Goal: Task Accomplishment & Management: Manage account settings

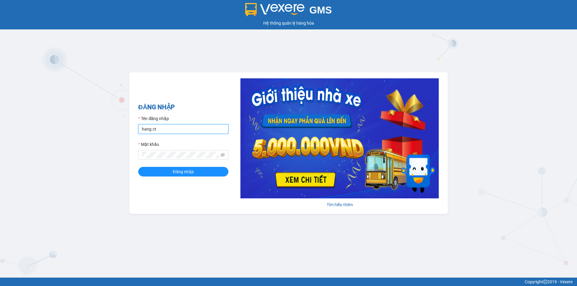
click at [167, 133] on input "hang.ct" at bounding box center [183, 129] width 90 height 10
type input "nguyenhoa.ct"
click at [224, 153] on span at bounding box center [222, 155] width 4 height 7
click at [224, 155] on icon "eye-invisible" at bounding box center [222, 155] width 4 height 4
click at [118, 159] on div "GMS Hệ thống quản lý hàng hóa ĐĂNG NHẬP Tên đăng nhập nguyenhoa.ct Mật khẩu Đăn…" at bounding box center [288, 139] width 577 height 278
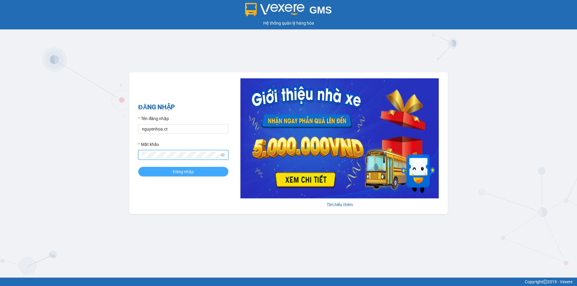
click at [190, 173] on span "Đăng nhập" at bounding box center [183, 172] width 21 height 7
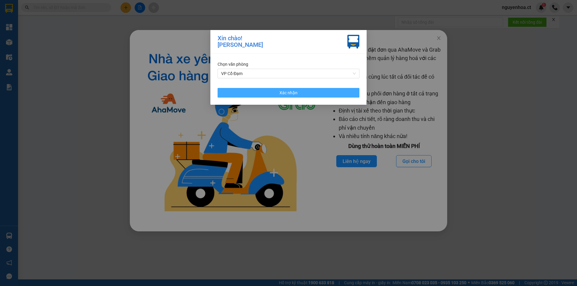
click at [329, 94] on button "Xác nhận" at bounding box center [288, 93] width 142 height 10
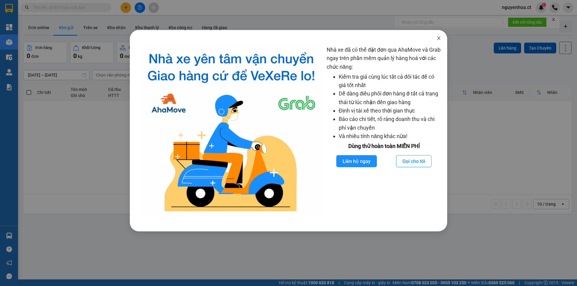
click at [439, 39] on icon "close" at bounding box center [438, 38] width 5 height 5
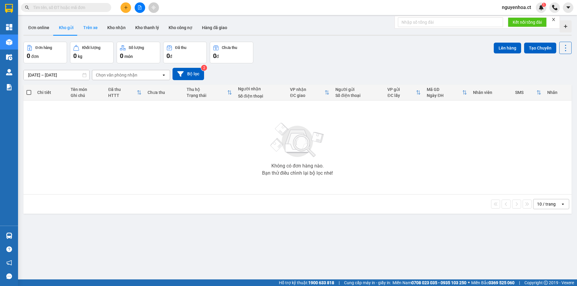
click at [84, 28] on button "Trên xe" at bounding box center [90, 27] width 24 height 14
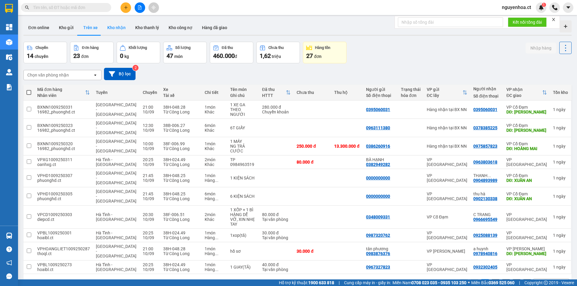
click at [115, 29] on button "Kho nhận" at bounding box center [116, 27] width 28 height 14
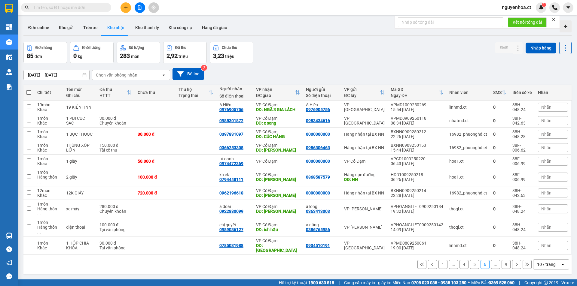
click at [104, 6] on span at bounding box center [66, 7] width 90 height 9
click at [92, 9] on input "text" at bounding box center [68, 7] width 71 height 7
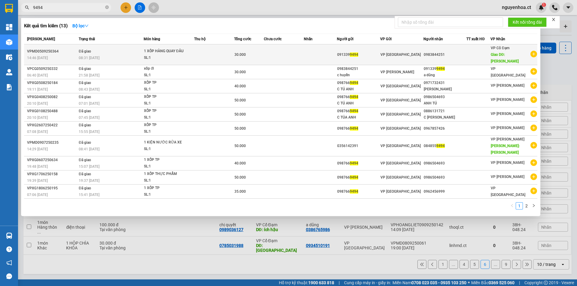
type input "9494"
click at [90, 53] on span "Đã giao" at bounding box center [85, 51] width 12 height 5
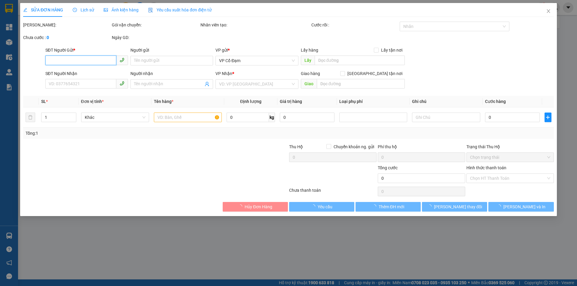
type input "0913399494"
type input "0983844251"
type input "XUÂN SONG"
type input "30.000"
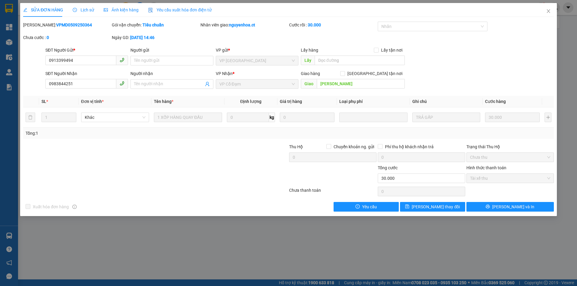
click at [82, 9] on span "Lịch sử" at bounding box center [83, 10] width 21 height 5
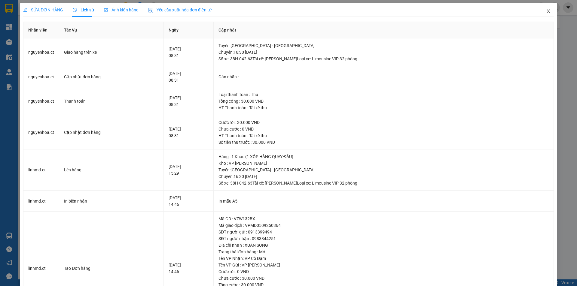
click at [546, 11] on icon "close" at bounding box center [548, 11] width 5 height 5
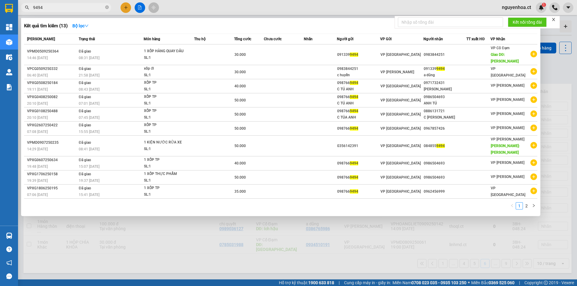
click at [70, 8] on input "9494" at bounding box center [68, 7] width 71 height 7
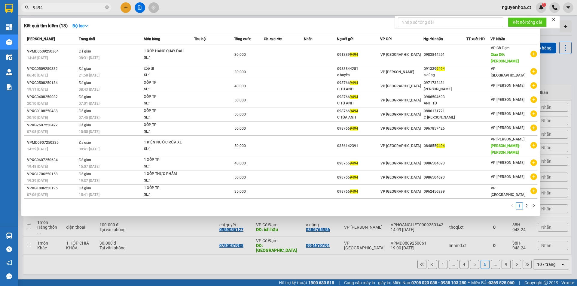
click at [107, 8] on icon "close-circle" at bounding box center [107, 7] width 4 height 4
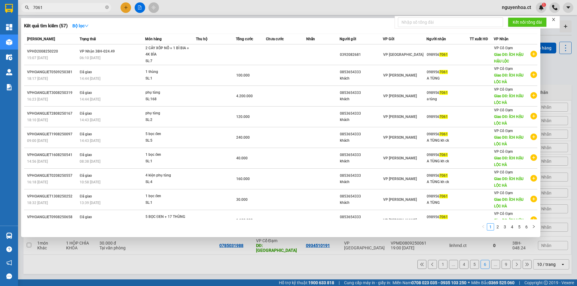
type input "7061"
click at [108, 7] on icon "close-circle" at bounding box center [107, 7] width 4 height 4
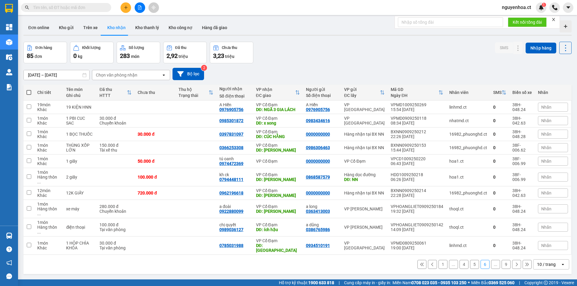
click at [93, 5] on input "text" at bounding box center [68, 7] width 71 height 7
paste input "0366174859"
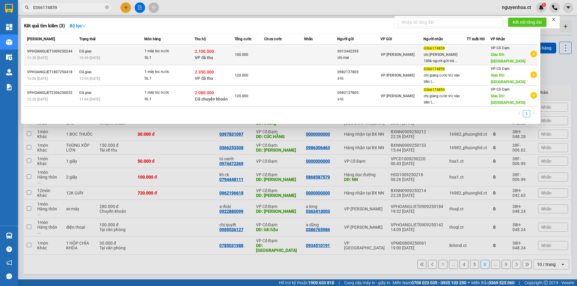
type input "0366174859"
click at [100, 57] on span "10:49 - 11/09" at bounding box center [89, 58] width 21 height 4
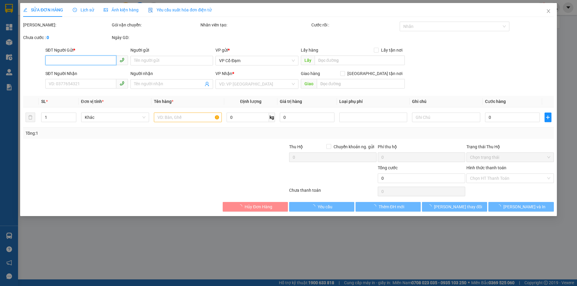
type input "0913442295"
type input "chị mai"
type input "0366174859"
type input "chị giang 100k người gửi trả cước"
type input "xuân giang"
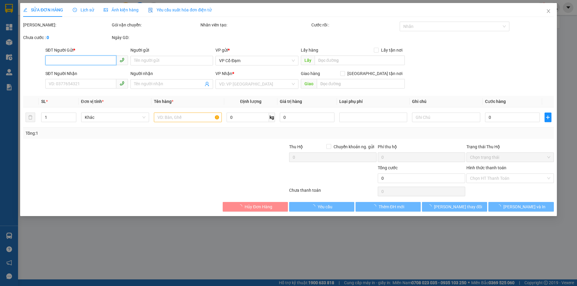
type input "2.100.000"
type input "100.000"
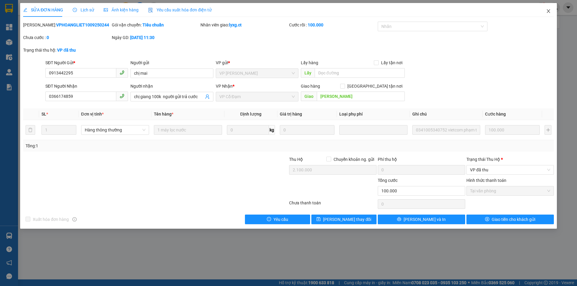
click at [549, 10] on icon "close" at bounding box center [548, 11] width 5 height 5
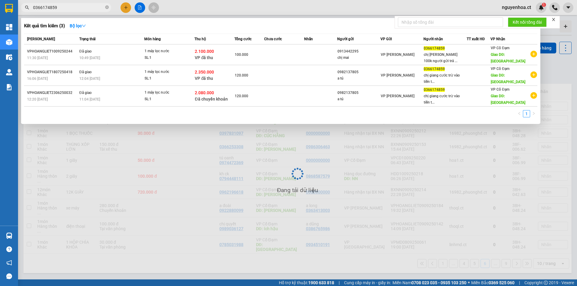
click at [69, 8] on input "0366174859" at bounding box center [68, 7] width 71 height 7
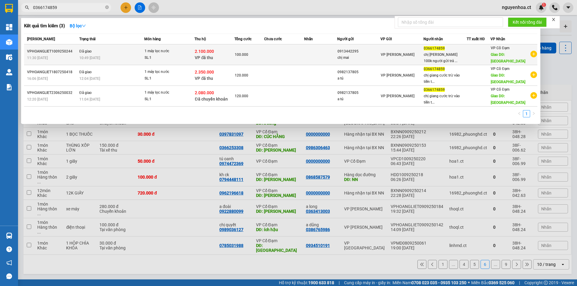
click at [88, 50] on span "Đã giao" at bounding box center [85, 51] width 12 height 4
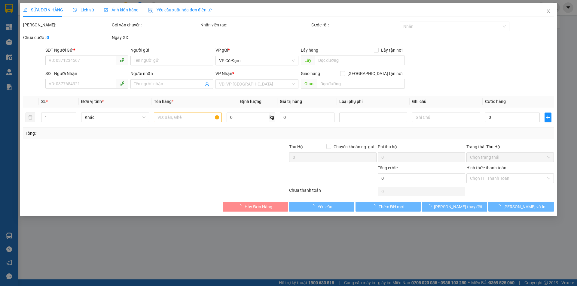
type input "0913442295"
type input "chị mai"
type input "0366174859"
type input "chị giang 100k người gửi trả cước"
type input "xuân giang"
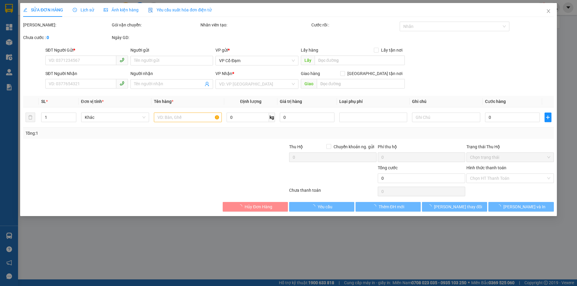
type input "2.100.000"
type input "100.000"
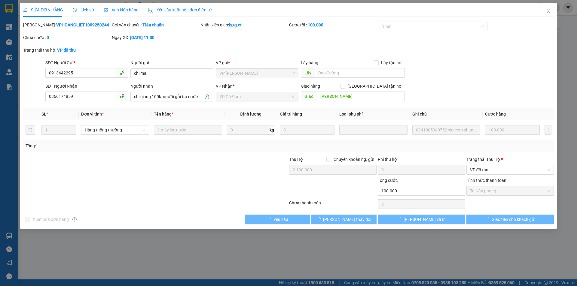
click at [89, 6] on div "Lịch sử" at bounding box center [83, 10] width 21 height 14
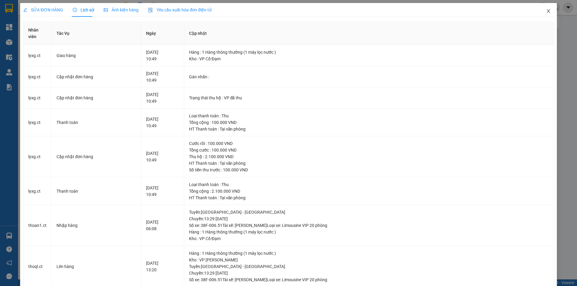
click at [546, 10] on icon "close" at bounding box center [547, 11] width 3 height 4
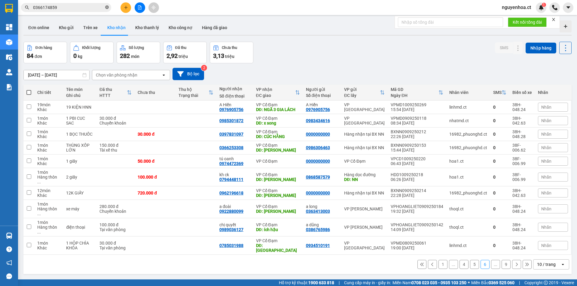
click at [106, 7] on icon "close-circle" at bounding box center [107, 7] width 4 height 4
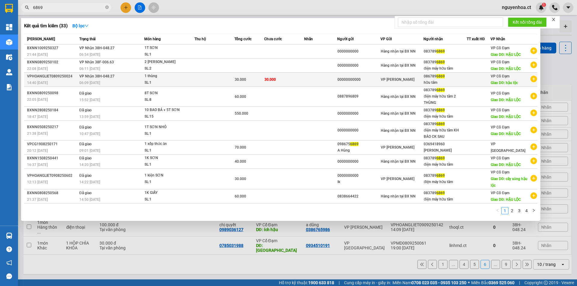
type input "6869"
click at [108, 83] on div "06:09 - 09/09" at bounding box center [111, 83] width 65 height 7
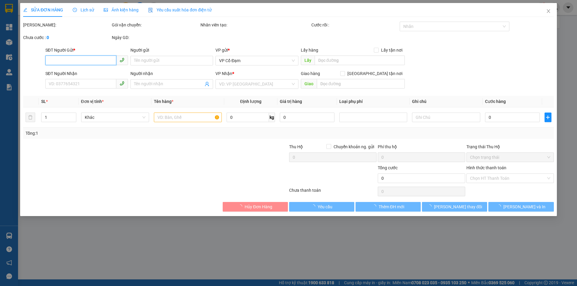
type input "00000000000"
type input "0867896869"
type input "hữu tâm"
type input "hậu lộc"
type input "30.000"
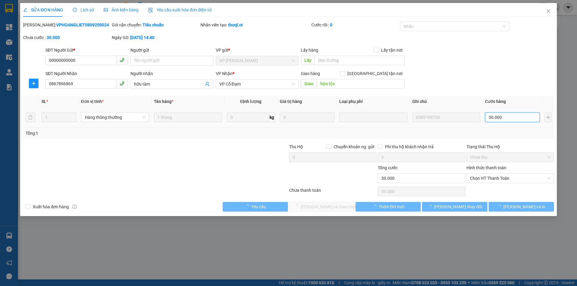
click at [498, 119] on input "30.000" at bounding box center [512, 118] width 55 height 10
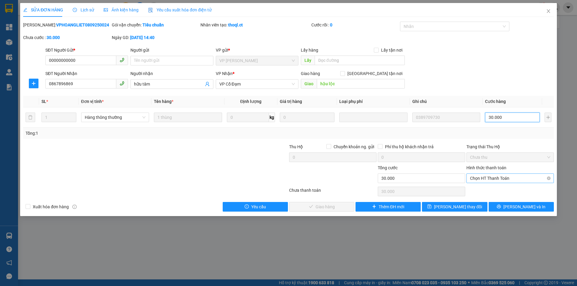
click at [485, 179] on span "Chọn HT Thanh Toán" at bounding box center [510, 178] width 80 height 9
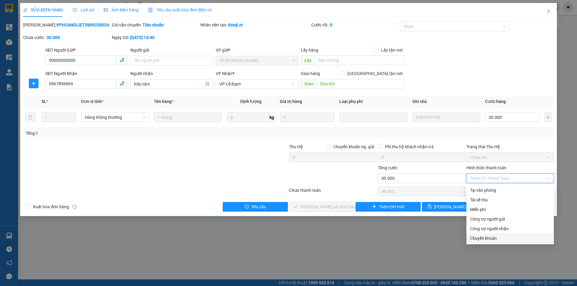
drag, startPoint x: 480, startPoint y: 239, endPoint x: 390, endPoint y: 216, distance: 93.0
click at [480, 239] on div "Chuyển khoản" at bounding box center [510, 238] width 80 height 7
type input "0"
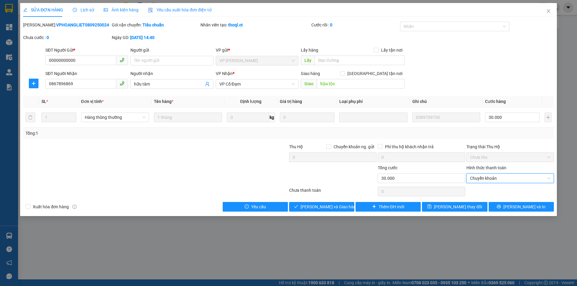
click at [335, 202] on div "Total Paid Fee 0 Total UnPaid Fee 30.000 Cash Collection Total Fee Mã ĐH: VPHOA…" at bounding box center [288, 117] width 530 height 190
click at [334, 205] on span "[PERSON_NAME] và Giao hàng" at bounding box center [329, 207] width 58 height 7
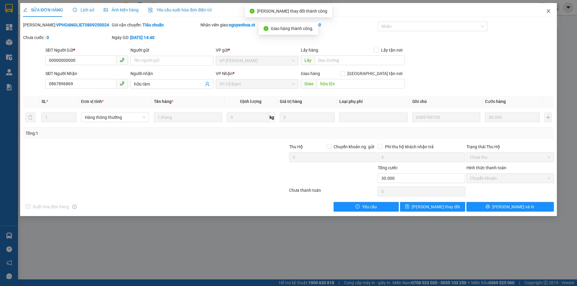
click at [549, 11] on icon "close" at bounding box center [548, 11] width 5 height 5
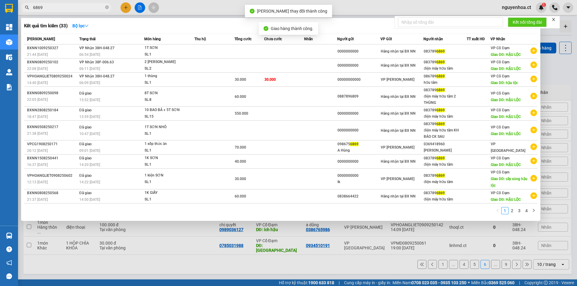
click at [80, 4] on span "6869" at bounding box center [66, 7] width 90 height 9
drag, startPoint x: 100, startPoint y: 67, endPoint x: 138, endPoint y: 42, distance: 45.2
click at [135, 55] on tbody "BXNN1009250327 21:44 - 10/09 VP Nhận 38H-048.27 06:54 - 11/09 1T SƠN SL: 1 0000…" at bounding box center [280, 123] width 513 height 159
click at [140, 23] on div "Kết quả tìm kiếm ( 33 ) Bộ lọc" at bounding box center [280, 26] width 513 height 10
click at [98, 62] on div "Thời gian nhập kho" at bounding box center [90, 58] width 41 height 14
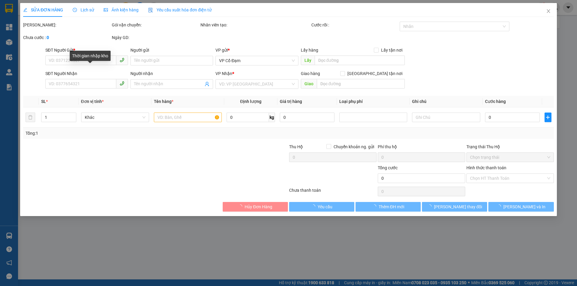
type input "0000000000"
type input "0837896869"
type input "điện máy hữu tâm"
type input "HẬU LỘC"
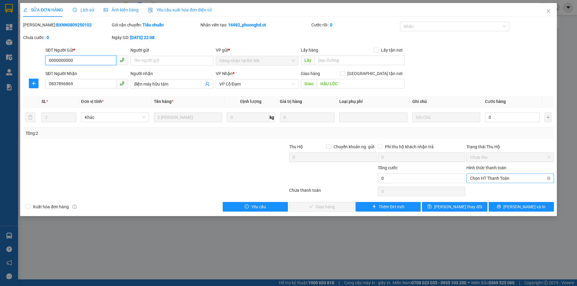
click at [484, 178] on span "Chọn HT Thanh Toán" at bounding box center [510, 178] width 80 height 9
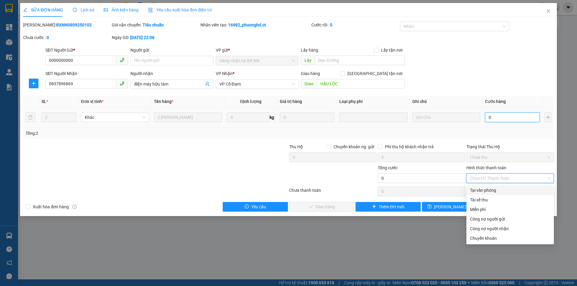
click at [511, 117] on input "0" at bounding box center [512, 118] width 55 height 10
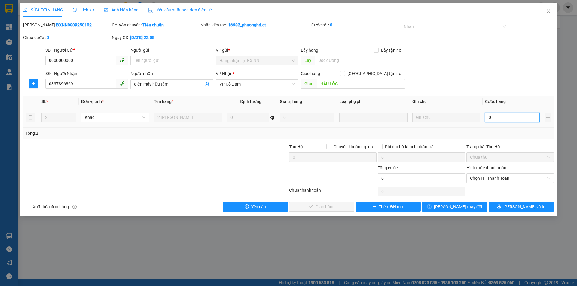
type input "3"
type input "30"
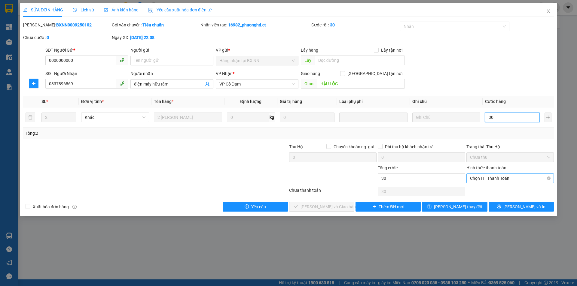
click at [502, 178] on span "Chọn HT Thanh Toán" at bounding box center [510, 178] width 80 height 9
type input "30"
type input "30.000"
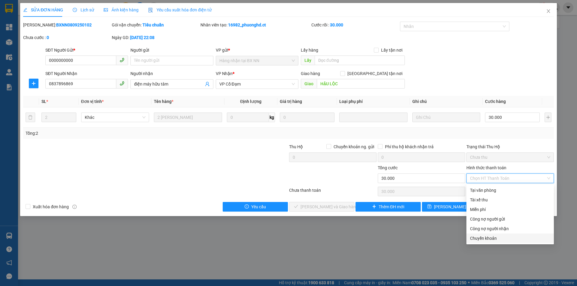
click at [479, 240] on div "Chuyển khoản" at bounding box center [510, 238] width 80 height 7
type input "0"
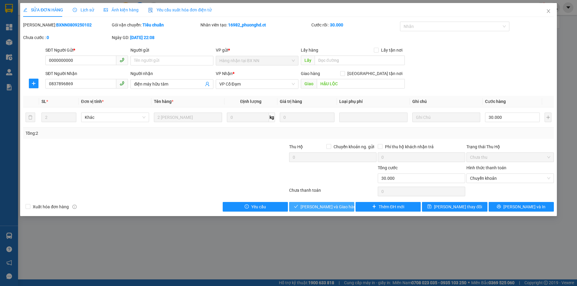
click at [338, 206] on span "[PERSON_NAME] và Giao hàng" at bounding box center [329, 207] width 58 height 7
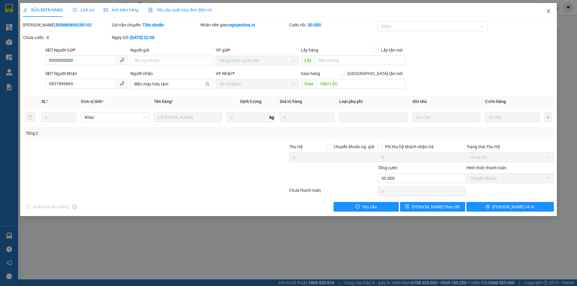
click at [549, 11] on icon "close" at bounding box center [548, 11] width 5 height 5
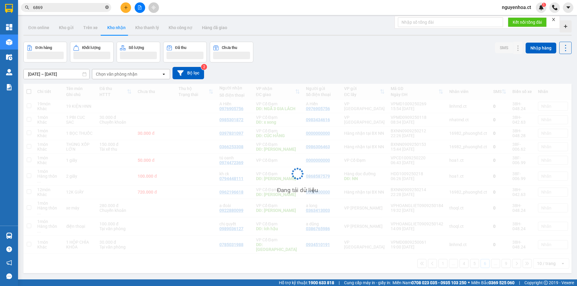
click at [107, 8] on icon "close-circle" at bounding box center [107, 7] width 4 height 4
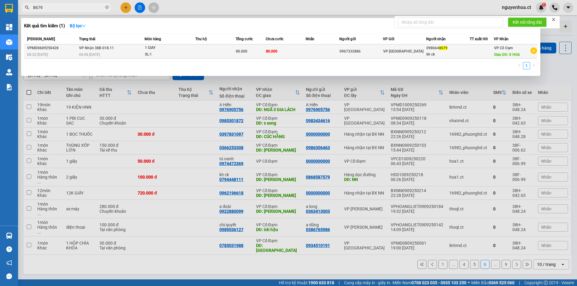
type input "8679"
click at [91, 51] on div "06:08 - 07/09" at bounding box center [111, 54] width 65 height 7
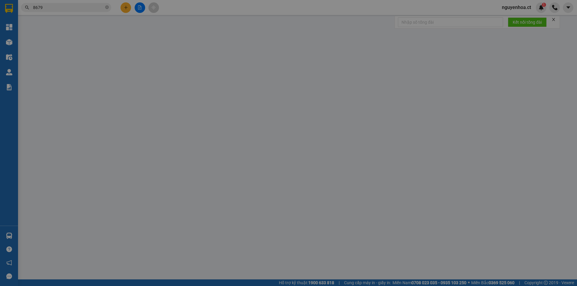
type input "0967332886"
type input "0986648679"
type input "kh ck"
type input "X HOA"
type input "80.000"
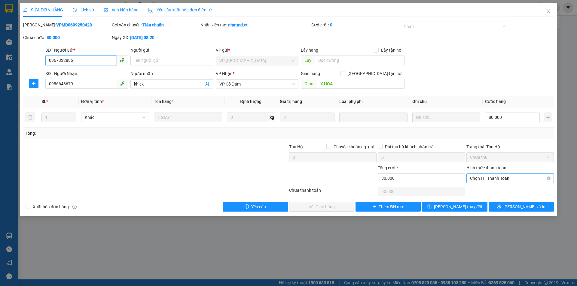
click at [494, 178] on span "Chọn HT Thanh Toán" at bounding box center [510, 178] width 80 height 9
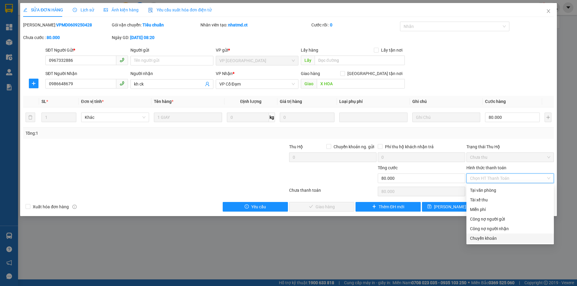
click at [482, 239] on div "Chuyển khoản" at bounding box center [510, 238] width 80 height 7
type input "0"
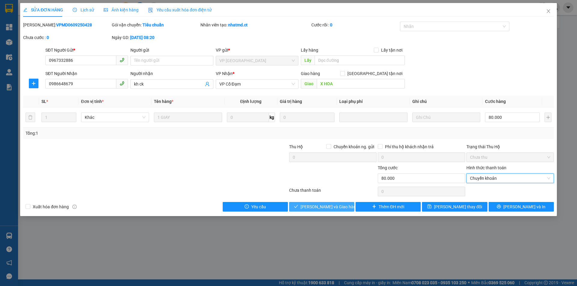
click at [316, 205] on span "[PERSON_NAME] và Giao hàng" at bounding box center [329, 207] width 58 height 7
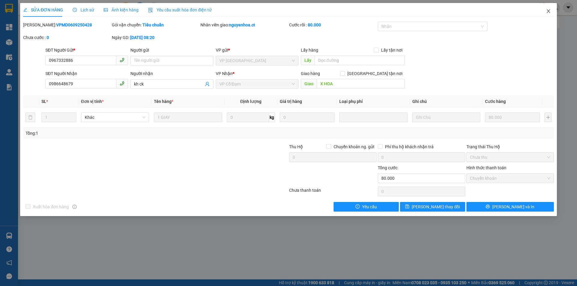
click at [549, 10] on icon "close" at bounding box center [548, 11] width 5 height 5
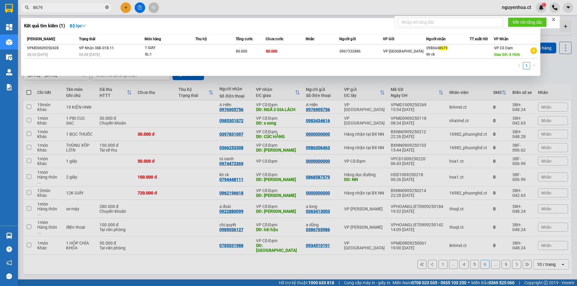
click at [107, 8] on icon "close-circle" at bounding box center [107, 7] width 4 height 4
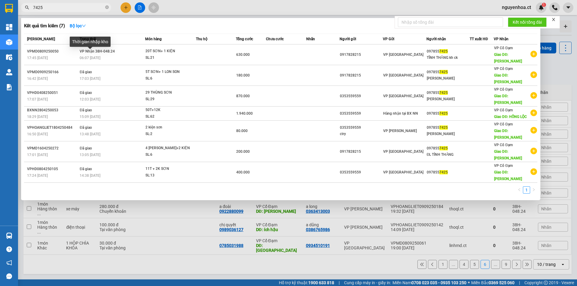
type input "7425"
click at [103, 47] on div "Thời gian nhập kho" at bounding box center [90, 44] width 41 height 14
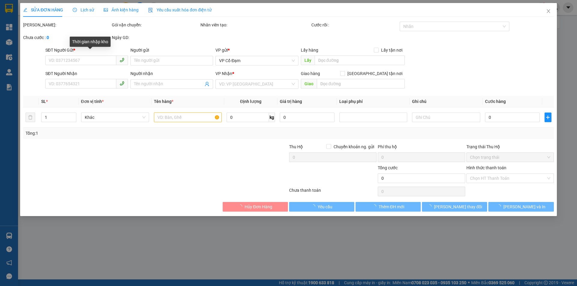
type input "0917828215"
type input "0978557425"
type input "TĨNH THĂNG kh ck"
type input "HỒNG LỘC"
type input "630.000"
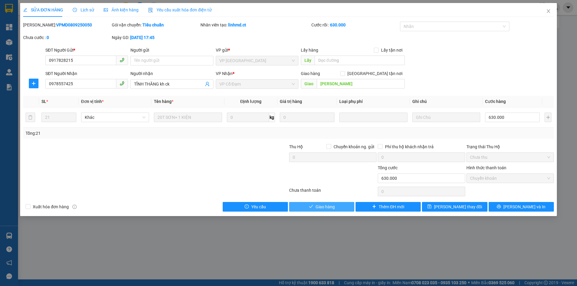
click at [325, 207] on span "Giao hàng" at bounding box center [324, 207] width 19 height 7
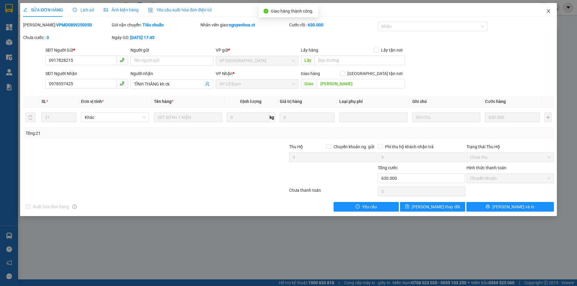
click at [549, 12] on icon "close" at bounding box center [548, 11] width 5 height 5
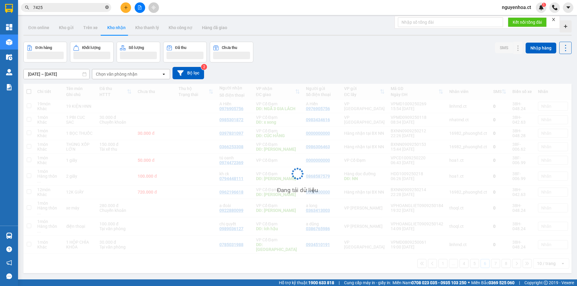
click at [106, 6] on icon "close-circle" at bounding box center [107, 7] width 4 height 4
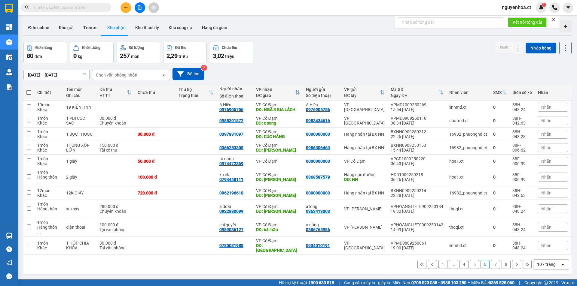
click at [96, 5] on input "text" at bounding box center [68, 7] width 71 height 7
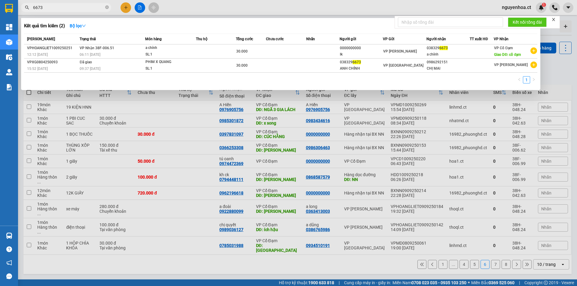
type input "6673"
click at [171, 6] on div at bounding box center [288, 143] width 577 height 286
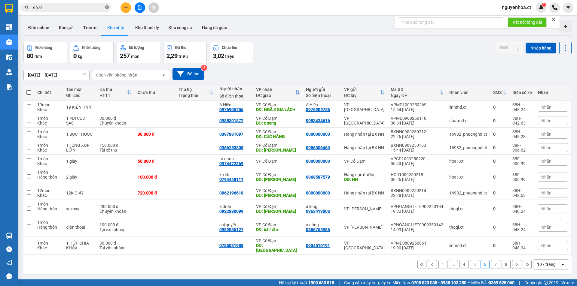
click at [106, 8] on icon "close-circle" at bounding box center [107, 7] width 4 height 4
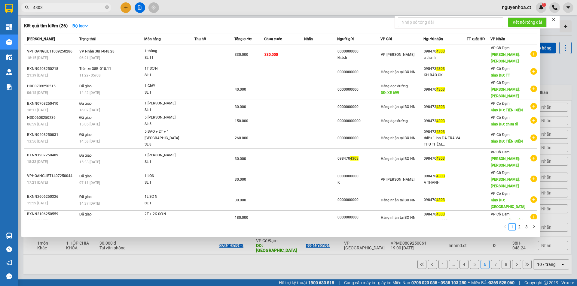
type input "4303"
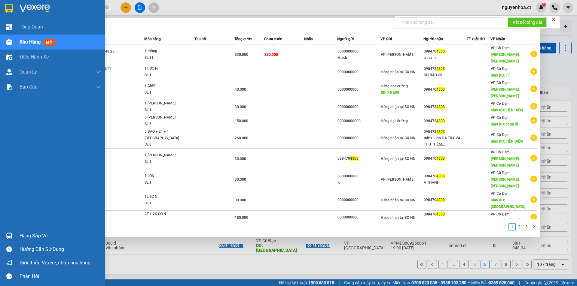
click at [28, 44] on span "Kho hàng" at bounding box center [30, 42] width 21 height 6
click at [66, 45] on div "Kho hàng mới" at bounding box center [60, 42] width 81 height 15
click at [28, 39] on span "Kho hàng" at bounding box center [30, 42] width 21 height 6
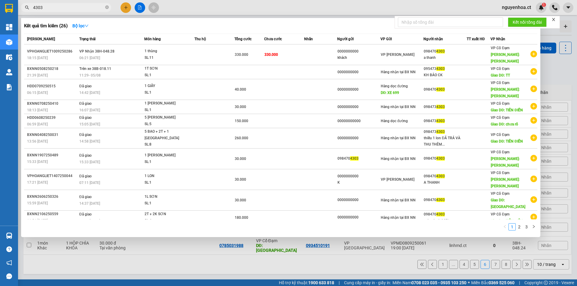
click at [108, 7] on icon "close-circle" at bounding box center [107, 7] width 4 height 4
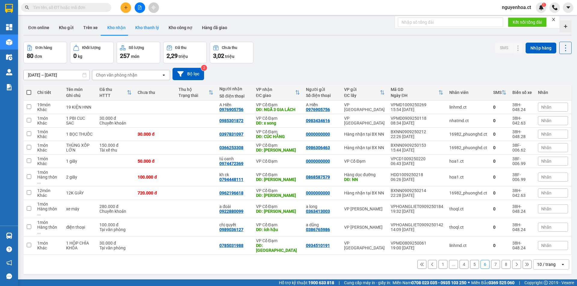
click at [138, 23] on button "Kho thanh lý" at bounding box center [146, 27] width 33 height 14
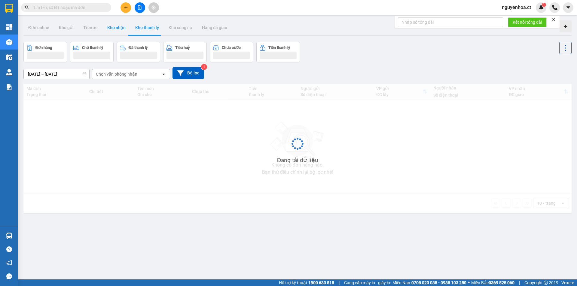
click at [115, 29] on button "Kho nhận" at bounding box center [116, 27] width 28 height 14
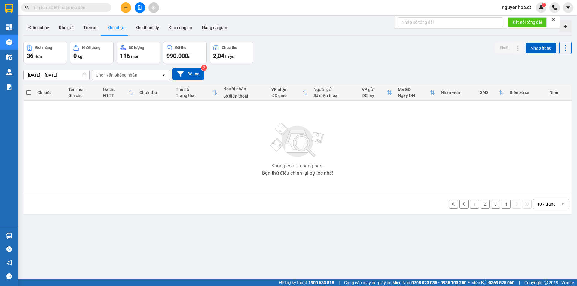
click at [503, 204] on button "4" at bounding box center [505, 204] width 9 height 9
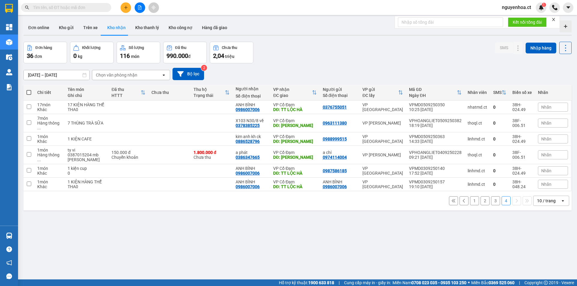
click at [494, 198] on button "3" at bounding box center [495, 200] width 9 height 9
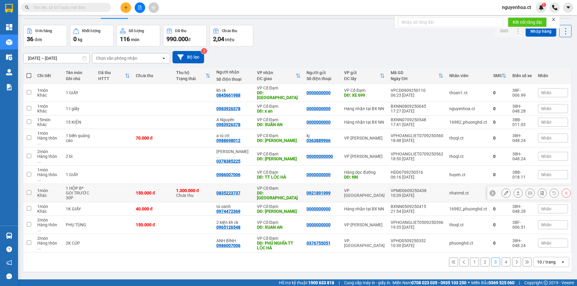
scroll to position [28, 0]
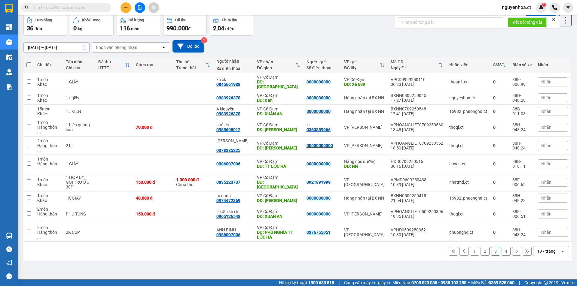
click at [480, 247] on button "2" at bounding box center [484, 251] width 9 height 9
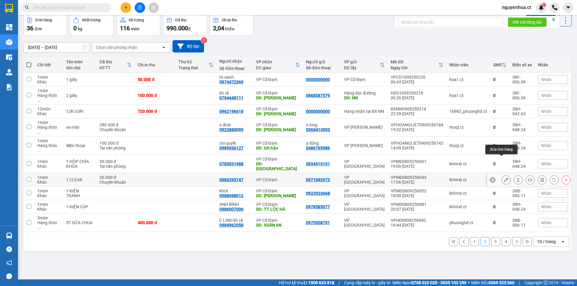
click at [503, 175] on button at bounding box center [506, 180] width 8 height 11
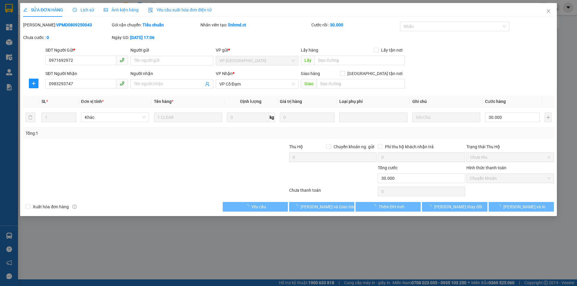
type input "0971692972"
type input "0983293747"
type input "30.000"
click at [84, 10] on span "Lịch sử" at bounding box center [83, 10] width 21 height 5
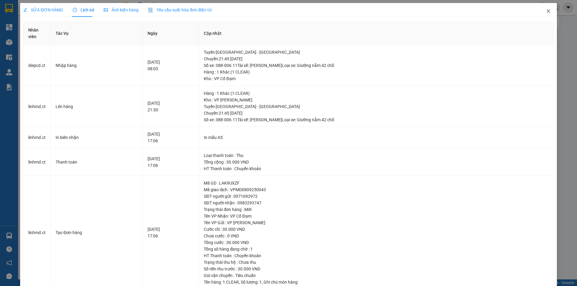
click at [543, 9] on span "Close" at bounding box center [548, 11] width 17 height 17
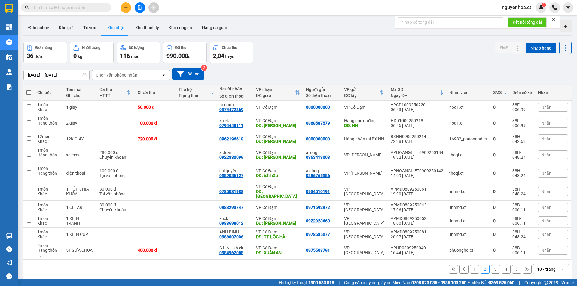
click at [472, 265] on button "1" at bounding box center [474, 269] width 9 height 9
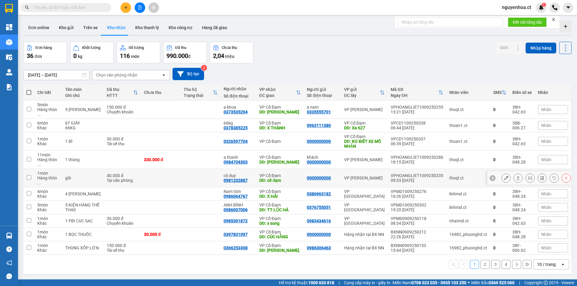
click at [504, 176] on icon at bounding box center [506, 178] width 4 height 4
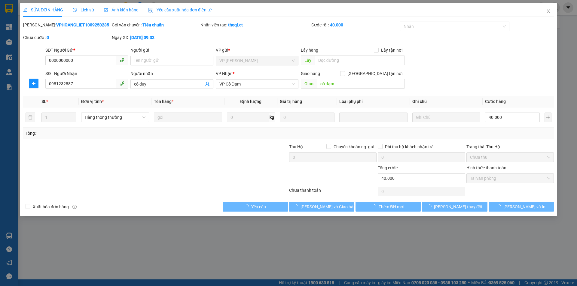
type input "0000000000"
type input "0981232887"
type input "cô duy"
type input "cổ đạm"
type input "40.000"
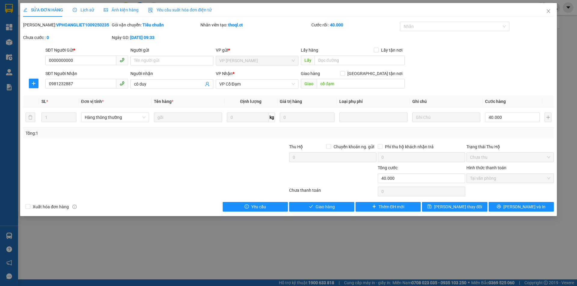
click at [88, 9] on span "Lịch sử" at bounding box center [83, 10] width 21 height 5
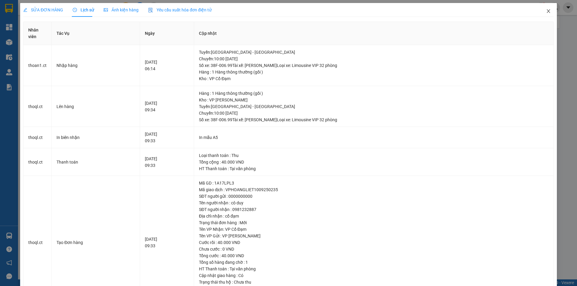
drag, startPoint x: 546, startPoint y: 10, endPoint x: 570, endPoint y: 34, distance: 34.0
click at [546, 10] on icon "close" at bounding box center [548, 11] width 5 height 5
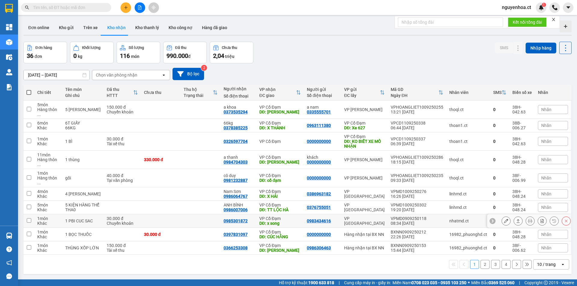
click at [504, 219] on icon at bounding box center [506, 221] width 4 height 4
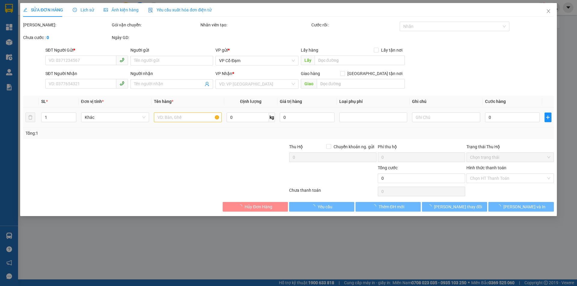
type input "0983434616"
type input "0985301872"
type input "x song"
type input "30.000"
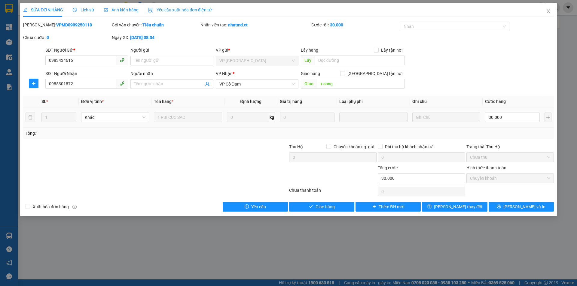
click at [94, 9] on div "SỬA ĐƠN HÀNG Lịch sử Ảnh kiện hàng Yêu cầu xuất hóa đơn điện tử" at bounding box center [117, 10] width 188 height 14
click at [83, 6] on div "Lịch sử" at bounding box center [83, 10] width 21 height 14
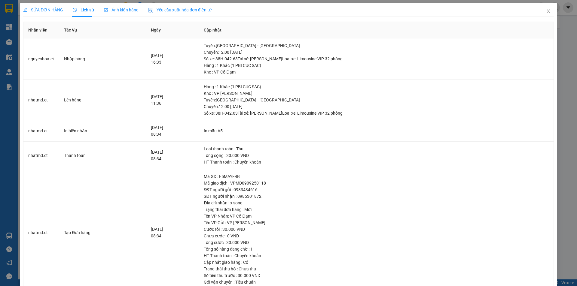
click at [42, 6] on div "SỬA ĐƠN HÀNG" at bounding box center [43, 10] width 40 height 14
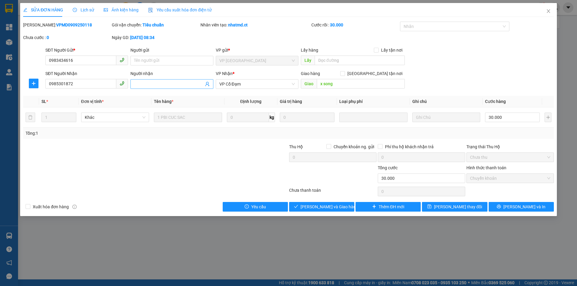
click at [153, 84] on input "Người nhận" at bounding box center [168, 84] width 69 height 7
type input "vpxs trả hàng"
click at [443, 210] on button "[PERSON_NAME] thay đổi" at bounding box center [454, 207] width 65 height 10
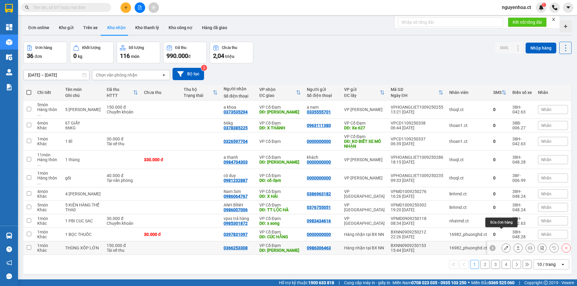
click at [504, 246] on icon at bounding box center [506, 248] width 4 height 4
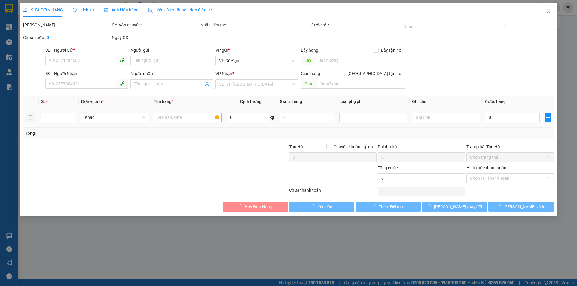
type input "0986306463"
type input "0366253308"
type input "Xuân Liên"
type input "150.000"
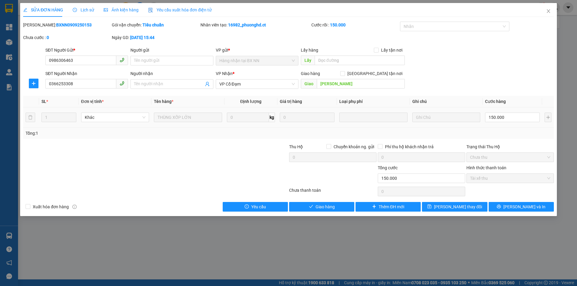
click at [87, 8] on span "Lịch sử" at bounding box center [83, 10] width 21 height 5
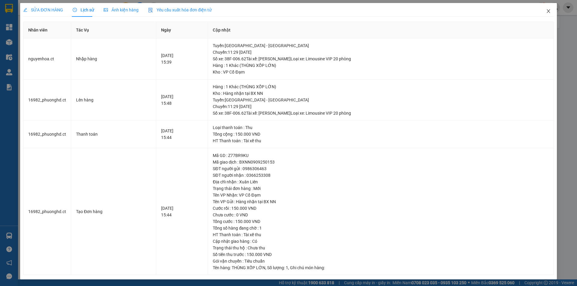
click at [546, 10] on icon "close" at bounding box center [547, 11] width 3 height 4
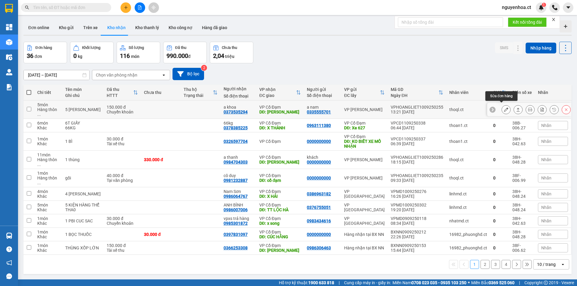
click at [504, 106] on button at bounding box center [506, 110] width 8 height 11
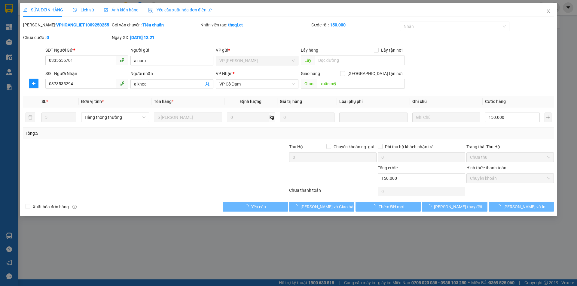
type input "0335555701"
type input "a nam"
type input "0373535294"
type input "a khoa"
type input "xuân mỹ"
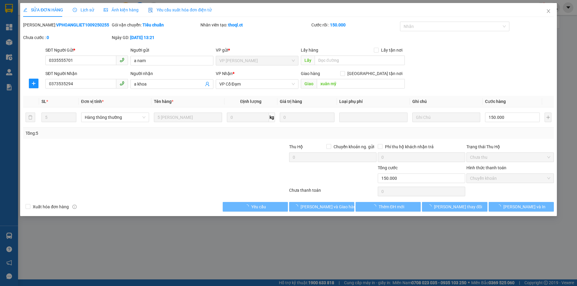
type input "150.000"
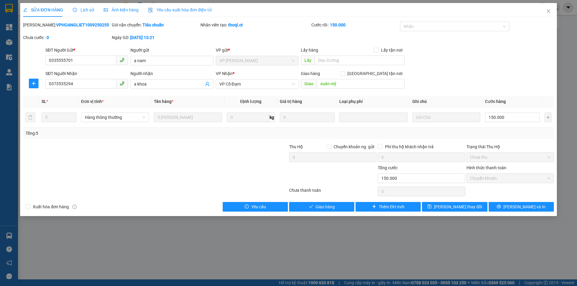
click at [85, 7] on div "Lịch sử" at bounding box center [83, 10] width 21 height 7
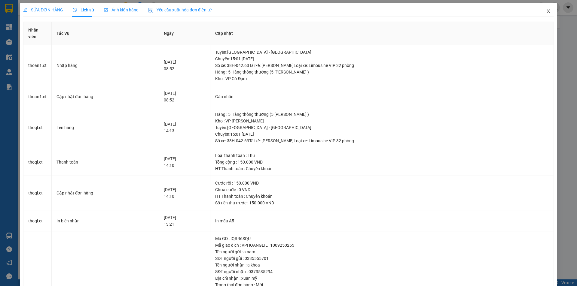
click at [546, 10] on icon "close" at bounding box center [548, 11] width 5 height 5
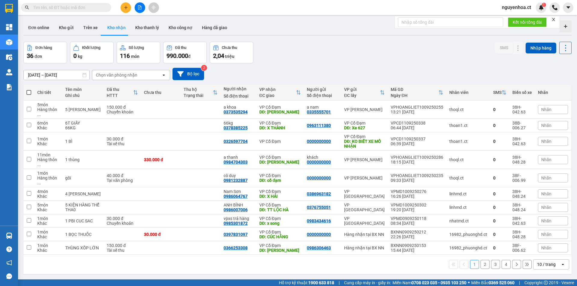
click at [106, 7] on span at bounding box center [107, 7] width 4 height 7
click at [125, 6] on icon "plus" at bounding box center [126, 7] width 4 height 4
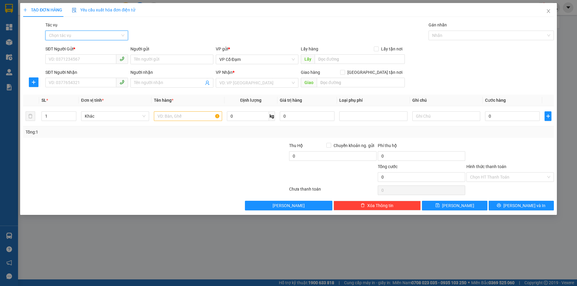
click at [106, 34] on input "Tác vụ" at bounding box center [84, 35] width 71 height 9
click at [87, 48] on div "Nhập hàng lên xe" at bounding box center [86, 47] width 75 height 7
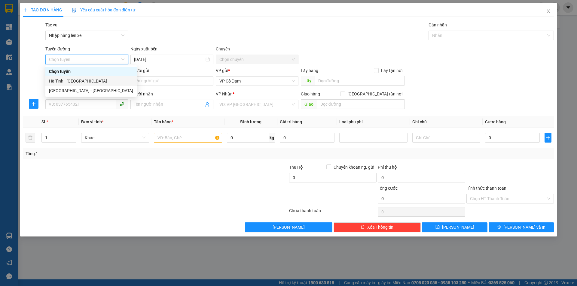
click at [71, 80] on div "Hà Tĩnh - [GEOGRAPHIC_DATA]" at bounding box center [91, 81] width 84 height 7
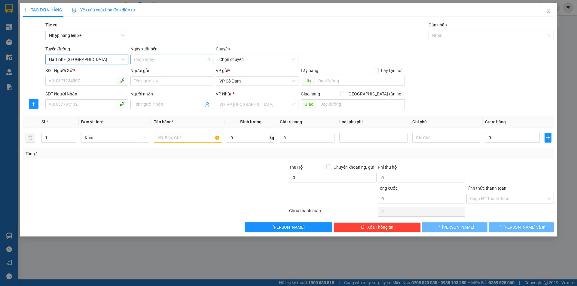
click at [169, 59] on input at bounding box center [169, 59] width 70 height 7
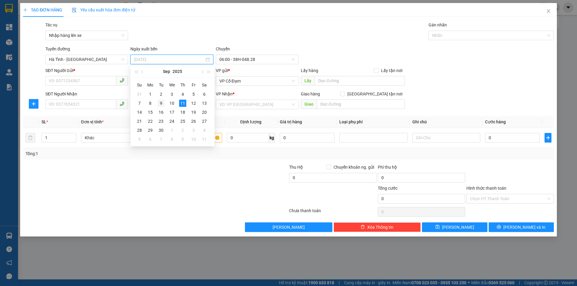
click at [163, 104] on div "9" at bounding box center [160, 103] width 7 height 7
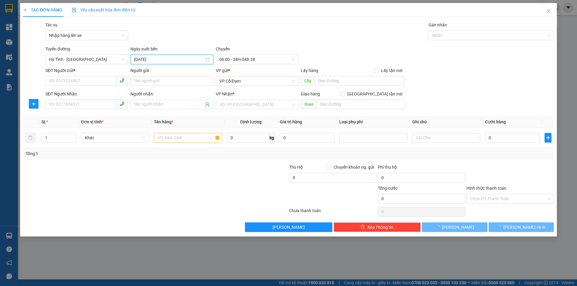
type input "09/09/2025"
click at [254, 59] on span "06:00 - 38H-048.27" at bounding box center [256, 59] width 75 height 9
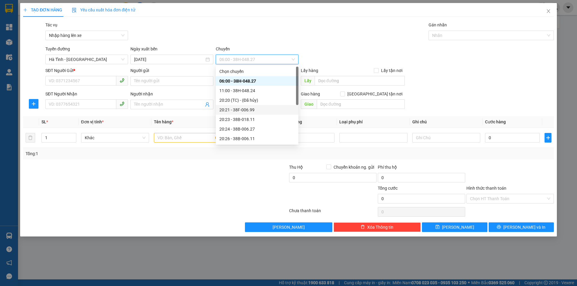
click at [251, 112] on div "20:21 - 38F-006.99" at bounding box center [256, 110] width 75 height 7
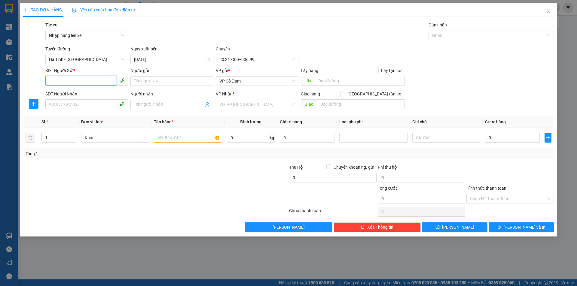
click at [87, 80] on input "SĐT Người Gửi *" at bounding box center [80, 81] width 71 height 10
paste input "0843295878"
type input "0843295878"
click at [83, 106] on input "SĐT Người Nhận" at bounding box center [80, 104] width 71 height 10
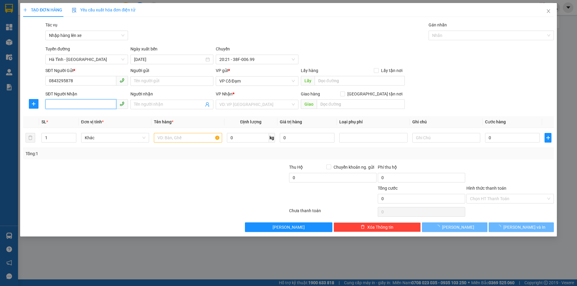
paste input "0843295878"
type input "0843295878"
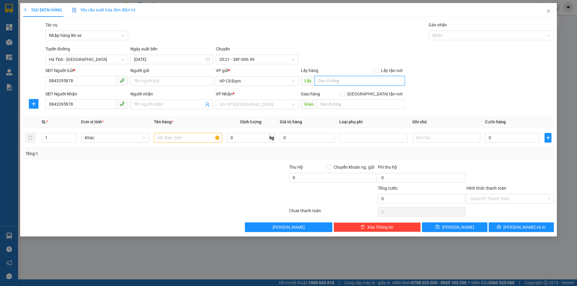
click at [336, 81] on input "text" at bounding box center [360, 81] width 90 height 10
type input "cx an lộc"
click at [229, 105] on input "search" at bounding box center [254, 104] width 71 height 9
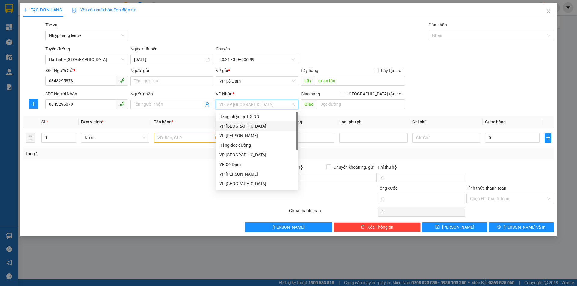
drag, startPoint x: 230, startPoint y: 124, endPoint x: 299, endPoint y: 123, distance: 68.2
click at [231, 124] on div "VP [GEOGRAPHIC_DATA]" at bounding box center [256, 126] width 75 height 7
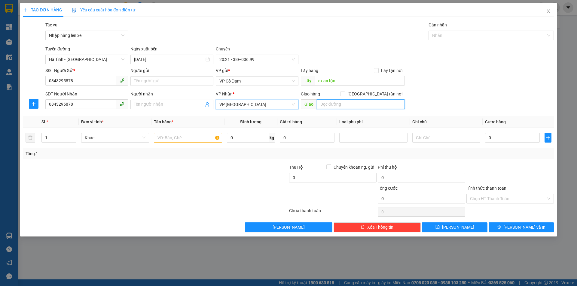
click at [349, 106] on input "text" at bounding box center [361, 104] width 88 height 10
type input "mđ"
click at [186, 138] on input "text" at bounding box center [188, 138] width 68 height 10
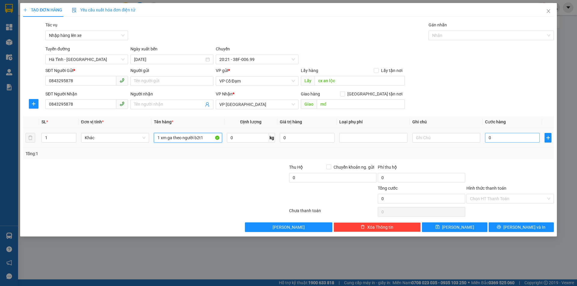
type input "1 xm ga theo người b2t1"
type input "2"
type input "28"
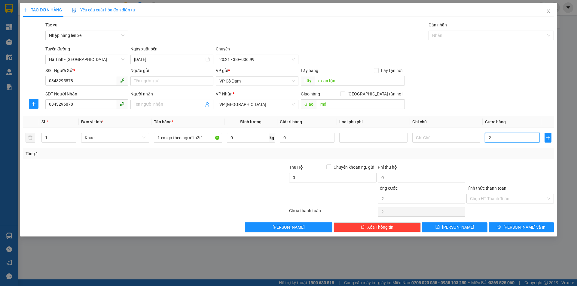
type input "28"
type input "280"
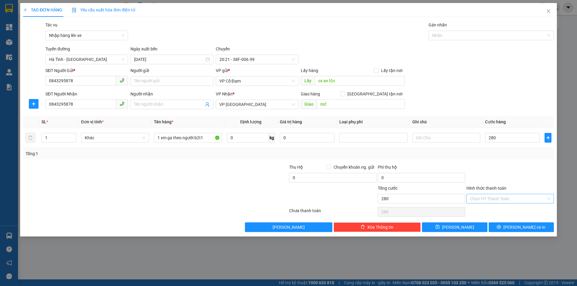
type input "280.000"
click at [506, 194] on input "Hình thức thanh toán" at bounding box center [508, 198] width 76 height 9
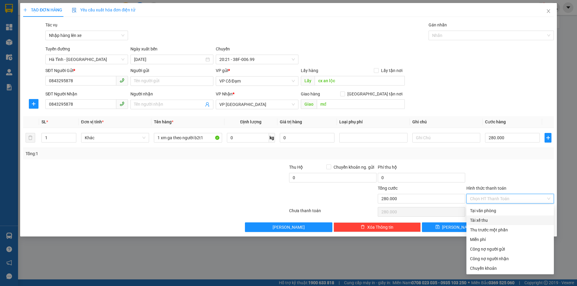
click at [489, 220] on div "Tài xế thu" at bounding box center [510, 220] width 80 height 7
type input "0"
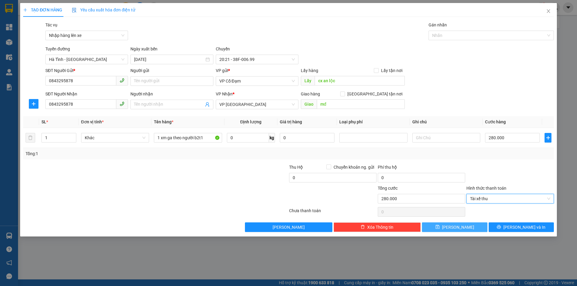
click at [461, 226] on button "Lưu" at bounding box center [454, 228] width 65 height 10
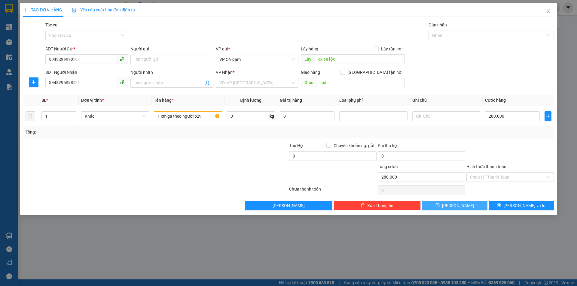
type input "0"
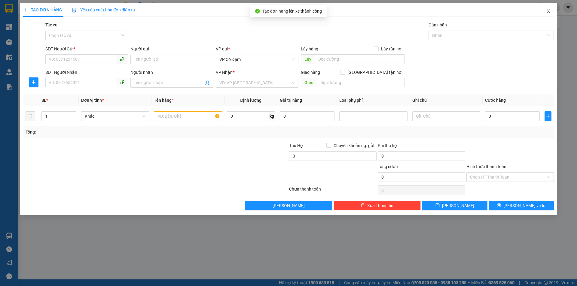
click at [549, 10] on icon "close" at bounding box center [548, 11] width 5 height 5
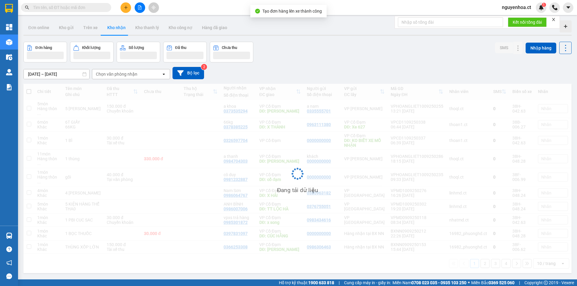
click at [93, 8] on input "text" at bounding box center [68, 7] width 71 height 7
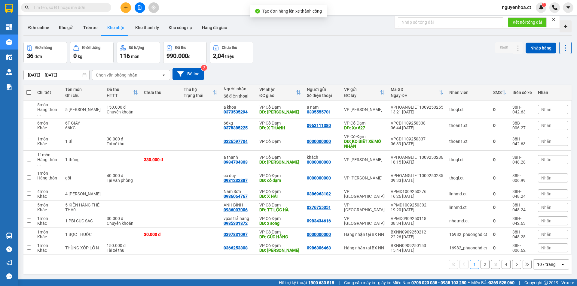
paste input "0843295878"
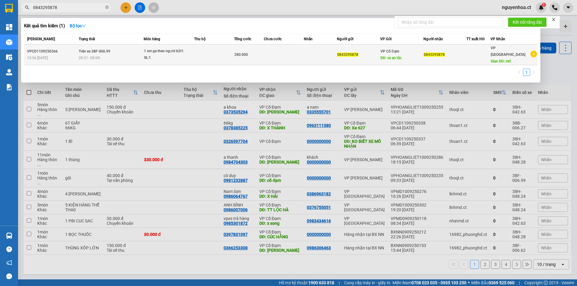
type input "0843295878"
click at [113, 55] on div "20:21 - 09/09" at bounding box center [111, 58] width 65 height 7
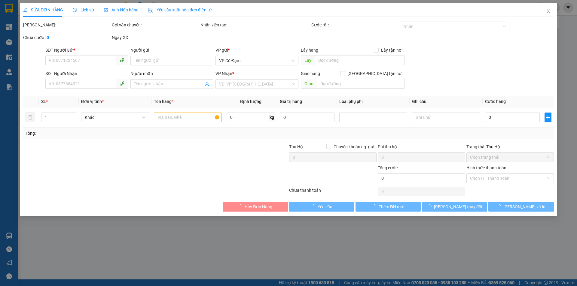
type input "0843295878"
type input "cx an lộc"
type input "0843295878"
type input "mđ"
type input "280.000"
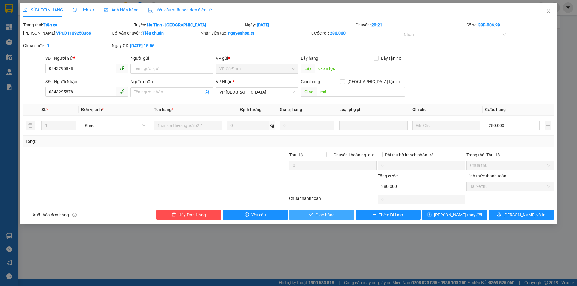
click at [321, 214] on span "Giao hàng" at bounding box center [324, 215] width 19 height 7
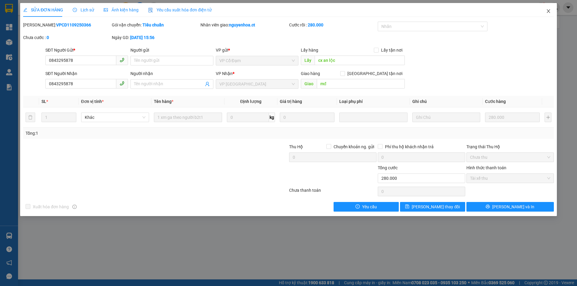
click at [549, 9] on icon "close" at bounding box center [548, 11] width 5 height 5
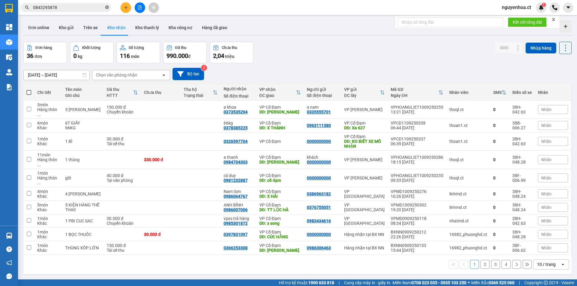
click at [107, 8] on icon "close-circle" at bounding box center [107, 7] width 4 height 4
click at [94, 7] on input "text" at bounding box center [68, 7] width 71 height 7
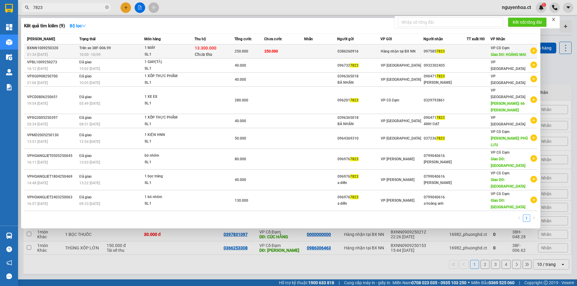
type input "7823"
click at [105, 57] on div "10:00 - 10/09" at bounding box center [111, 54] width 65 height 7
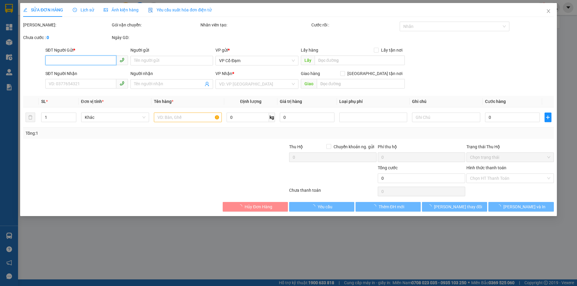
type input "0386260916"
type input "0975857823"
type input "HOÀNG MAI"
type input "250.000"
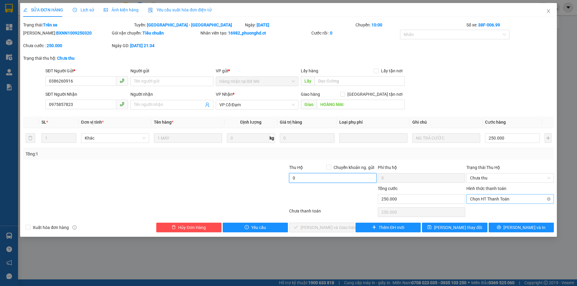
click at [485, 200] on span "Chọn HT Thanh Toán" at bounding box center [510, 199] width 80 height 9
type input "0"
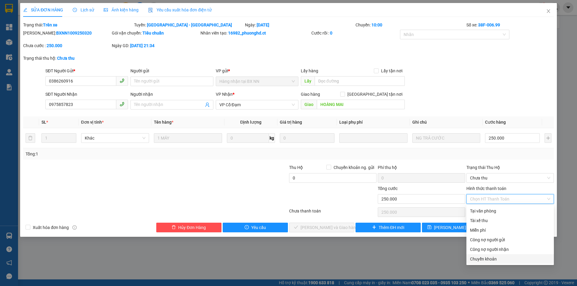
click at [478, 258] on div "Chuyển khoản" at bounding box center [510, 259] width 80 height 7
type input "0"
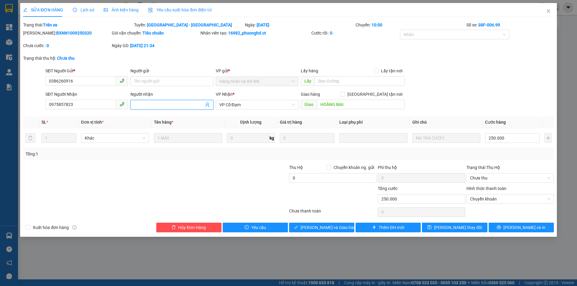
click at [157, 103] on input "Người nhận" at bounding box center [168, 105] width 69 height 7
type input "kg thu hộ"
click at [326, 228] on span "[PERSON_NAME] và Giao hàng" at bounding box center [329, 227] width 58 height 7
click at [493, 176] on span "Chưa thu" at bounding box center [510, 178] width 80 height 9
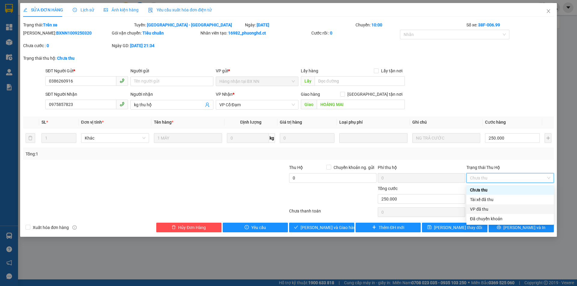
click at [483, 209] on div "VP đã thu" at bounding box center [510, 209] width 80 height 7
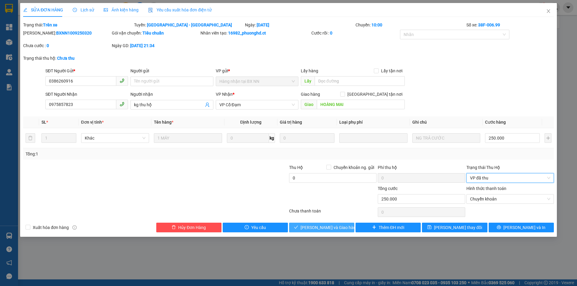
click at [339, 230] on span "[PERSON_NAME] và Giao hàng" at bounding box center [329, 227] width 58 height 7
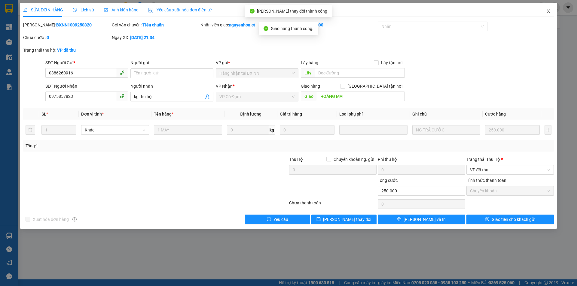
click at [547, 9] on icon "close" at bounding box center [548, 11] width 5 height 5
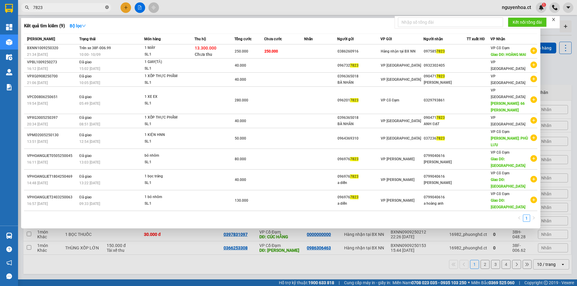
click at [108, 6] on icon "close-circle" at bounding box center [107, 7] width 4 height 4
type input "7823"
click at [108, 7] on icon "close-circle" at bounding box center [107, 7] width 4 height 4
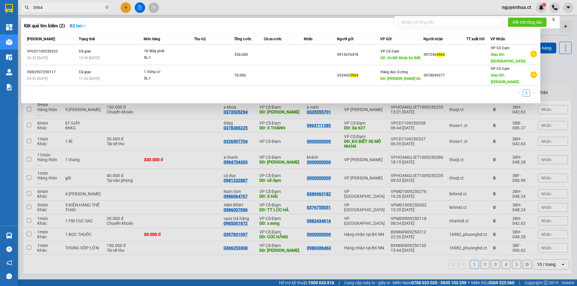
type input "3964"
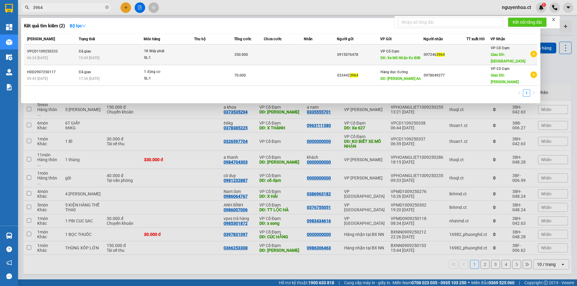
click at [85, 49] on span "Đã giao" at bounding box center [85, 51] width 12 height 4
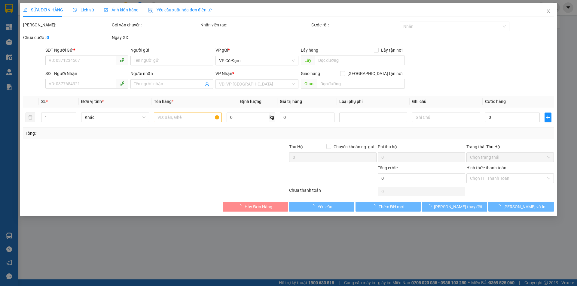
type input "0915076478"
type input "Xe Mô Nhận Ko Biết"
type input "0972463964"
type input "BÌNH LỘC"
type input "350.000"
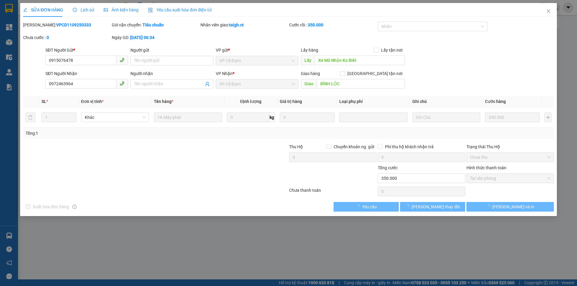
click at [89, 11] on span "Lịch sử" at bounding box center [83, 10] width 21 height 5
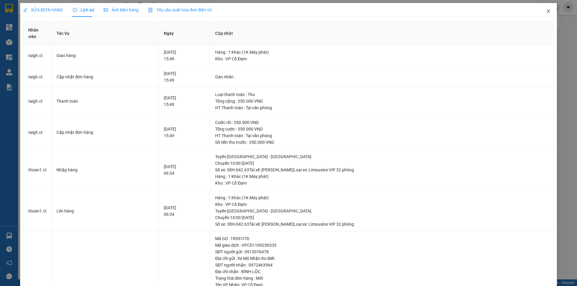
click at [546, 9] on icon "close" at bounding box center [548, 11] width 5 height 5
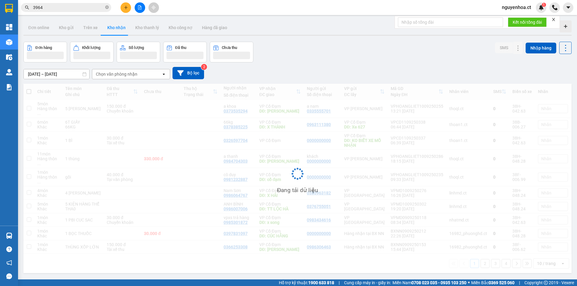
click at [73, 6] on input "3964" at bounding box center [68, 7] width 71 height 7
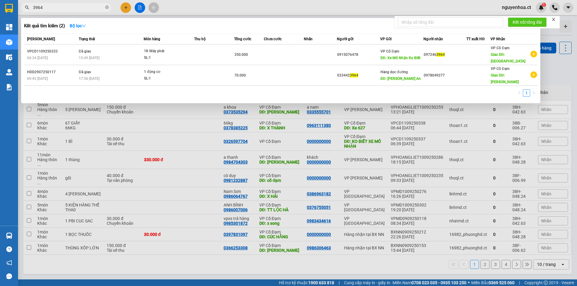
click at [109, 8] on span "3964" at bounding box center [66, 7] width 90 height 9
click at [107, 8] on icon "close-circle" at bounding box center [107, 7] width 4 height 4
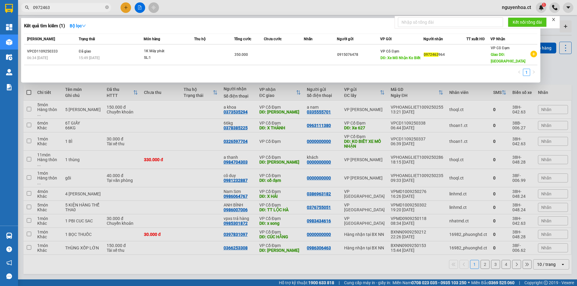
type input "0972463"
click at [107, 7] on icon "close-circle" at bounding box center [107, 7] width 4 height 4
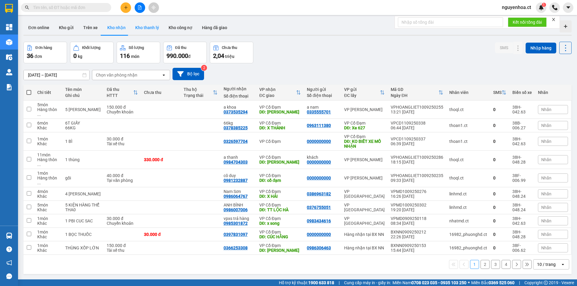
click at [142, 27] on button "Kho thanh lý" at bounding box center [146, 27] width 33 height 14
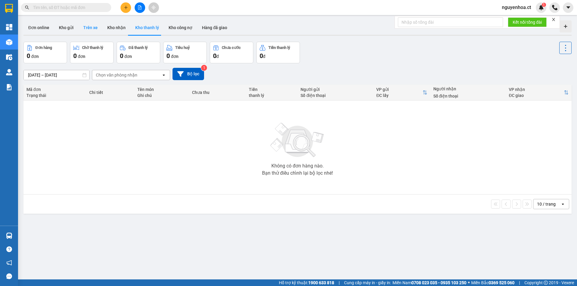
click at [87, 27] on button "Trên xe" at bounding box center [90, 27] width 24 height 14
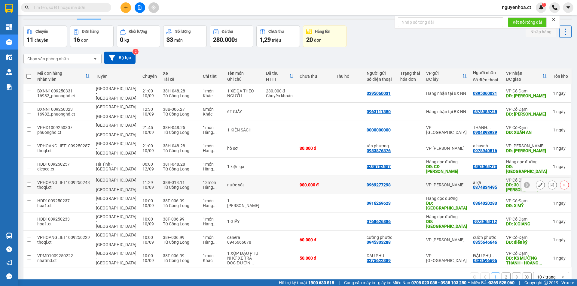
scroll to position [28, 0]
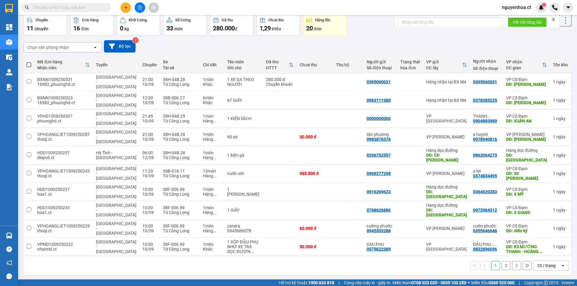
click at [514, 264] on icon at bounding box center [516, 266] width 4 height 4
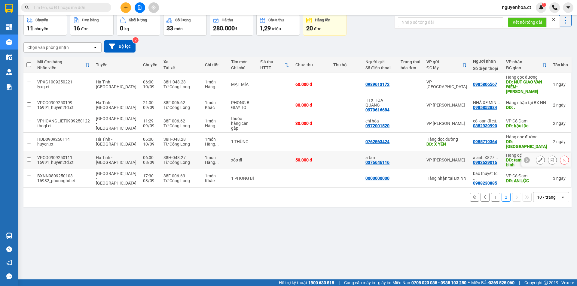
click at [538, 155] on button at bounding box center [540, 160] width 8 height 11
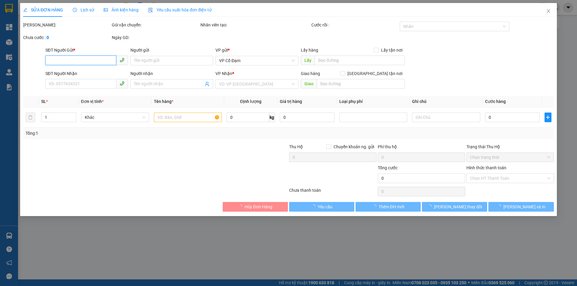
type input "0376646116"
type input "a tâm"
type input "0983629016"
type input "a ánh X827 sáng n9/9 nhận"
type input "tam điệp ninh bình"
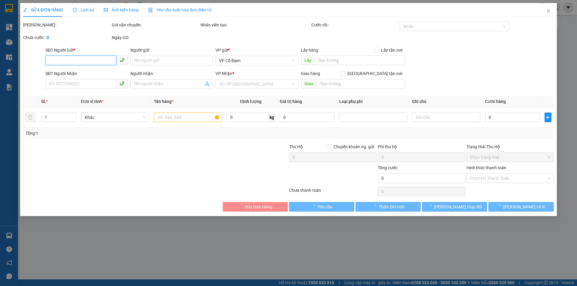
type input "50.000"
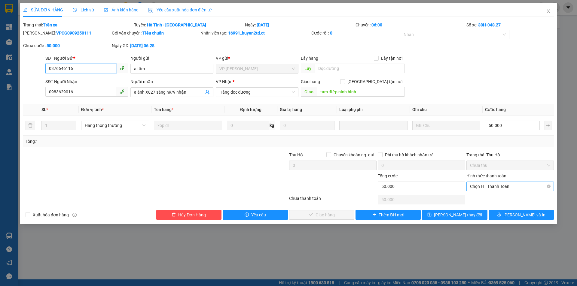
click at [487, 187] on span "Chọn HT Thanh Toán" at bounding box center [510, 186] width 80 height 9
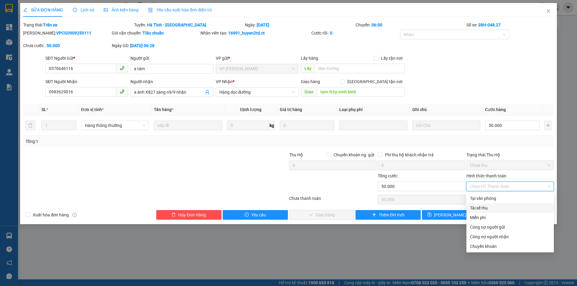
drag, startPoint x: 485, startPoint y: 209, endPoint x: 460, endPoint y: 207, distance: 24.7
click at [485, 209] on div "Tài xế thu" at bounding box center [510, 208] width 80 height 7
type input "0"
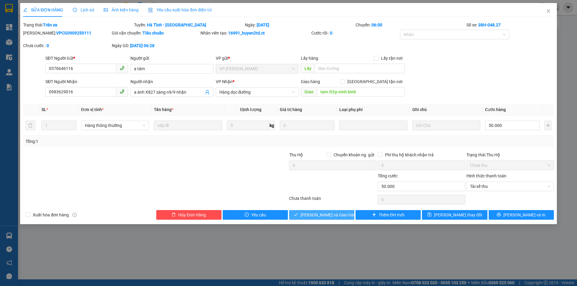
click at [339, 214] on span "[PERSON_NAME] và Giao hàng" at bounding box center [329, 215] width 58 height 7
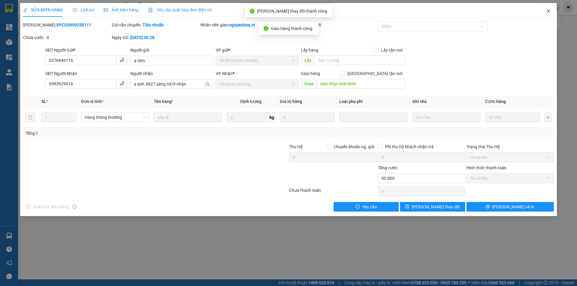
click at [548, 11] on icon "close" at bounding box center [548, 11] width 5 height 5
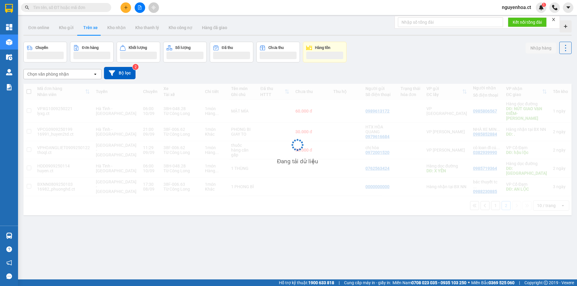
click at [105, 7] on span at bounding box center [107, 7] width 4 height 7
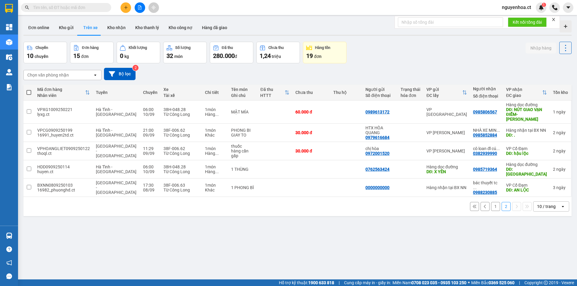
click at [105, 7] on span at bounding box center [66, 7] width 90 height 9
click at [99, 7] on input "text" at bounding box center [68, 7] width 71 height 7
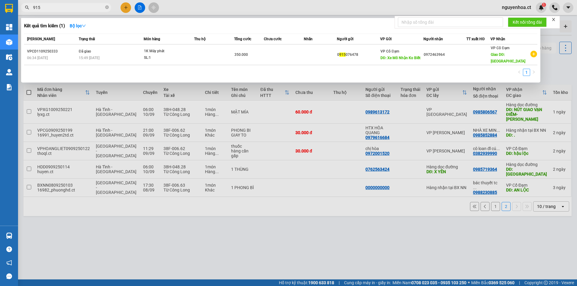
type input "9152"
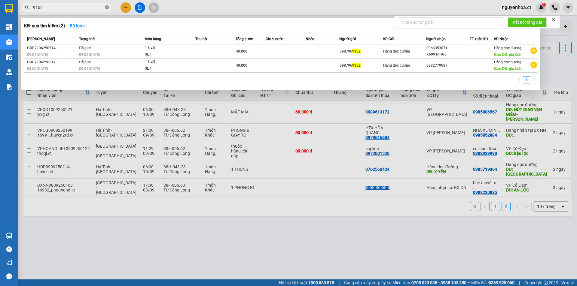
click at [105, 6] on icon "close-circle" at bounding box center [107, 7] width 4 height 4
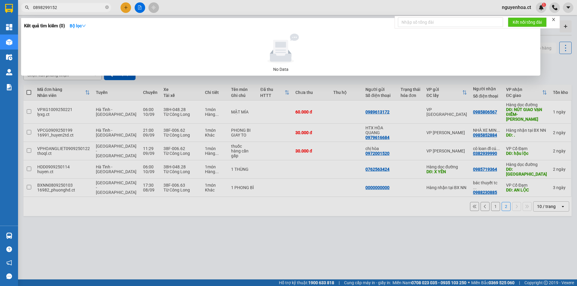
click at [72, 9] on input "0898299152" at bounding box center [68, 7] width 71 height 7
type input "0898299152"
click at [123, 8] on div at bounding box center [288, 143] width 577 height 286
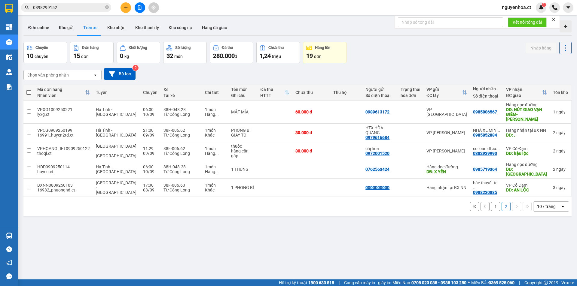
click at [127, 5] on button at bounding box center [125, 7] width 11 height 11
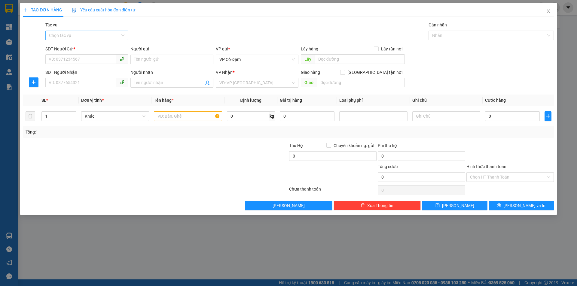
click at [72, 36] on input "Tác vụ" at bounding box center [84, 35] width 71 height 9
click at [72, 47] on div "Nhập hàng lên xe" at bounding box center [86, 47] width 75 height 7
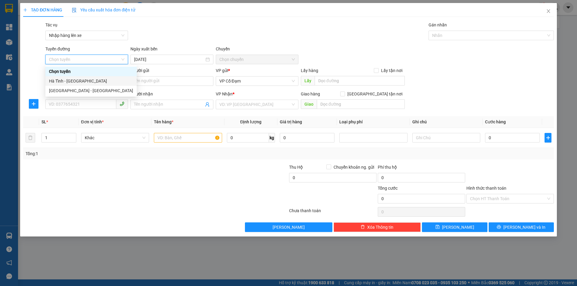
click at [70, 79] on div "Hà Tĩnh - [GEOGRAPHIC_DATA]" at bounding box center [91, 81] width 84 height 7
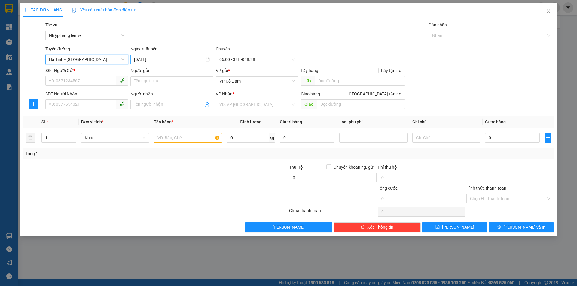
click at [163, 61] on input "11/09/2025" at bounding box center [169, 59] width 70 height 7
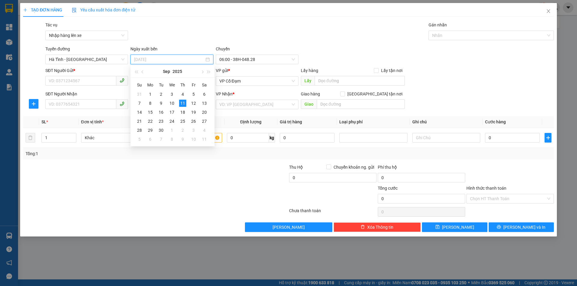
drag, startPoint x: 162, startPoint y: 104, endPoint x: 147, endPoint y: 103, distance: 15.0
click at [159, 103] on div "9" at bounding box center [160, 103] width 7 height 7
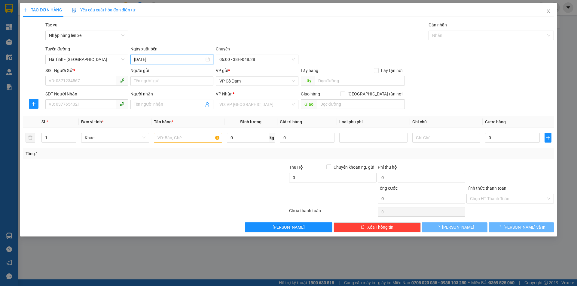
type input "09/09/2025"
click at [261, 59] on span "06:00 - 38H-048.27" at bounding box center [256, 59] width 75 height 9
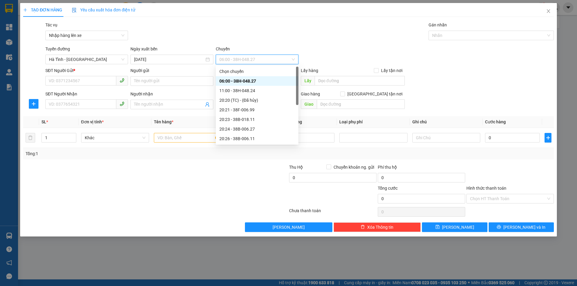
drag, startPoint x: 236, startPoint y: 81, endPoint x: 91, endPoint y: 83, distance: 145.4
click at [236, 81] on div "06:00 - 38H-048.27" at bounding box center [256, 81] width 75 height 7
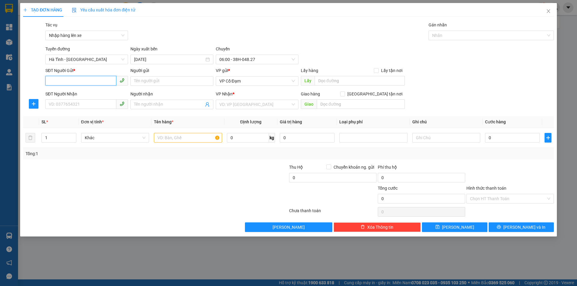
click at [74, 82] on input "SĐT Người Gửi *" at bounding box center [80, 81] width 71 height 10
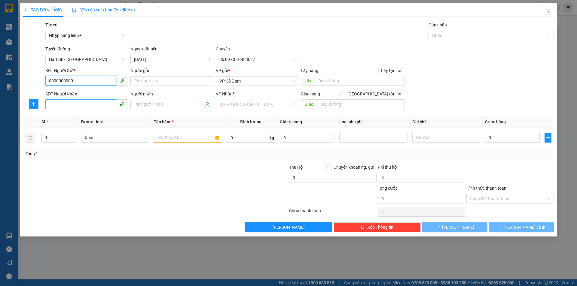
type input "0000000000"
click at [58, 103] on input "SĐT Người Nhận" at bounding box center [80, 104] width 71 height 10
paste input "0898299152"
click at [252, 84] on span "VP Cổ Đạm" at bounding box center [256, 81] width 75 height 9
type input "0898299152"
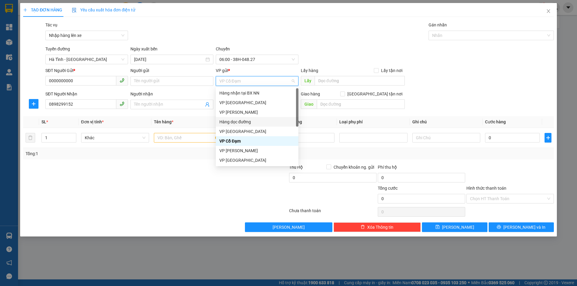
click at [250, 123] on div "Hàng dọc đường" at bounding box center [256, 122] width 75 height 7
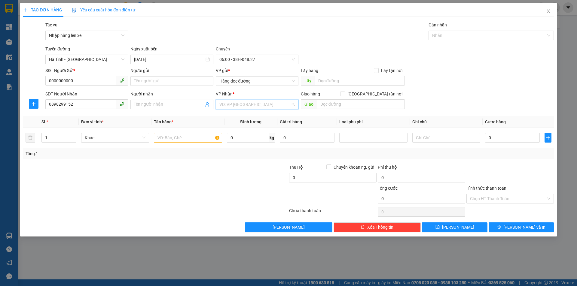
click at [256, 107] on input "search" at bounding box center [254, 104] width 71 height 9
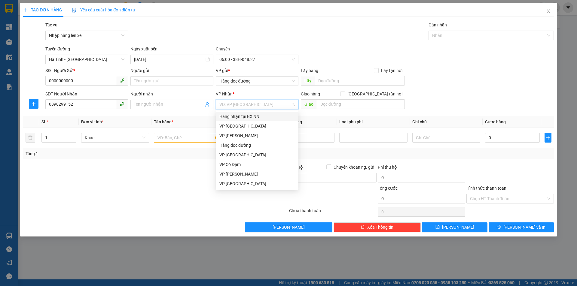
click at [252, 117] on div "Hàng nhận tại BX NN" at bounding box center [256, 116] width 75 height 7
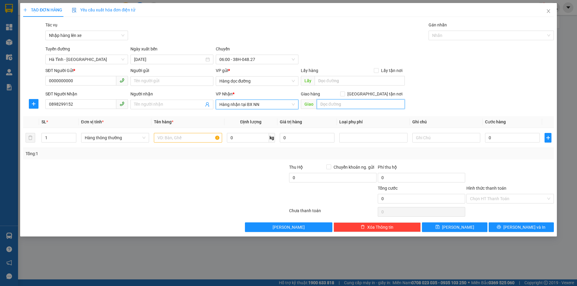
click at [332, 102] on input "text" at bounding box center [361, 104] width 88 height 10
type input "."
click at [189, 139] on input "text" at bounding box center [188, 138] width 68 height 10
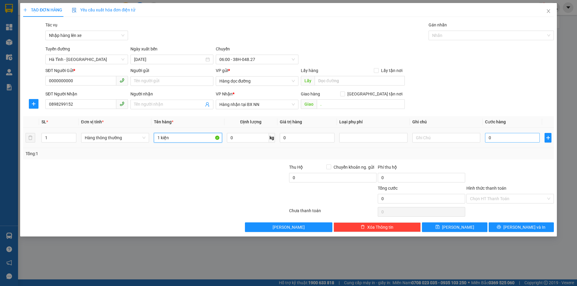
type input "1 kiện"
click at [503, 137] on input "0" at bounding box center [512, 138] width 55 height 10
type input "5"
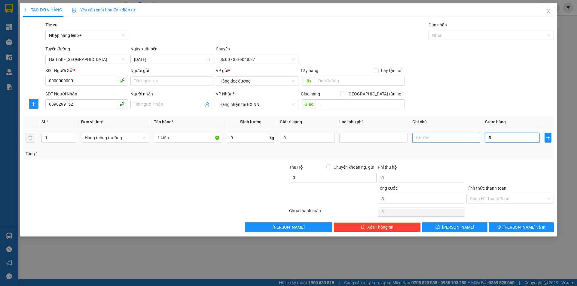
type input "50"
type input "50.000"
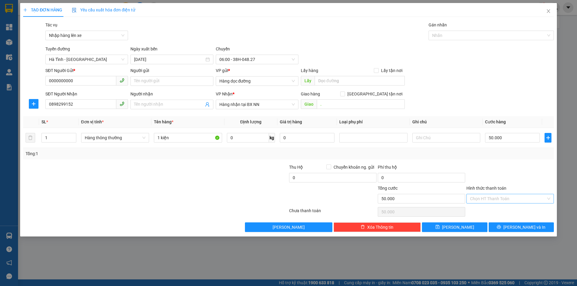
click at [493, 197] on input "Hình thức thanh toán" at bounding box center [508, 198] width 76 height 9
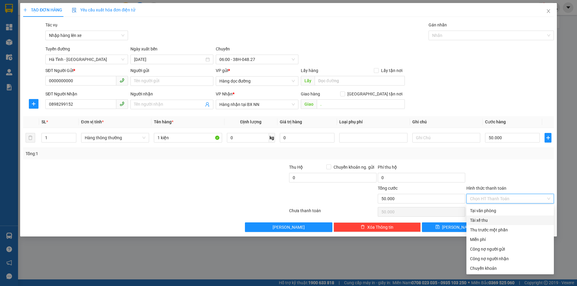
click at [489, 223] on div "Tài xế thu" at bounding box center [510, 220] width 80 height 7
type input "0"
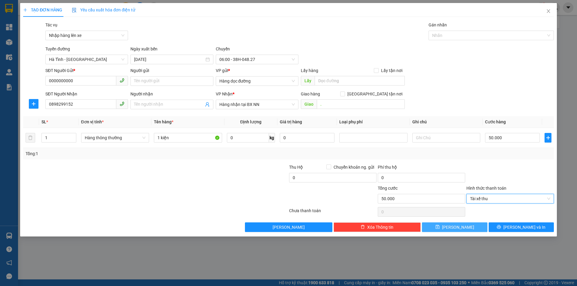
click at [436, 228] on button "Lưu" at bounding box center [454, 228] width 65 height 10
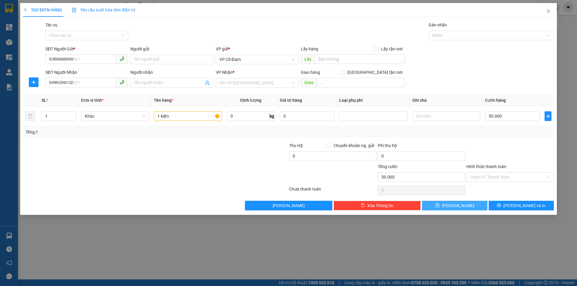
type input "0"
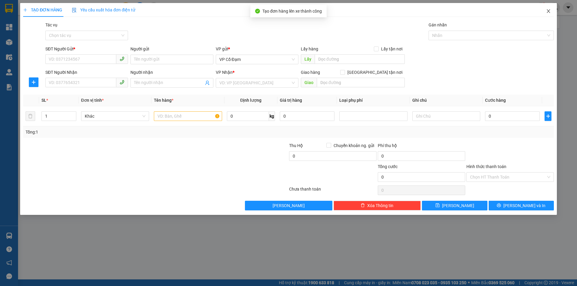
click at [546, 11] on icon "close" at bounding box center [548, 11] width 5 height 5
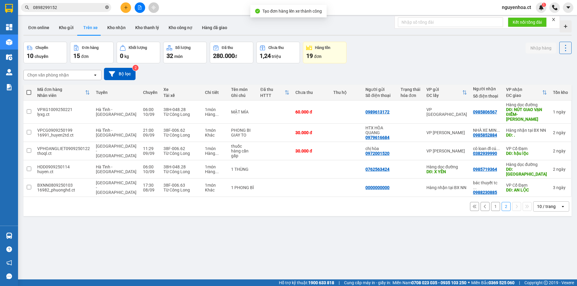
click at [108, 8] on icon "close-circle" at bounding box center [107, 7] width 4 height 4
paste input "0898299152"
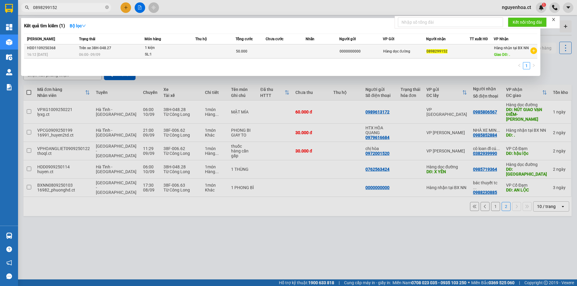
type input "0898299152"
click at [111, 52] on div "06:00 - 09/09" at bounding box center [111, 54] width 65 height 7
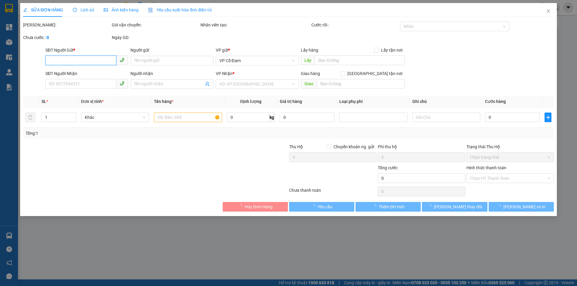
type input "0000000000"
type input "0898299152"
type input "."
type input "50.000"
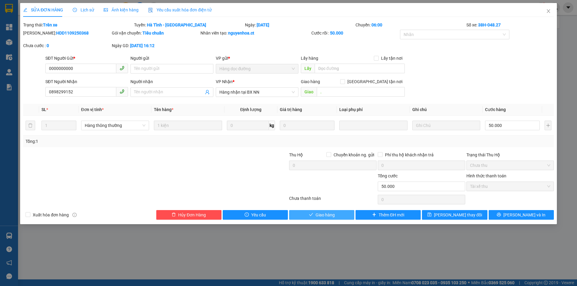
click at [322, 215] on span "Giao hàng" at bounding box center [324, 215] width 19 height 7
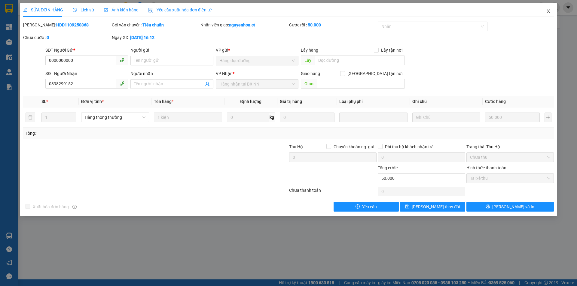
click at [549, 10] on icon "close" at bounding box center [548, 11] width 5 height 5
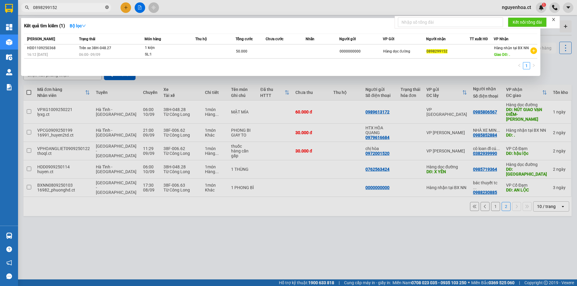
click at [106, 8] on icon "close-circle" at bounding box center [107, 7] width 4 height 4
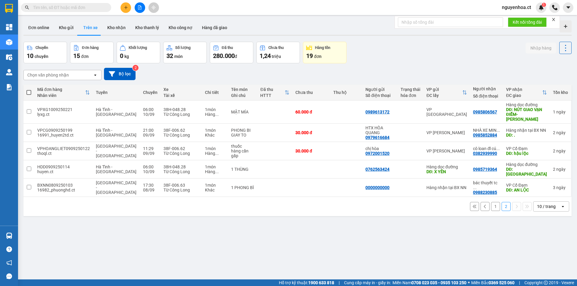
click at [103, 6] on input "text" at bounding box center [68, 7] width 71 height 7
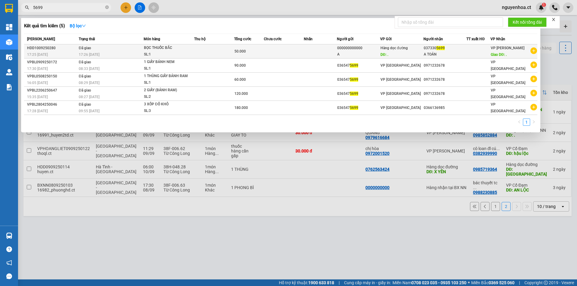
type input "5699"
click at [104, 52] on div "17:26 - 10/09" at bounding box center [111, 54] width 65 height 7
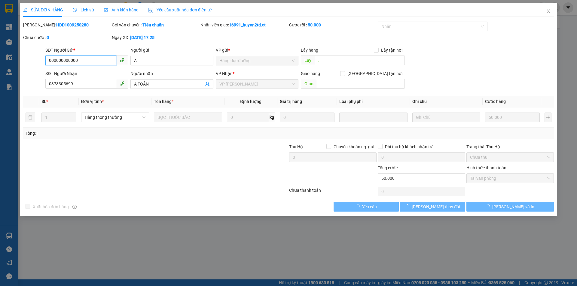
click at [89, 9] on span "Lịch sử" at bounding box center [83, 10] width 21 height 5
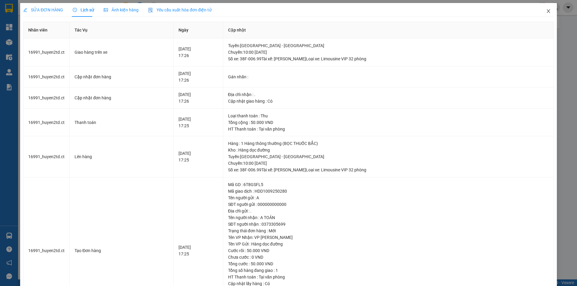
click at [546, 10] on icon "close" at bounding box center [547, 11] width 3 height 4
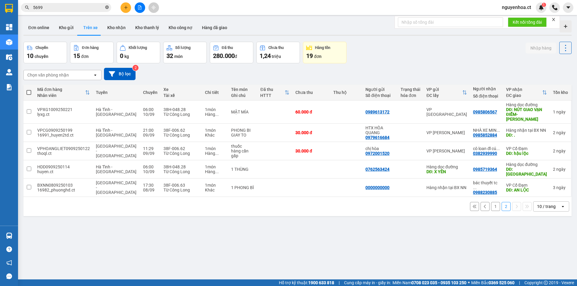
click at [108, 8] on icon "close-circle" at bounding box center [107, 7] width 4 height 4
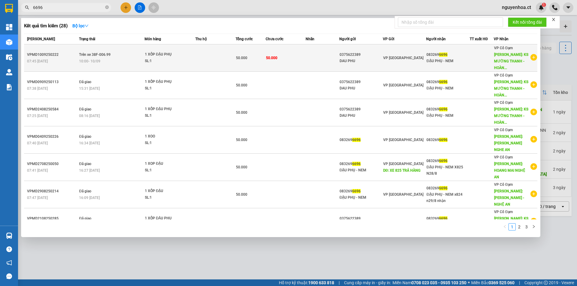
type input "6696"
click at [109, 54] on td "Trên xe 38F-006.99 10:00 - 10/09" at bounding box center [111, 57] width 67 height 27
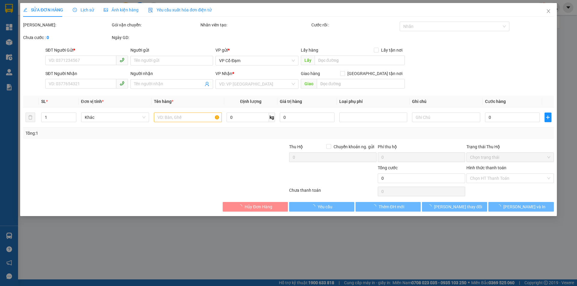
type input "0375622389"
type input "DAU PHU"
type input "0832696696"
type input "ĐẬU PHỤ - NEM"
type input "KS MƯỜNG THANH - HOÀNG MAI"
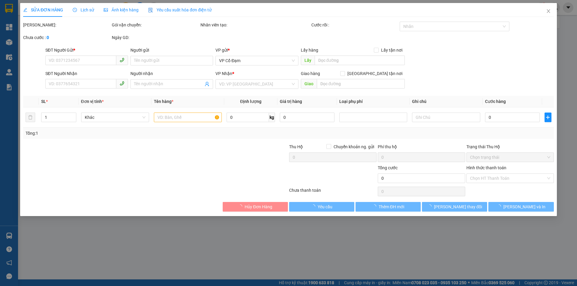
type input "50.000"
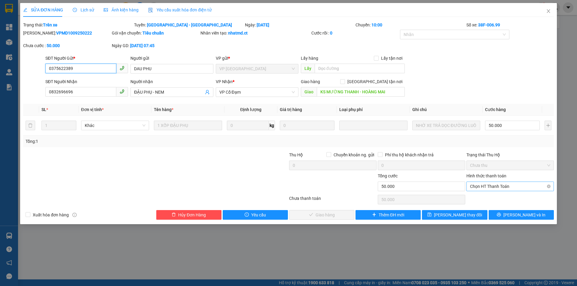
click at [485, 187] on span "Chọn HT Thanh Toán" at bounding box center [510, 186] width 80 height 9
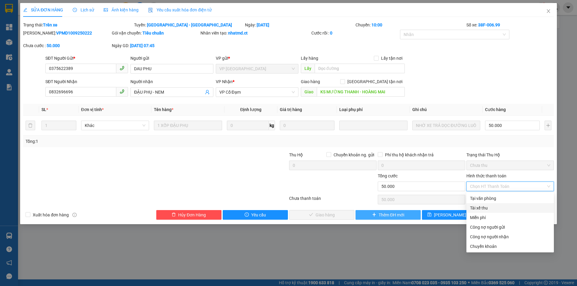
drag, startPoint x: 480, startPoint y: 206, endPoint x: 404, endPoint y: 215, distance: 76.5
click at [480, 206] on div "Tài xế thu" at bounding box center [510, 208] width 80 height 7
type input "0"
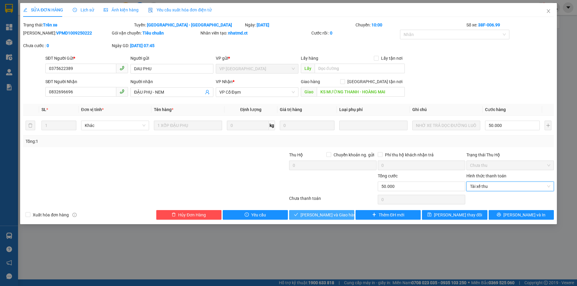
click at [339, 216] on span "[PERSON_NAME] và Giao hàng" at bounding box center [329, 215] width 58 height 7
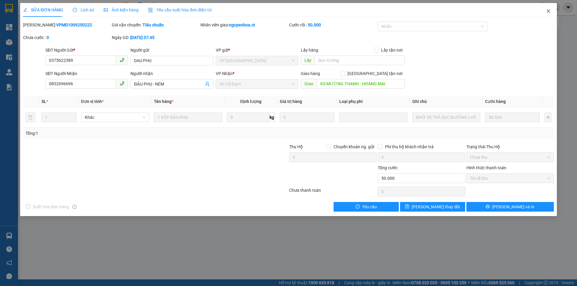
click at [548, 9] on span "Close" at bounding box center [548, 11] width 17 height 17
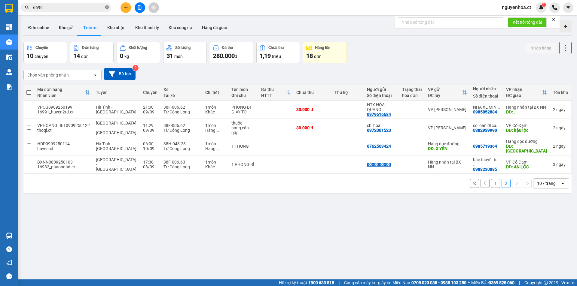
click at [105, 7] on icon "close-circle" at bounding box center [107, 7] width 4 height 4
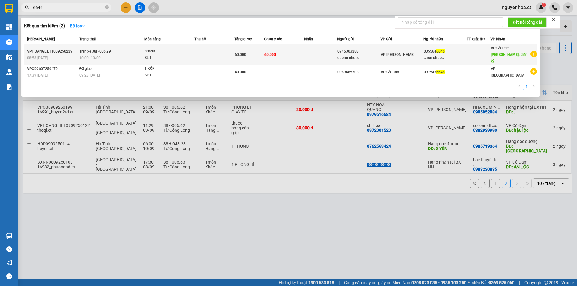
type input "6646"
click at [102, 51] on td "Trên xe 38F-006.99 10:00 - 10/09" at bounding box center [111, 54] width 66 height 21
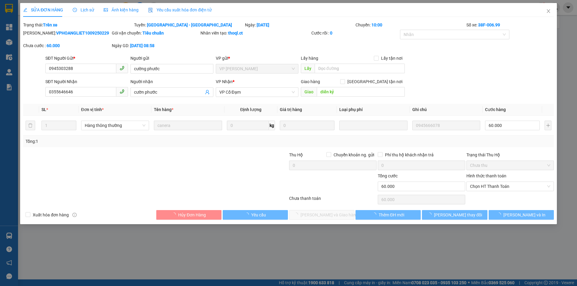
type input "0945303288"
type input "cường phước"
type input "0355646646"
type input "cườn phước"
type input "diễn kỷ"
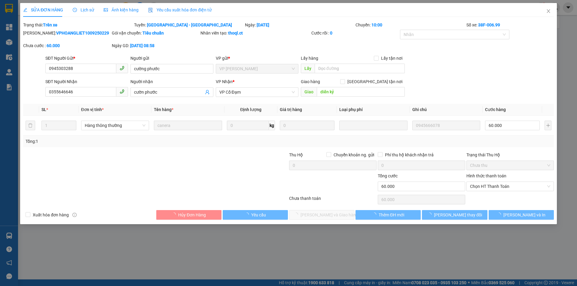
type input "60.000"
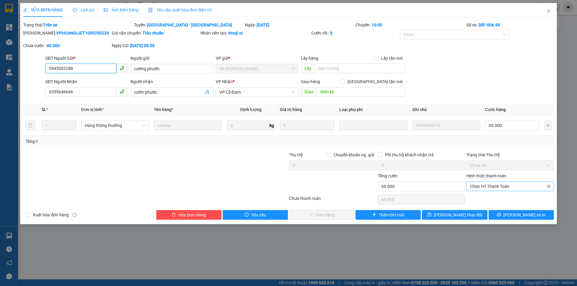
click at [480, 186] on span "Chọn HT Thanh Toán" at bounding box center [510, 186] width 80 height 9
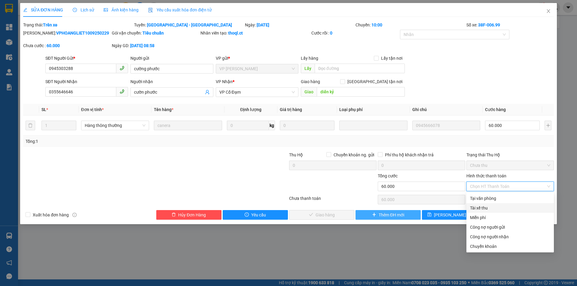
drag, startPoint x: 477, startPoint y: 209, endPoint x: 372, endPoint y: 217, distance: 105.4
click at [477, 209] on div "Tài xế thu" at bounding box center [510, 208] width 80 height 7
type input "0"
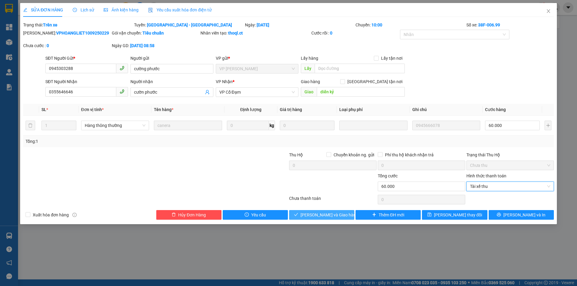
click at [327, 215] on span "[PERSON_NAME] và Giao hàng" at bounding box center [329, 215] width 58 height 7
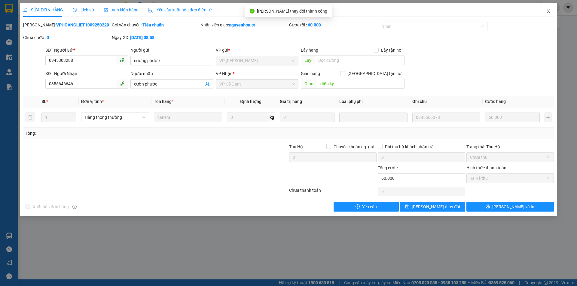
click at [549, 10] on icon "close" at bounding box center [548, 11] width 5 height 5
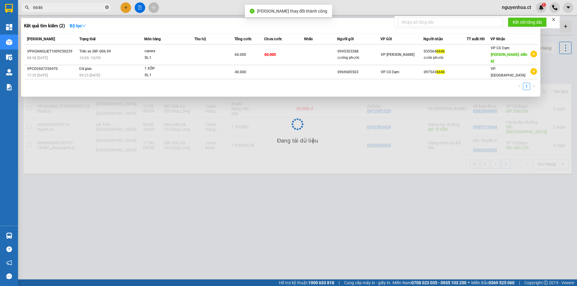
click at [107, 7] on icon "close-circle" at bounding box center [107, 7] width 4 height 4
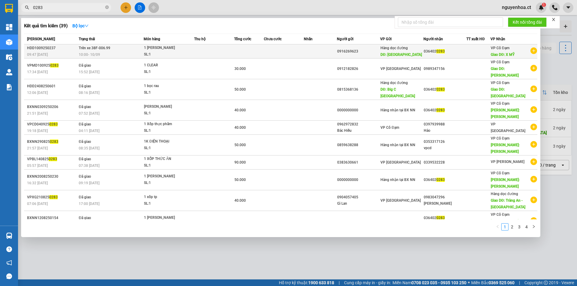
type input "0283"
click at [115, 48] on td "Trên xe 38F-006.99 10:00 - 10/09" at bounding box center [110, 51] width 66 height 14
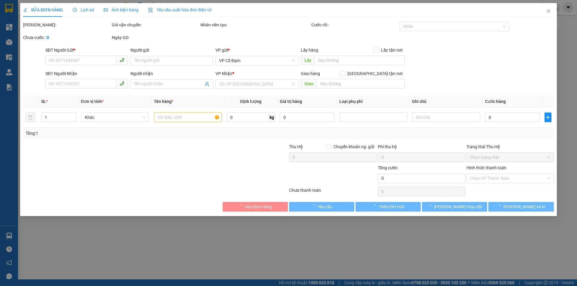
type input "0916269623"
type input "THANH HÓA"
type input "0364020283"
type input "X MỸ"
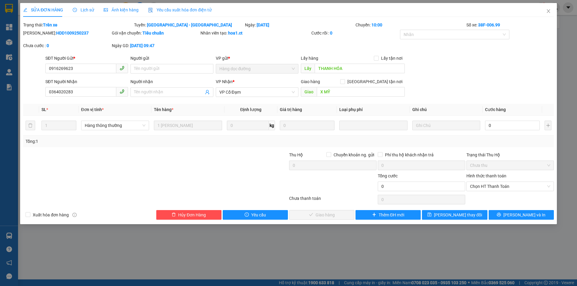
click at [512, 114] on th "Cước hàng" at bounding box center [511, 110] width 59 height 12
click at [504, 128] on input "0" at bounding box center [512, 126] width 55 height 10
type input "5"
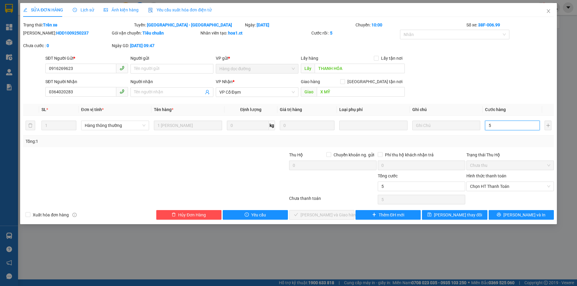
type input "50"
click at [492, 187] on span "Chọn HT Thanh Toán" at bounding box center [510, 186] width 80 height 9
type input "50"
type input "50.000"
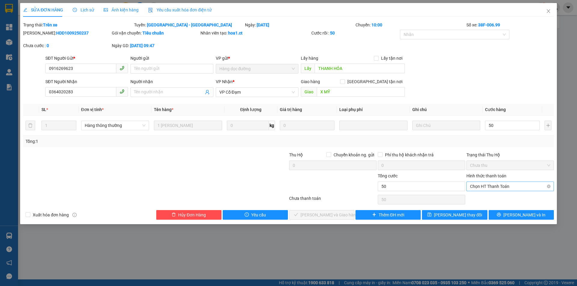
type input "50.000"
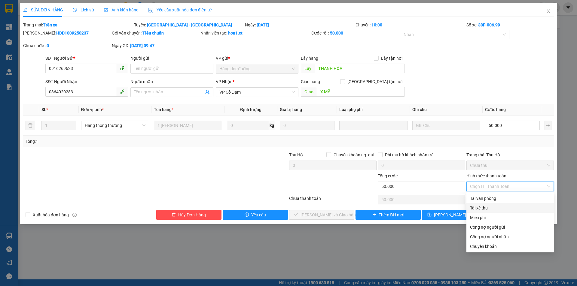
click at [485, 210] on div "Tài xế thu" at bounding box center [510, 208] width 80 height 7
type input "0"
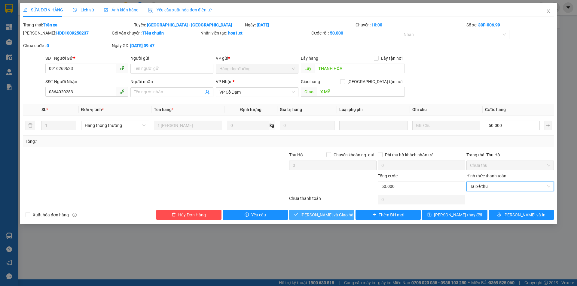
click at [324, 212] on span "[PERSON_NAME] và Giao hàng" at bounding box center [329, 215] width 58 height 7
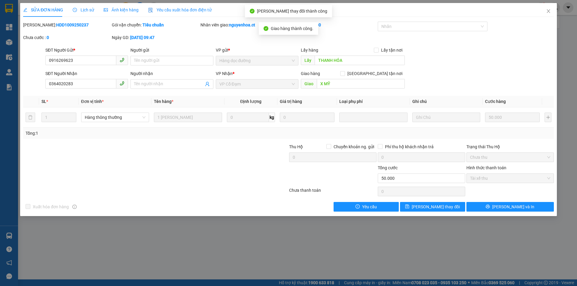
click at [90, 14] on div "Lịch sử" at bounding box center [83, 10] width 21 height 14
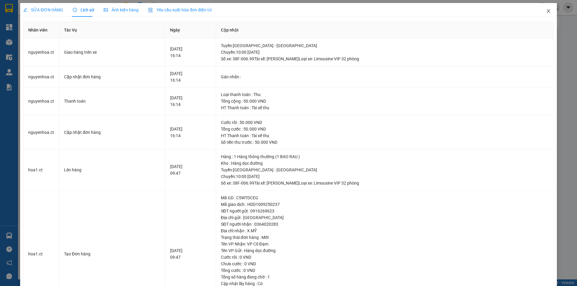
click at [546, 9] on icon "close" at bounding box center [548, 11] width 5 height 5
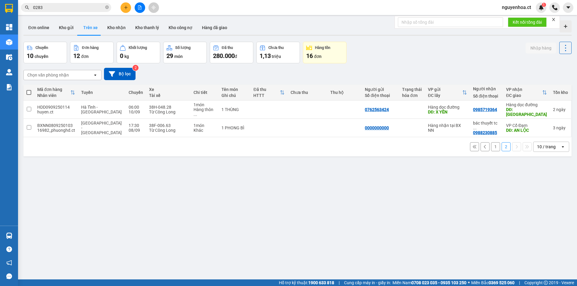
click at [110, 6] on span "0283" at bounding box center [66, 7] width 90 height 9
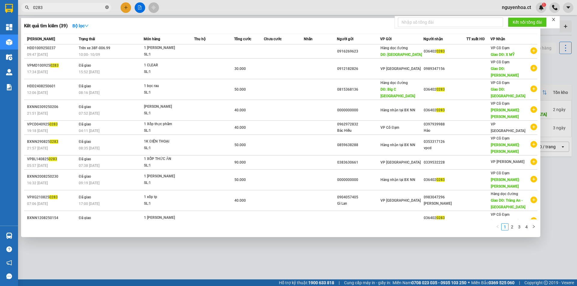
click at [108, 7] on icon "close-circle" at bounding box center [107, 7] width 4 height 4
type input "0283"
click at [106, 7] on icon "close-circle" at bounding box center [107, 7] width 4 height 4
type input "1938"
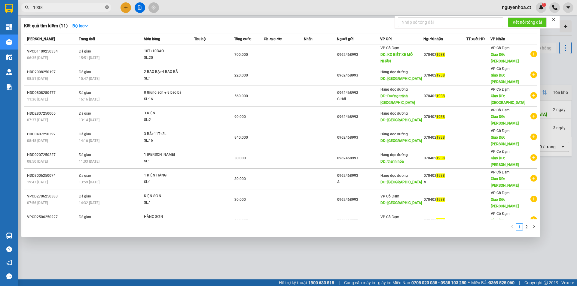
click at [105, 8] on icon "close-circle" at bounding box center [107, 7] width 4 height 4
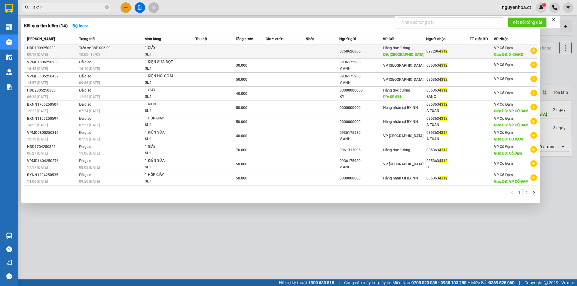
type input "4312"
click at [101, 48] on span "Trên xe 38F-006.99" at bounding box center [95, 48] width 32 height 4
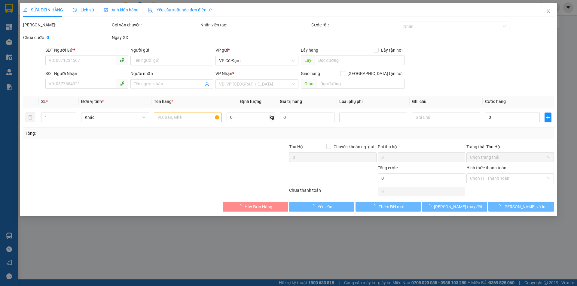
type input "0768626886"
type input "THANH HÓA"
type input "0972064312"
type input "X GIANG"
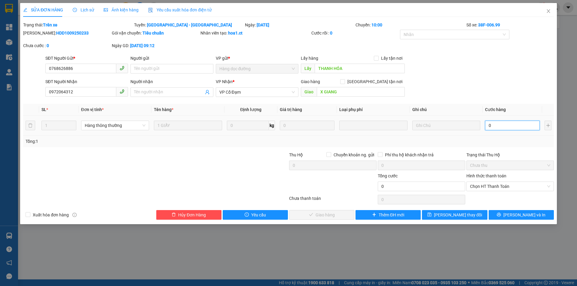
click at [496, 123] on input "0" at bounding box center [512, 126] width 55 height 10
type input "3"
click at [490, 191] on div "Chọn HT Thanh Toán" at bounding box center [509, 187] width 87 height 10
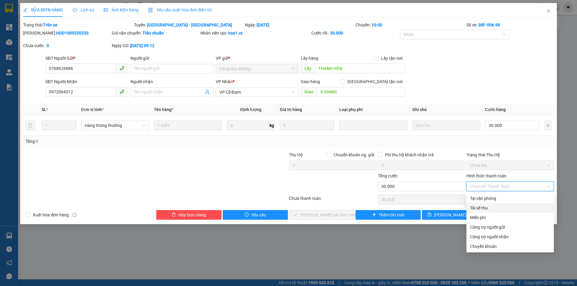
drag, startPoint x: 487, startPoint y: 208, endPoint x: 423, endPoint y: 208, distance: 63.7
click at [486, 208] on div "Tài xế thu" at bounding box center [510, 208] width 80 height 7
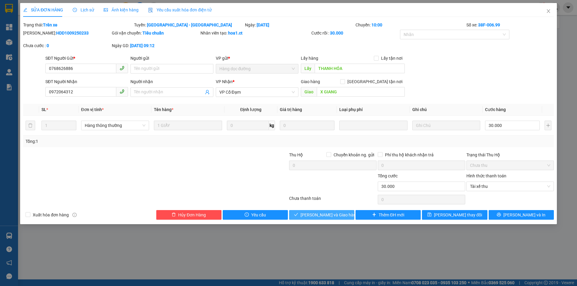
drag, startPoint x: 341, startPoint y: 213, endPoint x: 319, endPoint y: 205, distance: 22.7
click at [341, 212] on span "[PERSON_NAME] và Giao hàng" at bounding box center [329, 215] width 58 height 7
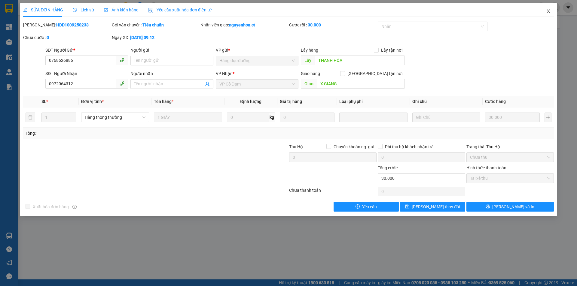
click at [550, 12] on icon "close" at bounding box center [548, 11] width 5 height 5
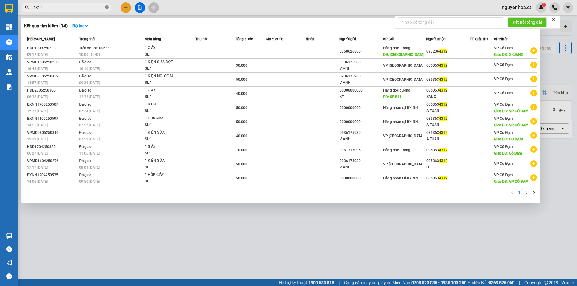
click at [106, 7] on icon "close-circle" at bounding box center [107, 7] width 4 height 4
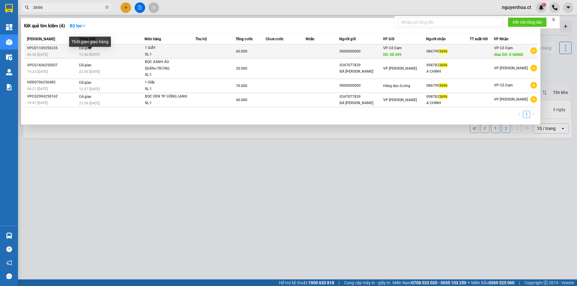
click at [99, 49] on div "Thời gian giao hàng" at bounding box center [90, 44] width 42 height 14
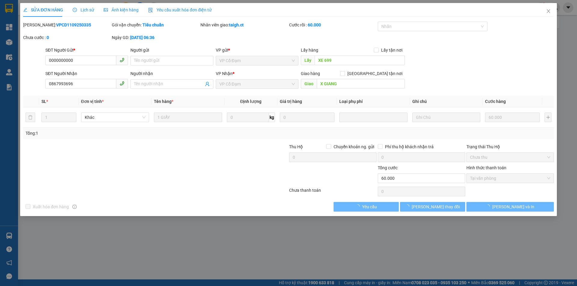
click at [87, 8] on span "Lịch sử" at bounding box center [83, 10] width 21 height 5
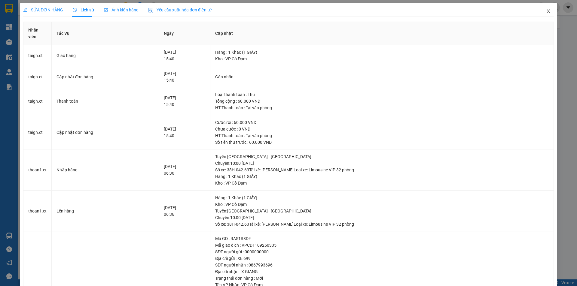
click at [546, 12] on icon "close" at bounding box center [548, 11] width 5 height 5
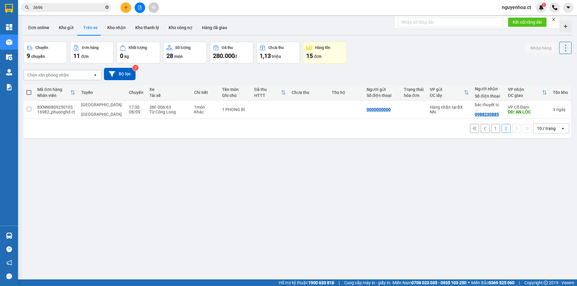
click at [105, 7] on icon "close-circle" at bounding box center [107, 7] width 4 height 4
click at [90, 7] on input "text" at bounding box center [68, 7] width 71 height 7
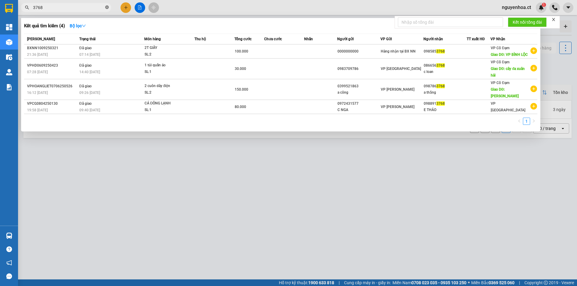
click at [106, 7] on icon "close-circle" at bounding box center [107, 7] width 4 height 4
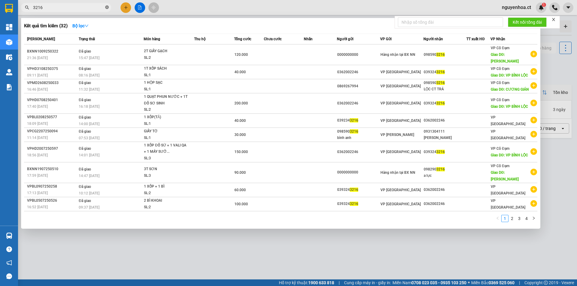
click at [106, 7] on icon "close-circle" at bounding box center [107, 7] width 4 height 4
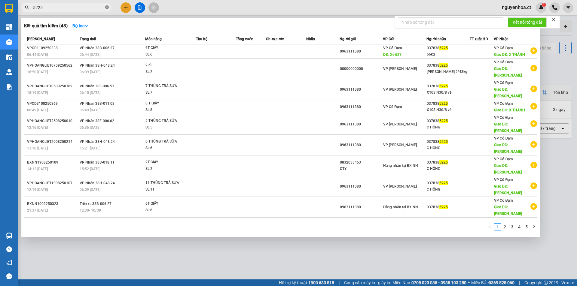
click at [107, 6] on icon "close-circle" at bounding box center [107, 7] width 4 height 4
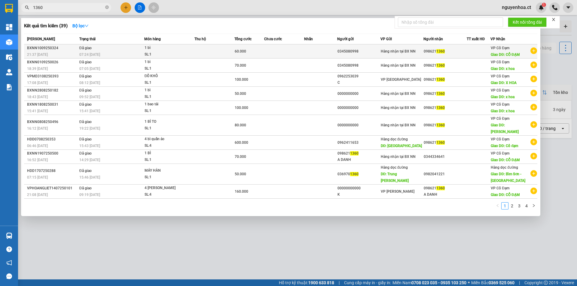
click at [123, 46] on td "Đã giao 07:24 - 11/09" at bounding box center [111, 51] width 66 height 14
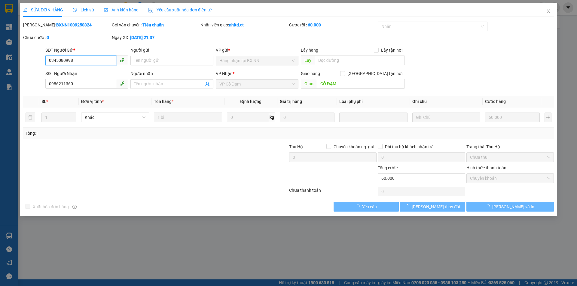
click at [88, 9] on span "Lịch sử" at bounding box center [83, 10] width 21 height 5
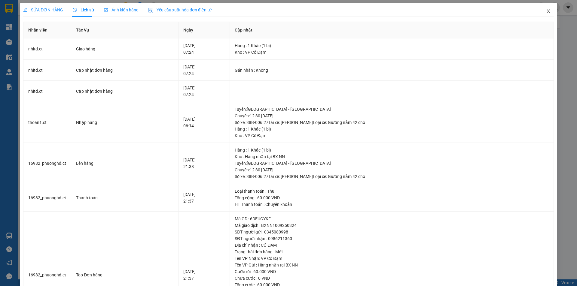
click at [546, 10] on icon "close" at bounding box center [548, 11] width 5 height 5
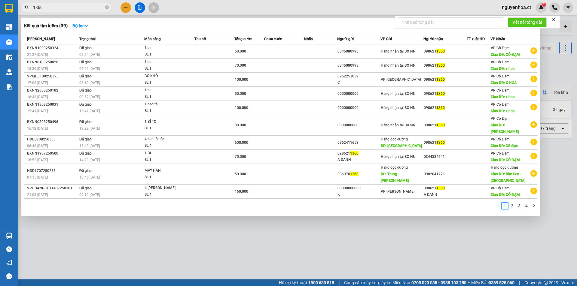
click at [110, 5] on span "1360" at bounding box center [66, 7] width 90 height 9
click at [108, 8] on icon "close-circle" at bounding box center [107, 7] width 4 height 4
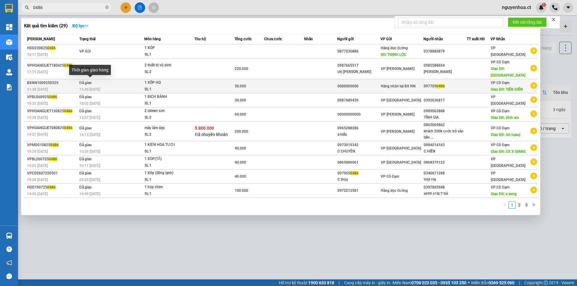
click at [97, 87] on span "15:40 - 11/09" at bounding box center [89, 89] width 21 height 4
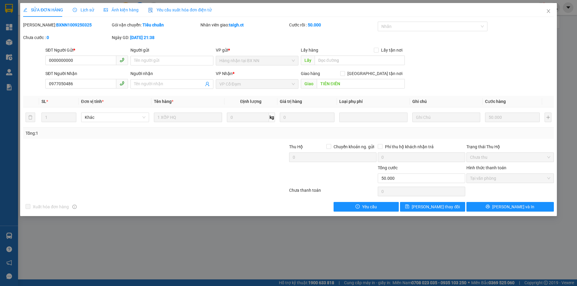
click at [90, 8] on span "Lịch sử" at bounding box center [83, 10] width 21 height 5
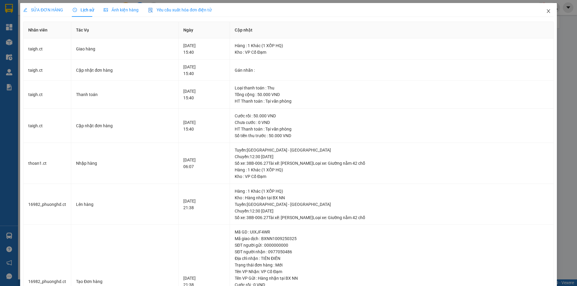
click at [547, 10] on span "Close" at bounding box center [548, 11] width 17 height 17
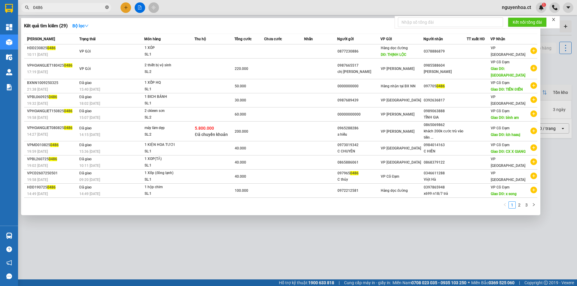
click at [108, 8] on span "0486" at bounding box center [66, 7] width 90 height 9
click at [107, 8] on icon "close-circle" at bounding box center [107, 7] width 4 height 4
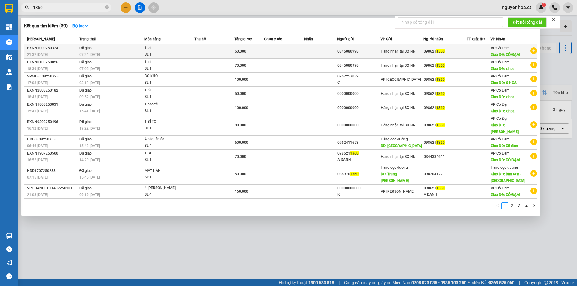
click at [102, 52] on div "07:24 - 11/09" at bounding box center [111, 54] width 65 height 7
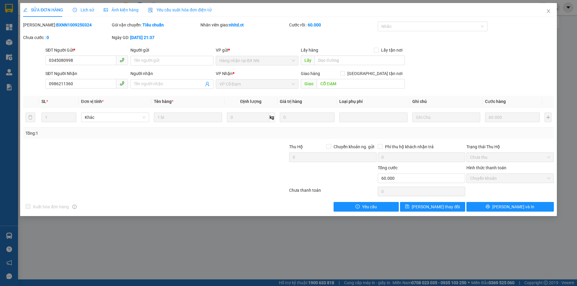
click at [92, 8] on span "Lịch sử" at bounding box center [83, 10] width 21 height 5
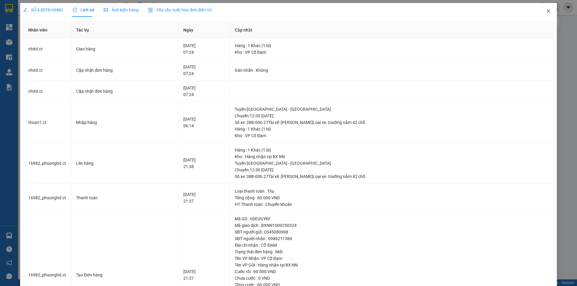
click at [546, 9] on icon "close" at bounding box center [548, 11] width 5 height 5
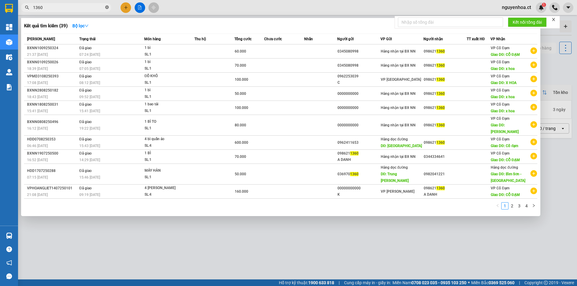
click at [106, 8] on icon "close-circle" at bounding box center [107, 7] width 4 height 4
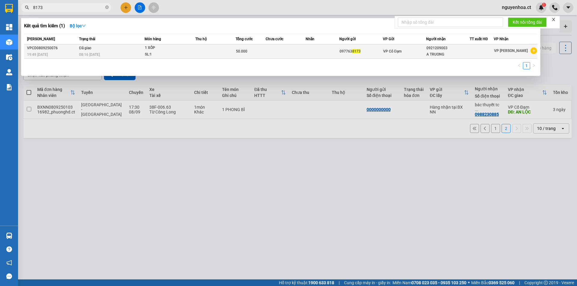
type input "8173"
click at [83, 53] on span "08:16 - 11/09" at bounding box center [89, 55] width 21 height 4
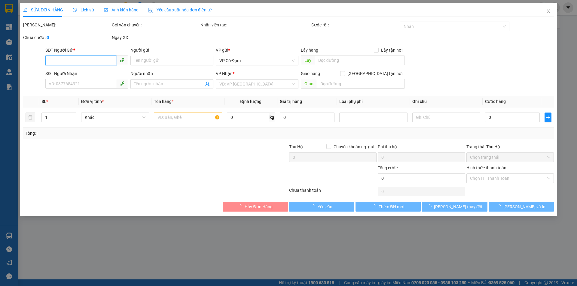
type input "0977638173"
type input "0921209003"
type input "A TRUONG"
type input "50.000"
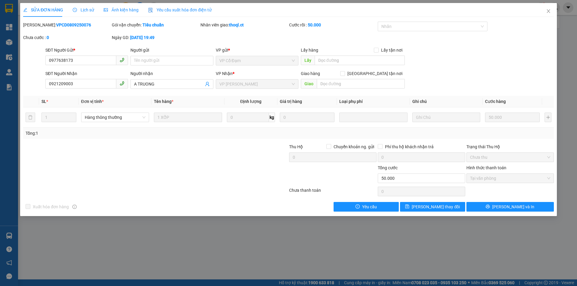
click at [86, 8] on span "Lịch sử" at bounding box center [83, 10] width 21 height 5
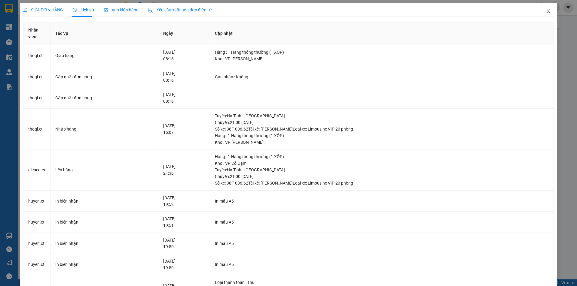
click at [544, 9] on span "Close" at bounding box center [548, 11] width 17 height 17
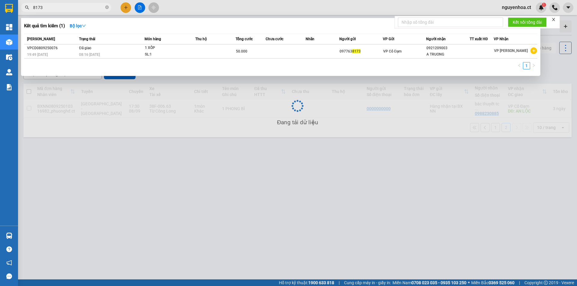
click at [71, 11] on span "8173" at bounding box center [66, 7] width 90 height 9
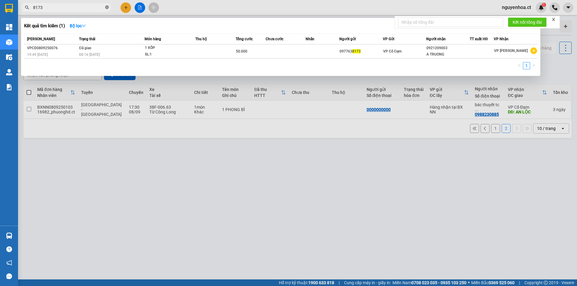
click at [106, 8] on icon "close-circle" at bounding box center [107, 7] width 4 height 4
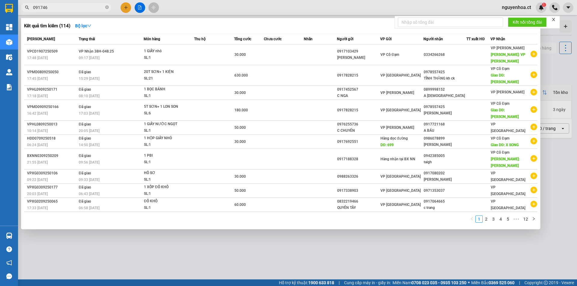
type input "0917468"
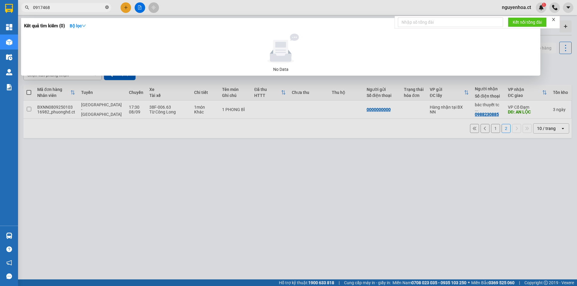
click at [106, 8] on icon "close-circle" at bounding box center [107, 7] width 4 height 4
type input "1982"
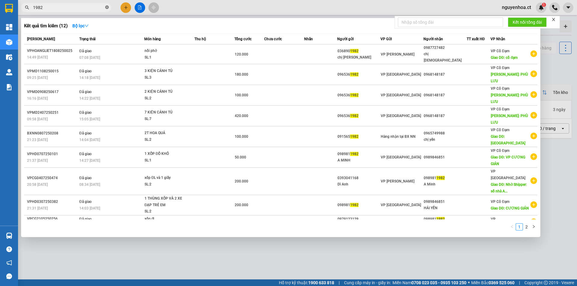
click at [106, 7] on icon "close-circle" at bounding box center [107, 7] width 4 height 4
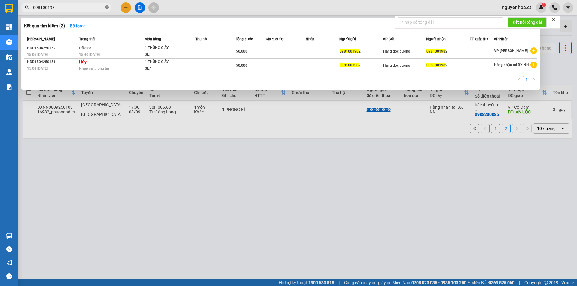
type input "0981001982"
click at [107, 8] on icon "close-circle" at bounding box center [107, 7] width 4 height 4
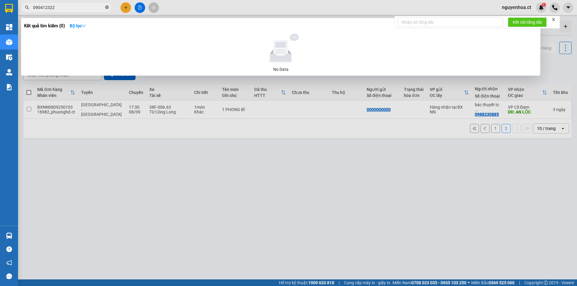
type input "0904123225"
click at [107, 7] on icon "close-circle" at bounding box center [107, 7] width 4 height 4
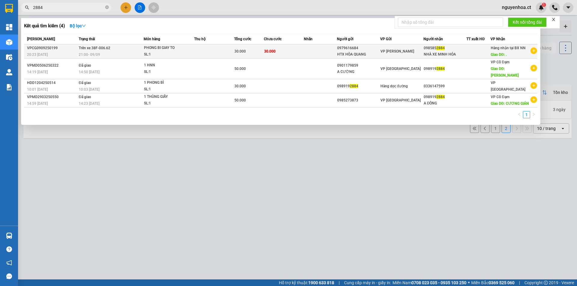
type input "2884"
click at [97, 50] on span "Trên xe 38F-006.62" at bounding box center [95, 47] width 32 height 5
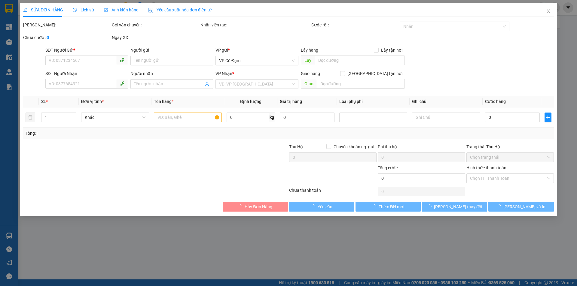
type input "0979616684"
type input "HTX HÒA QUANG"
type input "0985852884"
type input "NHÀ XE MINH HÓA"
type input "."
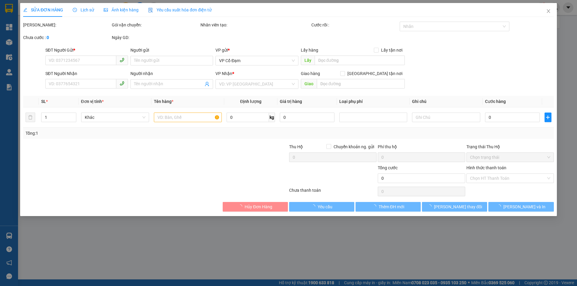
type input "30.000"
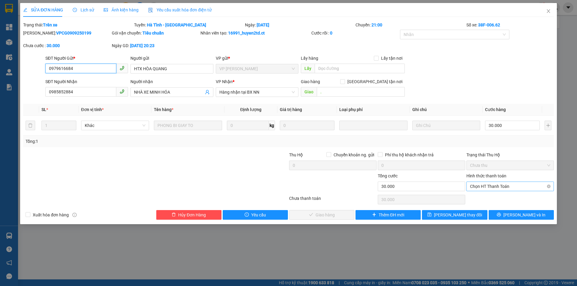
click at [500, 187] on span "Chọn HT Thanh Toán" at bounding box center [510, 186] width 80 height 9
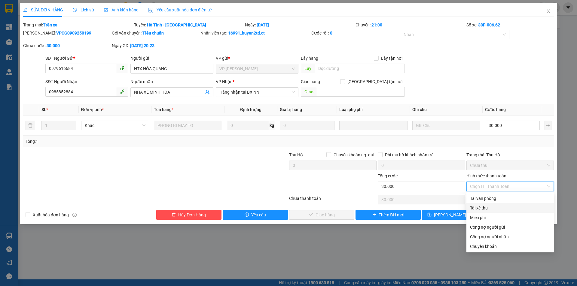
click at [489, 206] on div "Tài xế thu" at bounding box center [510, 208] width 80 height 7
type input "0"
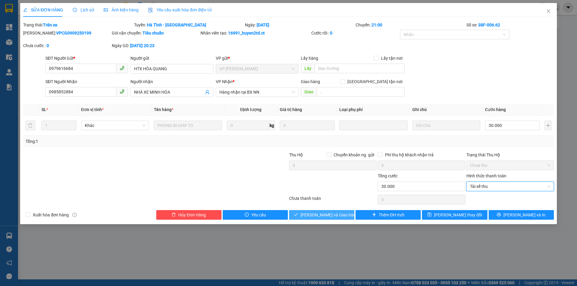
click at [330, 216] on span "[PERSON_NAME] và Giao hàng" at bounding box center [329, 215] width 58 height 7
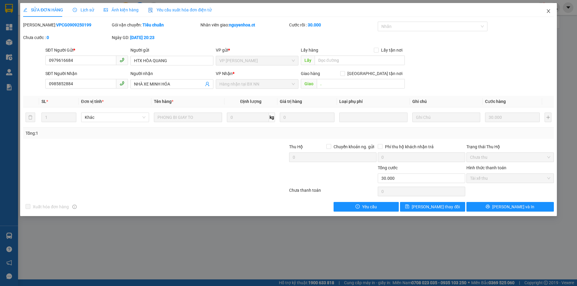
click at [549, 11] on icon "close" at bounding box center [548, 11] width 5 height 5
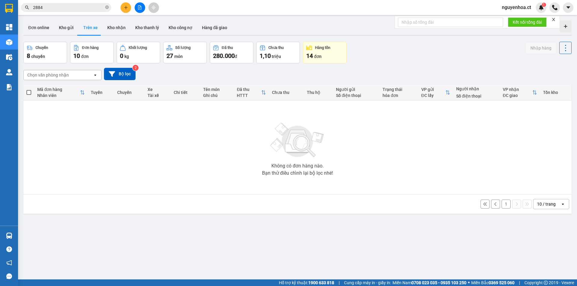
click at [104, 8] on input "2884" at bounding box center [68, 7] width 71 height 7
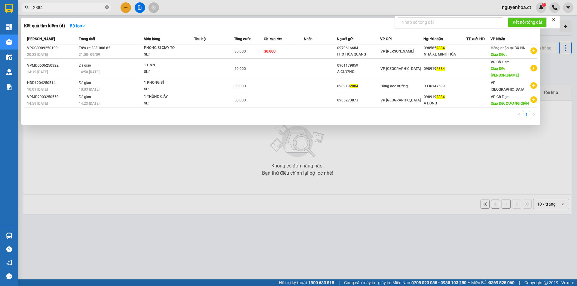
click at [106, 8] on icon "close-circle" at bounding box center [107, 7] width 4 height 4
type input "1982"
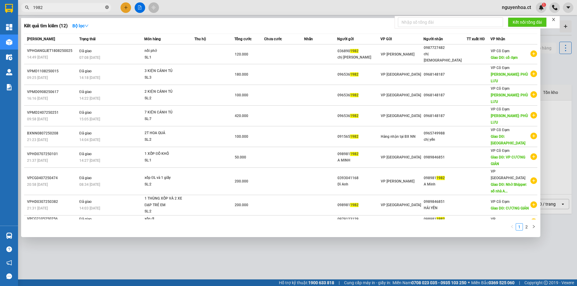
click at [106, 7] on icon "close-circle" at bounding box center [107, 7] width 4 height 4
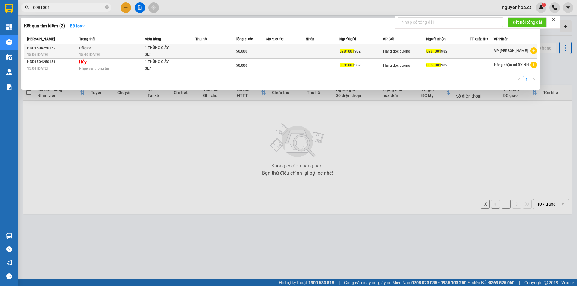
type input "0981001"
click at [97, 52] on span "15:40 - 13/05" at bounding box center [89, 54] width 21 height 5
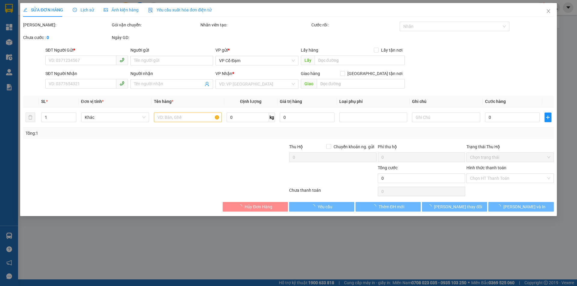
type input "0981001982"
type input "50.000"
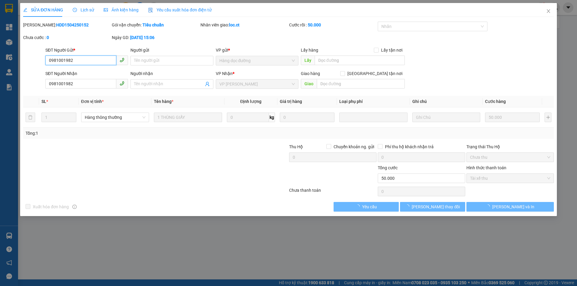
click at [86, 8] on span "Lịch sử" at bounding box center [83, 10] width 21 height 5
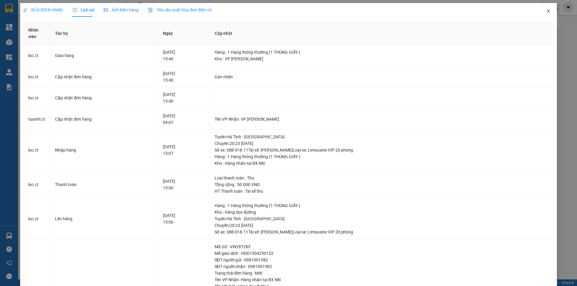
drag, startPoint x: 543, startPoint y: 12, endPoint x: 576, endPoint y: 23, distance: 35.3
click at [546, 10] on icon "close" at bounding box center [548, 11] width 5 height 5
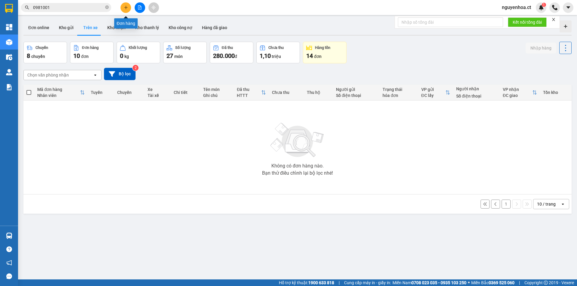
click at [127, 8] on icon "plus" at bounding box center [126, 7] width 4 height 4
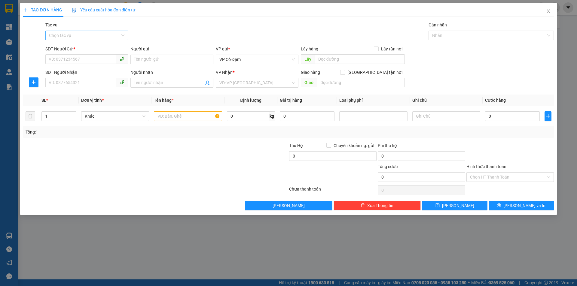
click at [96, 37] on input "Tác vụ" at bounding box center [84, 35] width 71 height 9
click at [92, 47] on div "Nhập hàng lên xe" at bounding box center [86, 47] width 75 height 7
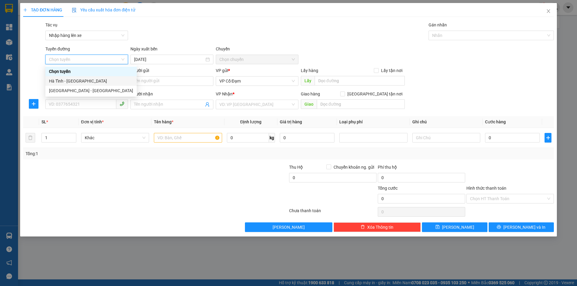
click at [78, 79] on div "Hà Tĩnh - [GEOGRAPHIC_DATA]" at bounding box center [91, 81] width 84 height 7
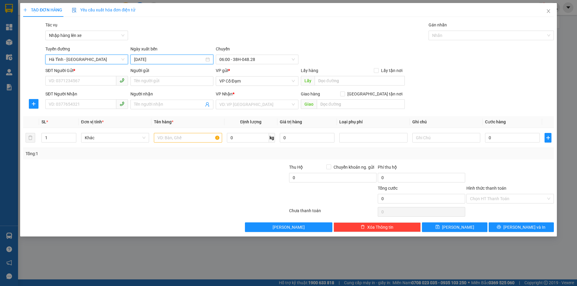
click at [163, 60] on input "11/09/2025" at bounding box center [169, 59] width 70 height 7
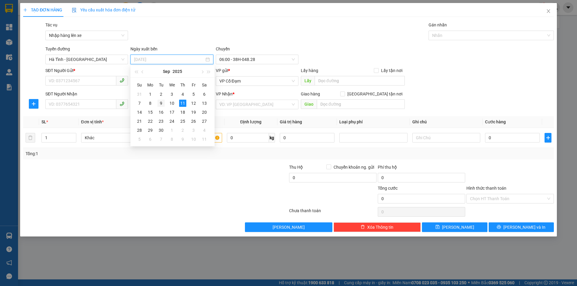
click at [161, 102] on div "9" at bounding box center [160, 103] width 7 height 7
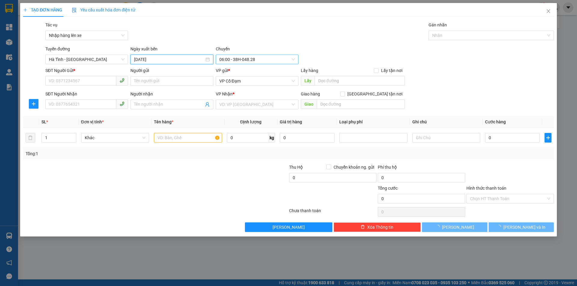
type input "09/09/2025"
click at [256, 58] on span "06:00 - 38H-048.27" at bounding box center [256, 59] width 75 height 9
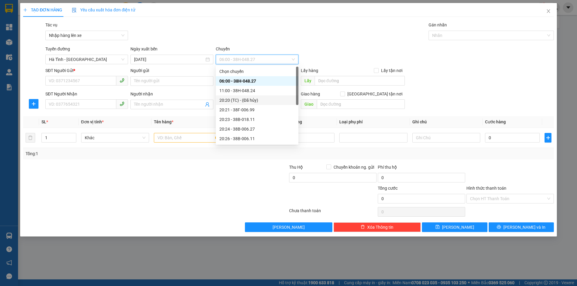
scroll to position [55, 0]
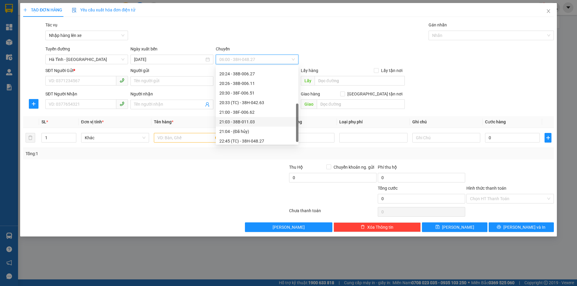
click at [252, 114] on div "21:00 - 38F-006.62" at bounding box center [256, 112] width 75 height 7
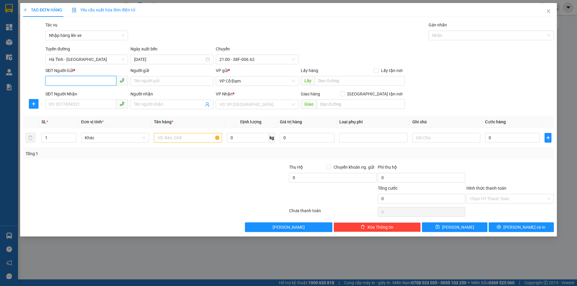
click at [90, 79] on input "SĐT Người Gửi *" at bounding box center [80, 81] width 71 height 10
type input "0904123225"
click at [102, 107] on input "SĐT Người Nhận" at bounding box center [80, 104] width 71 height 10
click at [265, 81] on span "VP Cổ Đạm" at bounding box center [256, 81] width 75 height 9
type input "0981001982"
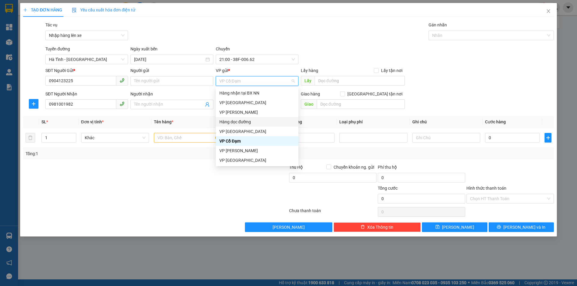
click at [247, 120] on div "Hàng dọc đường" at bounding box center [256, 122] width 75 height 7
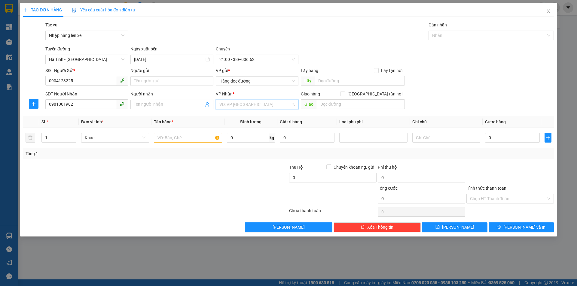
click at [248, 108] on input "search" at bounding box center [254, 104] width 71 height 9
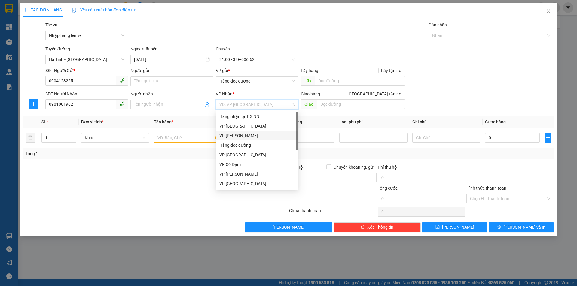
click at [241, 134] on div "VP [PERSON_NAME]" at bounding box center [256, 135] width 75 height 7
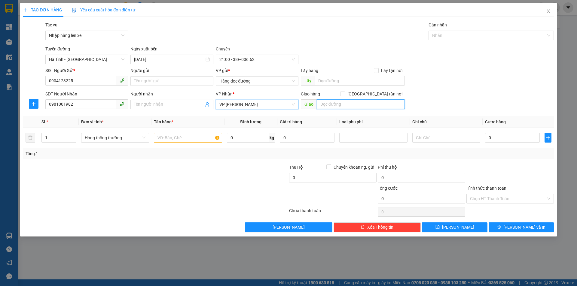
click at [334, 105] on input "text" at bounding box center [361, 104] width 88 height 10
type input "."
click at [182, 134] on input "text" at bounding box center [188, 138] width 68 height 10
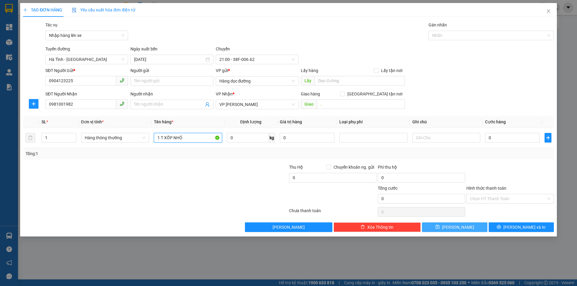
type input "1 T XỐP NHỎ"
click at [465, 230] on button "Lưu" at bounding box center [454, 228] width 65 height 10
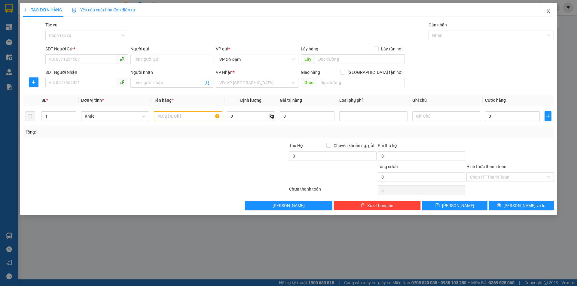
click at [550, 11] on icon "close" at bounding box center [548, 11] width 5 height 5
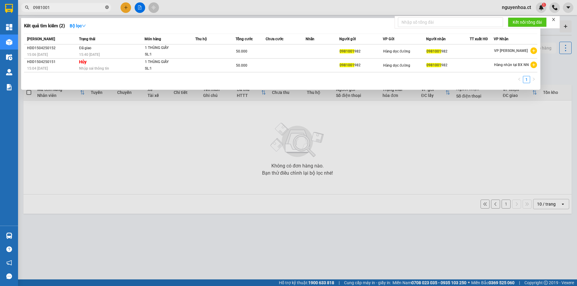
click at [108, 6] on icon "close-circle" at bounding box center [107, 7] width 4 height 4
type input "1982"
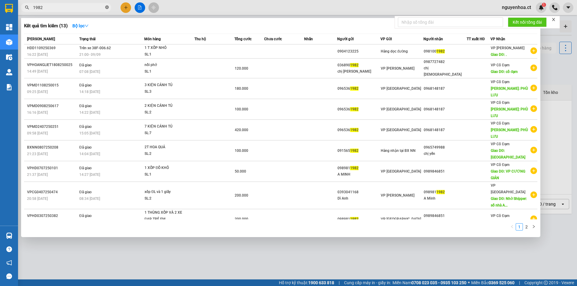
click at [107, 6] on icon "close-circle" at bounding box center [107, 7] width 4 height 4
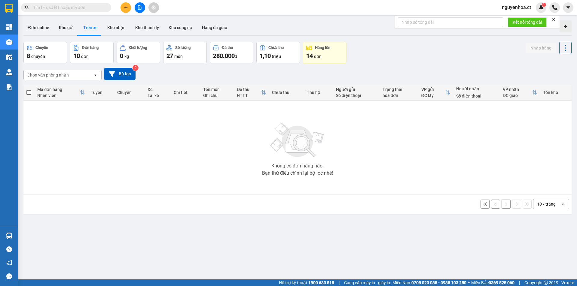
click at [94, 5] on input "text" at bounding box center [68, 7] width 71 height 7
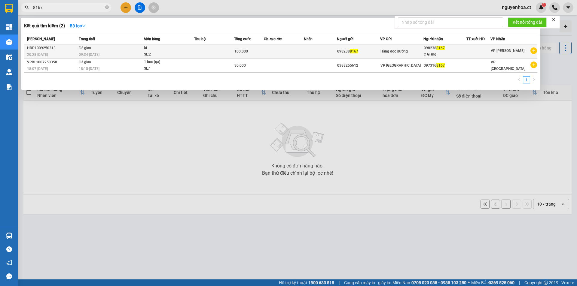
type input "8167"
click at [98, 50] on td "Đã giao 09:34 - 11/09" at bounding box center [110, 51] width 66 height 14
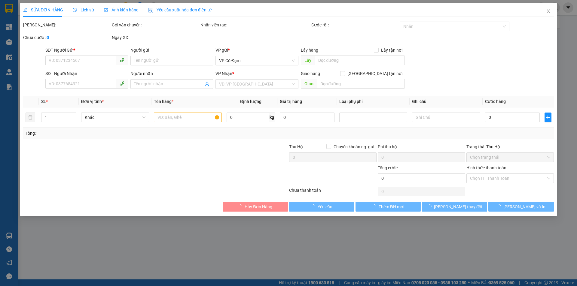
type input "0982388167"
type input "C Giang"
type input "100.000"
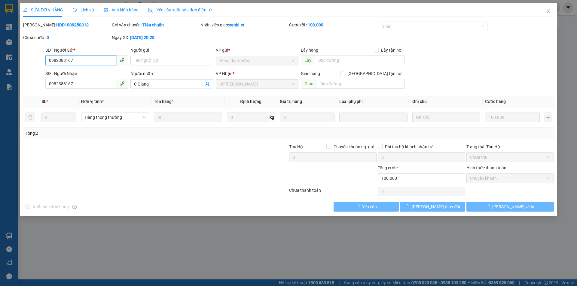
click at [88, 10] on span "Lịch sử" at bounding box center [83, 10] width 21 height 5
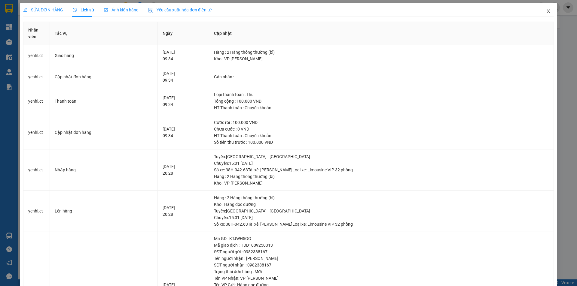
click at [543, 9] on span "Close" at bounding box center [548, 11] width 17 height 17
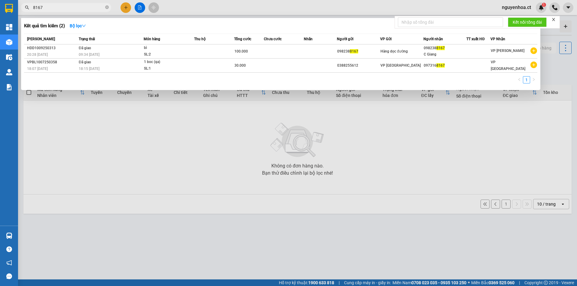
click at [108, 6] on icon "close-circle" at bounding box center [107, 7] width 4 height 4
type input "4437"
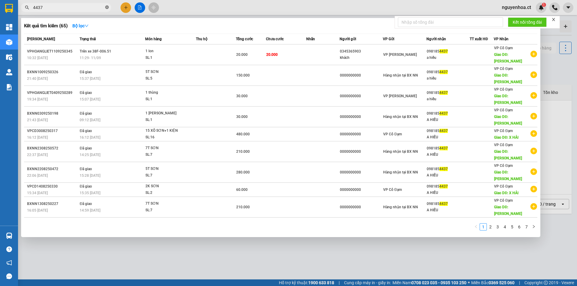
click at [108, 9] on icon "close-circle" at bounding box center [107, 7] width 4 height 4
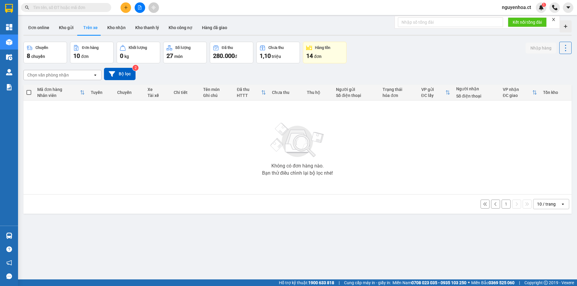
click at [96, 7] on input "text" at bounding box center [68, 7] width 71 height 7
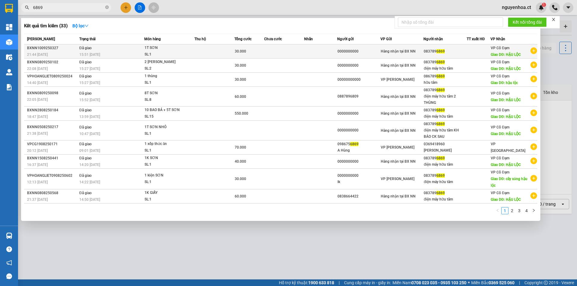
type input "6869"
click at [104, 54] on div "15:51 - 11/09" at bounding box center [111, 54] width 65 height 7
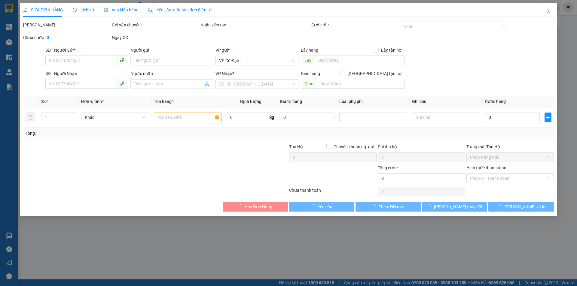
type input "0000000000"
type input "0837896869"
type input "HẬU LỘC"
type input "30.000"
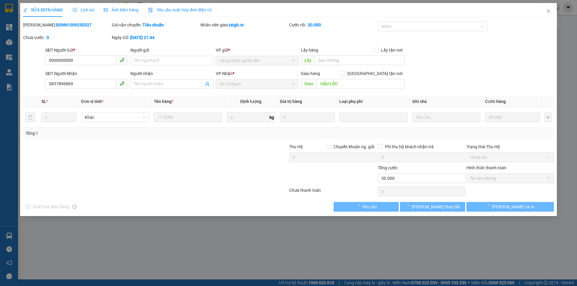
click at [88, 11] on span "Lịch sử" at bounding box center [83, 10] width 21 height 5
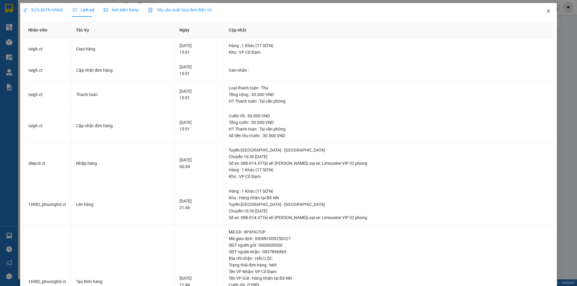
click at [543, 9] on span "Close" at bounding box center [548, 11] width 17 height 17
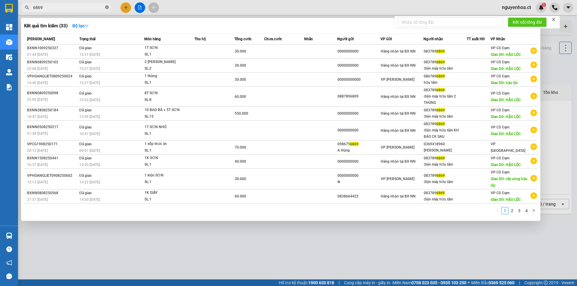
click at [108, 6] on icon "close-circle" at bounding box center [107, 7] width 4 height 4
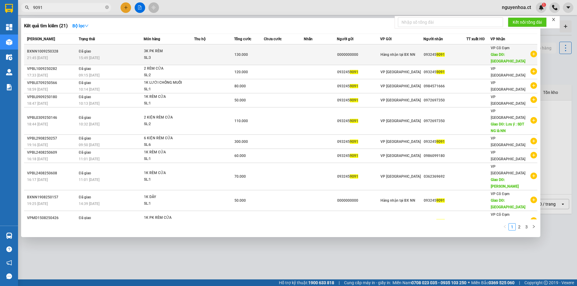
type input "9091"
click at [96, 56] on span "15:49 - 11/09" at bounding box center [89, 58] width 21 height 4
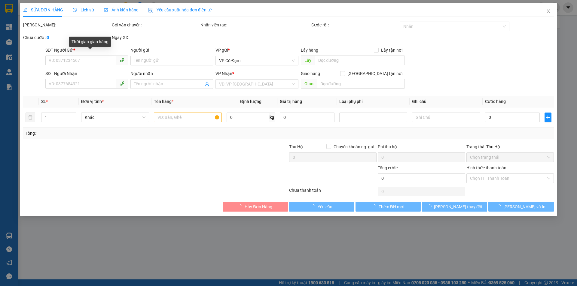
type input "0000000000"
type input "0932459091"
type input "BÌNH LỘC"
type input "130.000"
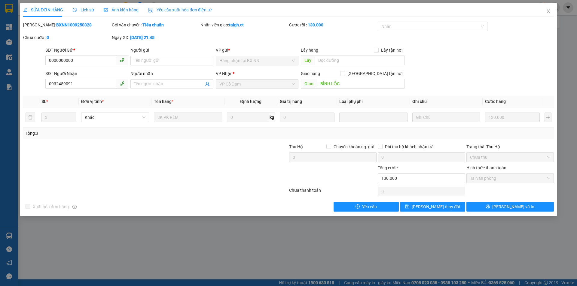
click at [87, 8] on span "Lịch sử" at bounding box center [83, 10] width 21 height 5
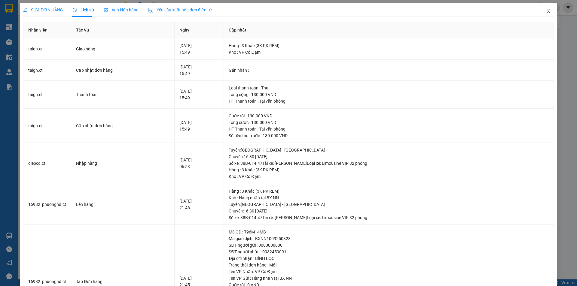
click at [546, 9] on icon "close" at bounding box center [548, 11] width 5 height 5
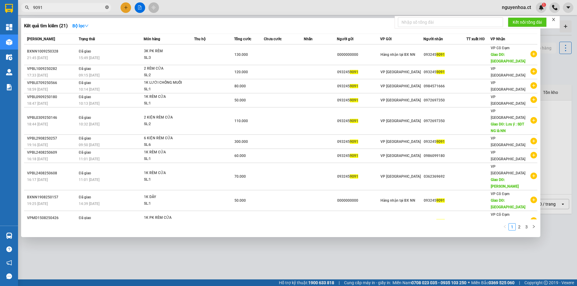
click at [107, 7] on icon "close-circle" at bounding box center [107, 7] width 4 height 4
type input "0028"
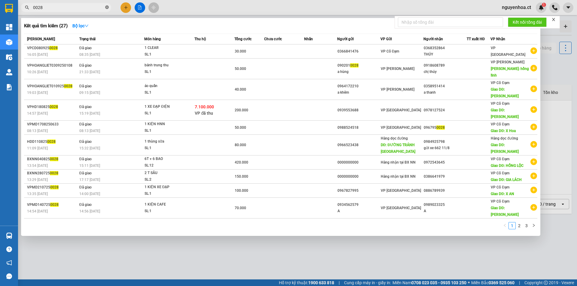
click at [108, 5] on span at bounding box center [107, 8] width 4 height 6
type input "4266"
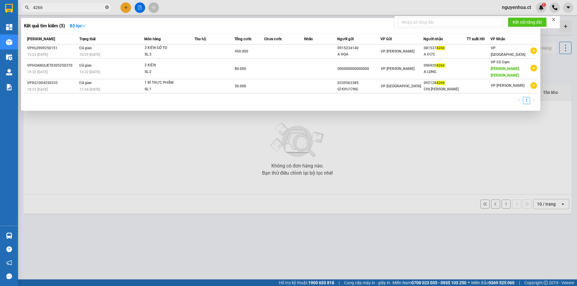
click at [107, 8] on icon "close-circle" at bounding box center [107, 7] width 4 height 4
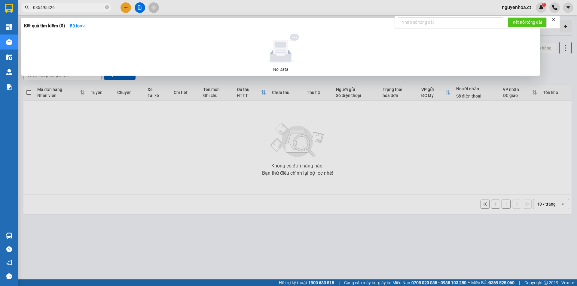
type input "0354954266"
click at [106, 8] on icon "close-circle" at bounding box center [107, 7] width 4 height 4
type input "0862330"
click at [123, 8] on div at bounding box center [288, 143] width 577 height 286
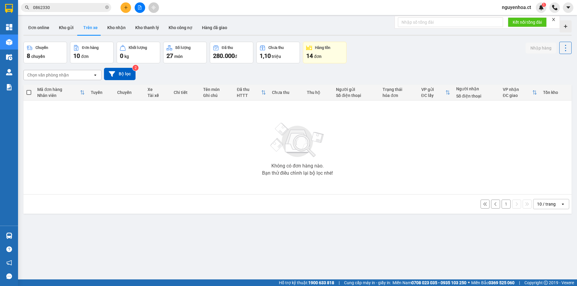
click at [129, 9] on button at bounding box center [125, 7] width 11 height 11
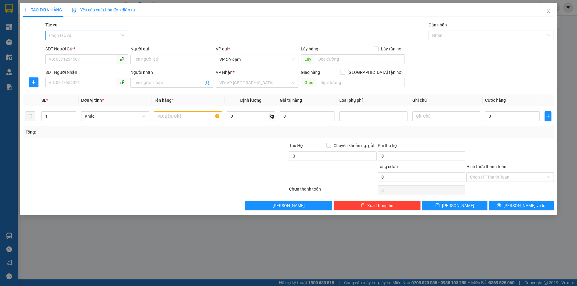
click at [89, 35] on input "Tác vụ" at bounding box center [84, 35] width 71 height 9
click at [79, 47] on div "Nhập hàng lên xe" at bounding box center [86, 47] width 75 height 7
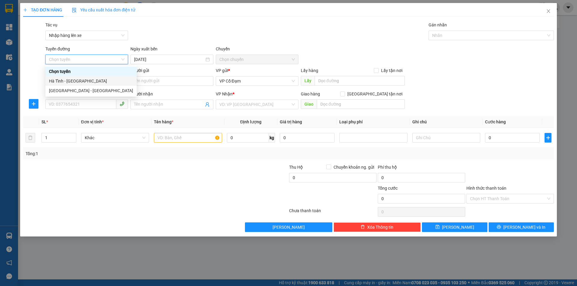
drag, startPoint x: 77, startPoint y: 83, endPoint x: 118, endPoint y: 74, distance: 41.6
click at [78, 83] on div "Hà Tĩnh - [GEOGRAPHIC_DATA]" at bounding box center [91, 81] width 84 height 7
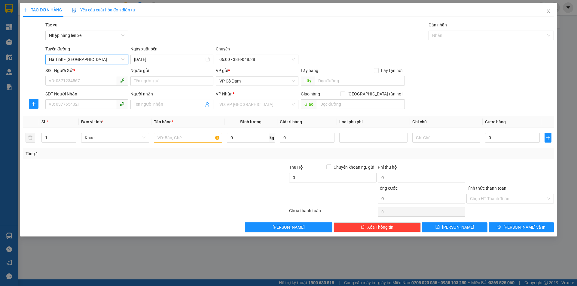
drag, startPoint x: 169, startPoint y: 61, endPoint x: 74, endPoint y: 47, distance: 96.1
click at [169, 61] on input "11/09/2025" at bounding box center [169, 59] width 70 height 7
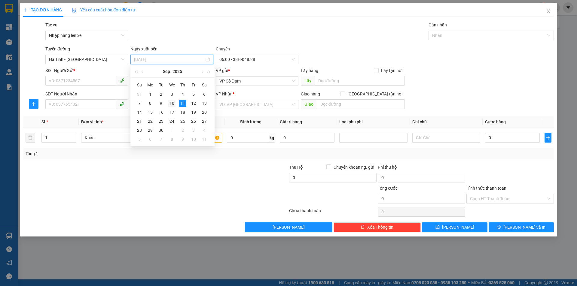
click at [172, 103] on div "10" at bounding box center [171, 103] width 7 height 7
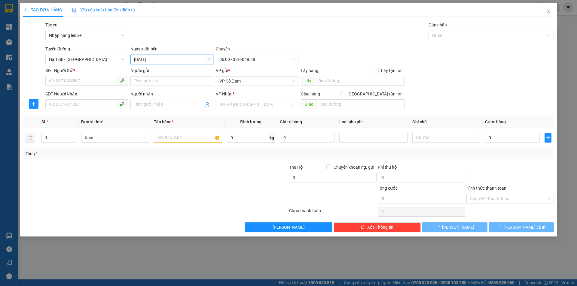
type input "[DATE]"
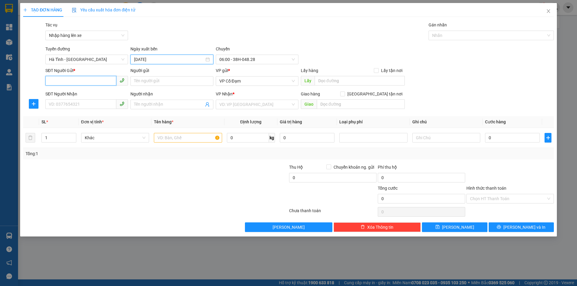
click at [90, 81] on input "SĐT Người Gửi *" at bounding box center [80, 81] width 71 height 10
type input "0354954266"
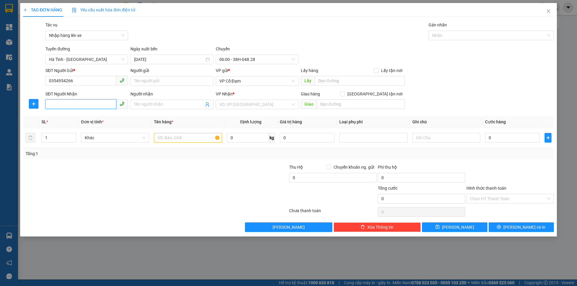
click at [87, 106] on input "SĐT Người Nhận" at bounding box center [80, 104] width 71 height 10
type input "0862330028"
click at [324, 77] on input "text" at bounding box center [360, 81] width 90 height 10
type input "HẬU LỘC"
click at [243, 102] on input "search" at bounding box center [254, 104] width 71 height 9
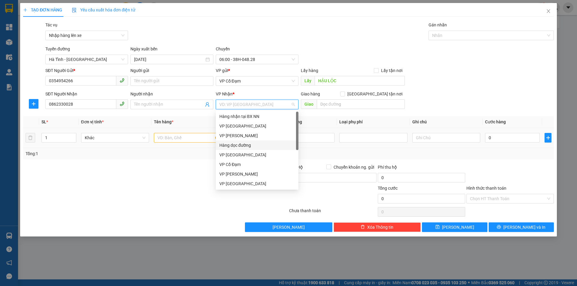
click at [239, 145] on div "Hàng dọc đường" at bounding box center [256, 145] width 75 height 7
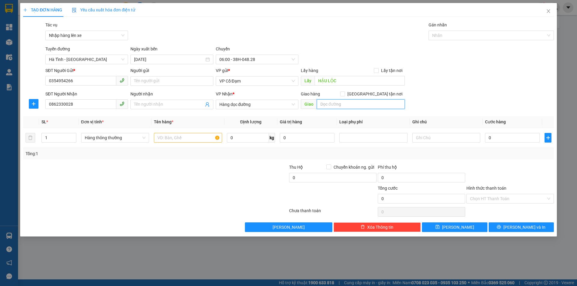
drag, startPoint x: 338, startPoint y: 108, endPoint x: 342, endPoint y: 104, distance: 6.4
click at [342, 104] on input "text" at bounding box center [361, 104] width 88 height 10
type input "QUỲNH LƯU"
click at [163, 137] on input "text" at bounding box center [188, 138] width 68 height 10
type input "1 BÌ ĐỒ"
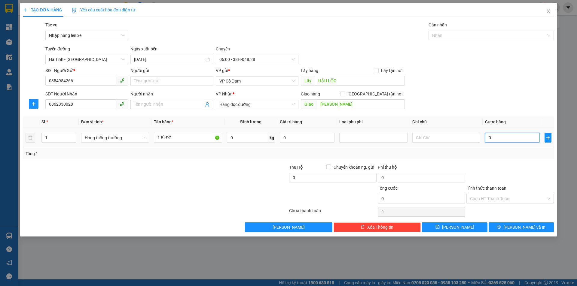
click at [500, 140] on input "0" at bounding box center [512, 138] width 55 height 10
type input "4"
type input "40"
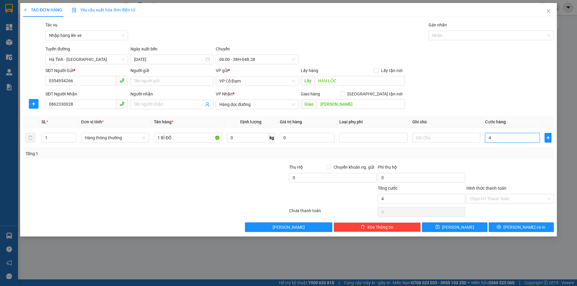
type input "40"
type input "40.000"
click at [479, 200] on input "Hình thức thanh toán" at bounding box center [508, 198] width 76 height 9
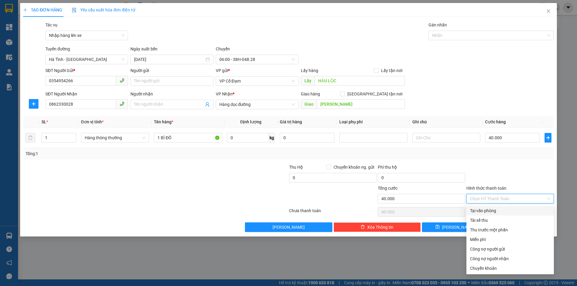
click at [482, 221] on div "Tài xế thu" at bounding box center [510, 220] width 80 height 7
type input "0"
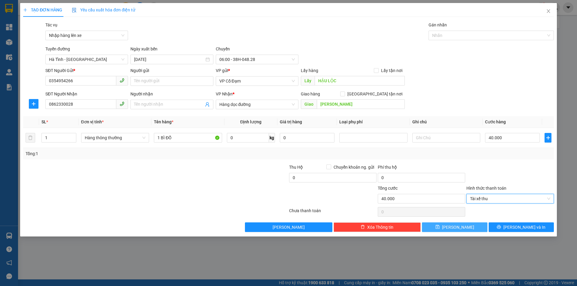
click at [449, 223] on button "Lưu" at bounding box center [454, 228] width 65 height 10
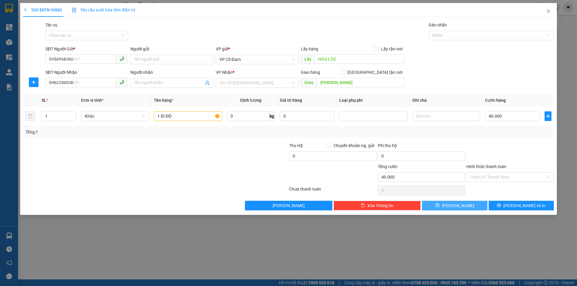
type input "0"
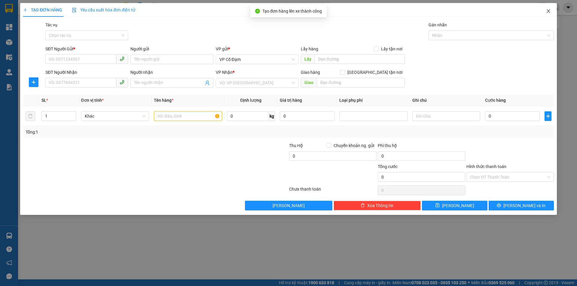
click at [547, 10] on icon "close" at bounding box center [547, 11] width 3 height 4
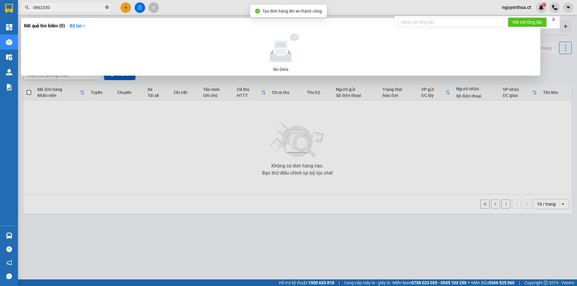
click at [107, 6] on icon "close-circle" at bounding box center [107, 7] width 4 height 4
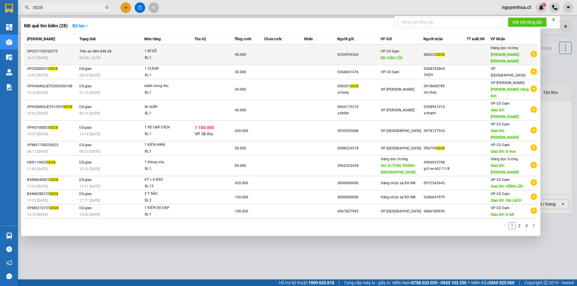
type input "0028"
click at [102, 56] on div "06:00 - 10/09" at bounding box center [111, 58] width 65 height 7
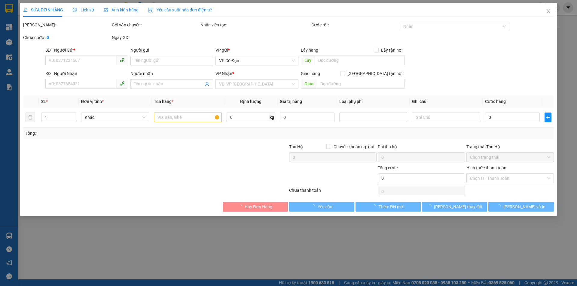
type input "0354954266"
type input "HẬU LỘC"
type input "0862330028"
type input "QUỲNH LƯU"
type input "40.000"
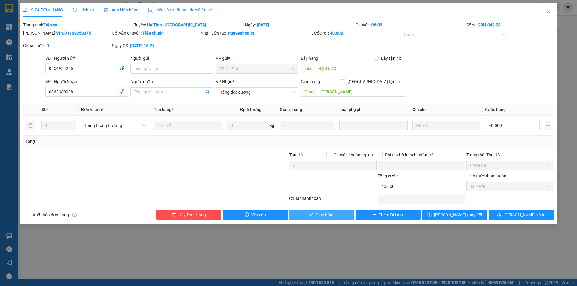
click at [326, 213] on span "Giao hàng" at bounding box center [324, 215] width 19 height 7
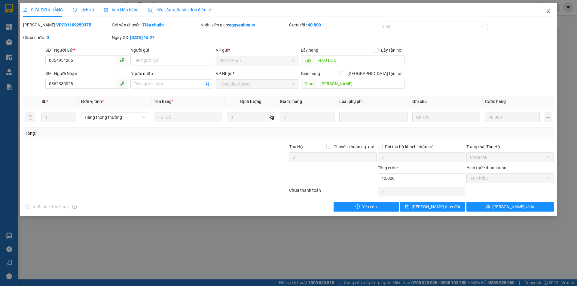
click at [549, 11] on icon "close" at bounding box center [547, 11] width 3 height 4
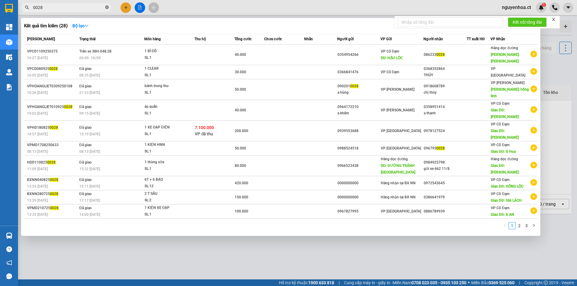
click at [105, 9] on icon "close-circle" at bounding box center [107, 7] width 4 height 4
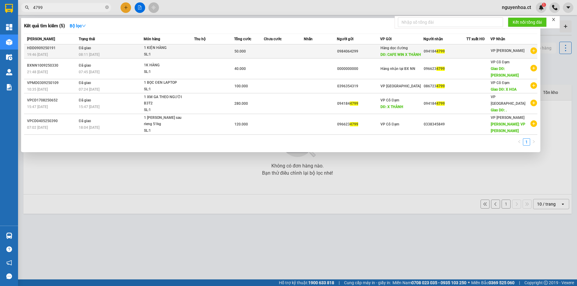
type input "4799"
click at [96, 52] on span "08:11 - 11/09" at bounding box center [89, 54] width 21 height 5
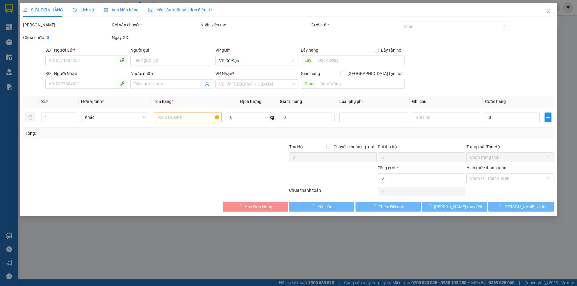
type input "0984064299"
type input "CAFE WIN X THÀNH"
type input "0941844799"
type input "50.000"
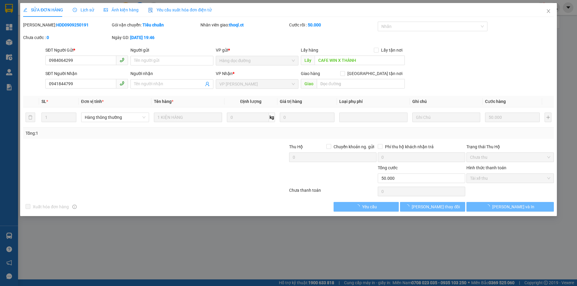
click at [85, 11] on span "Lịch sử" at bounding box center [83, 10] width 21 height 5
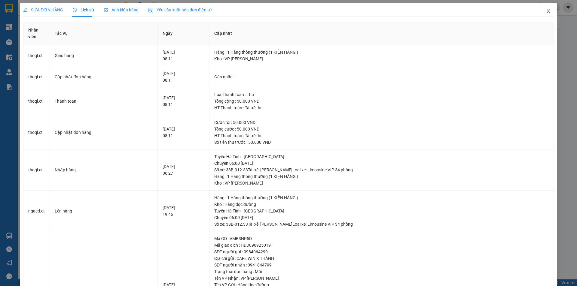
click at [546, 10] on icon "close" at bounding box center [548, 11] width 5 height 5
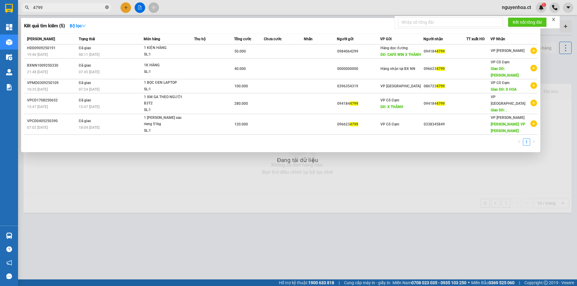
click at [106, 7] on icon "close-circle" at bounding box center [107, 7] width 4 height 4
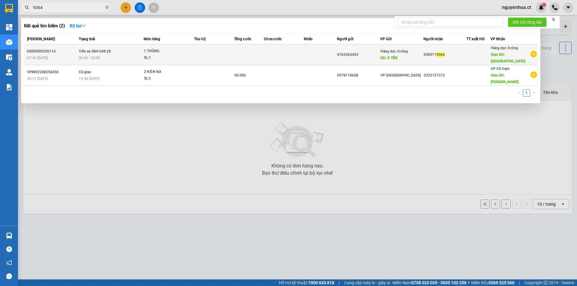
type input "9364"
click at [98, 56] on span "06:00 - 10/09" at bounding box center [89, 58] width 21 height 4
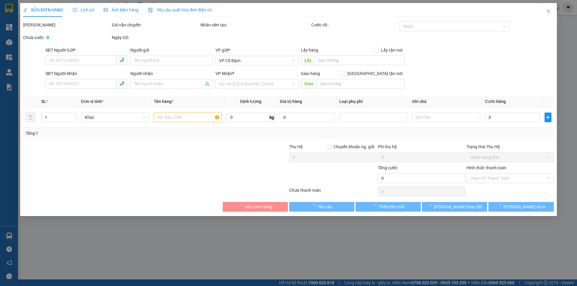
type input "0762563424"
type input "X YÊN"
type input "0985719364"
type input "THANH HÓA"
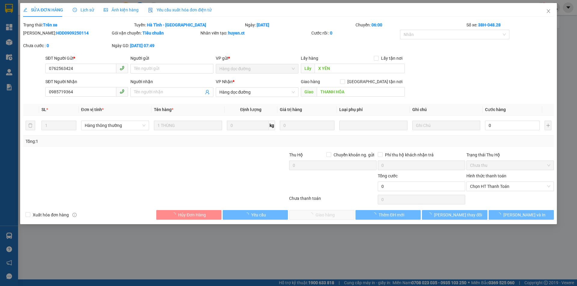
click at [86, 6] on div "Lịch sử" at bounding box center [83, 10] width 21 height 14
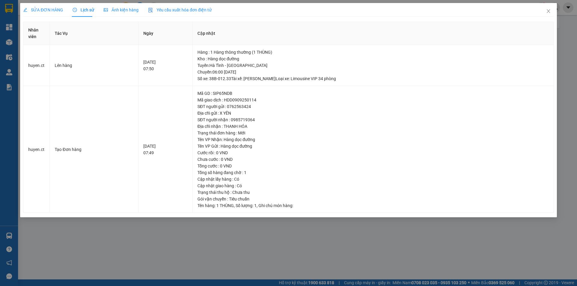
click at [53, 9] on span "SỬA ĐƠN HÀNG" at bounding box center [43, 10] width 40 height 5
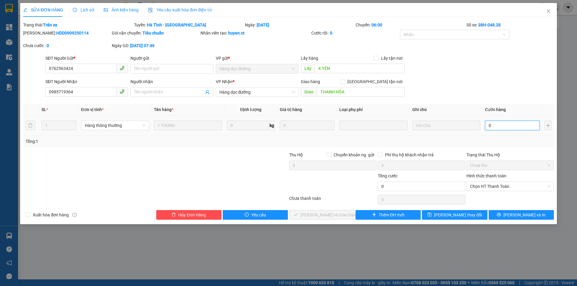
click at [504, 127] on input "0" at bounding box center [512, 126] width 55 height 10
type input "5"
type input "50"
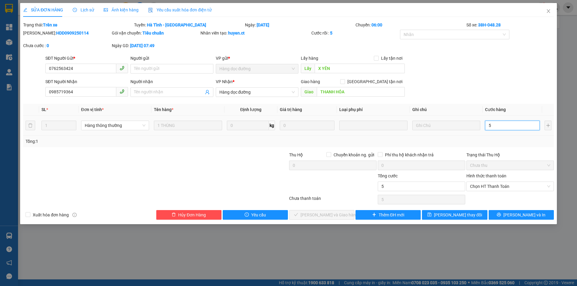
type input "50"
click at [501, 184] on span "Chọn HT Thanh Toán" at bounding box center [510, 186] width 80 height 9
type input "50"
type input "50.000"
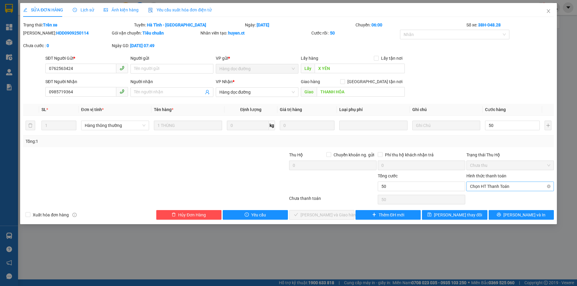
type input "50.000"
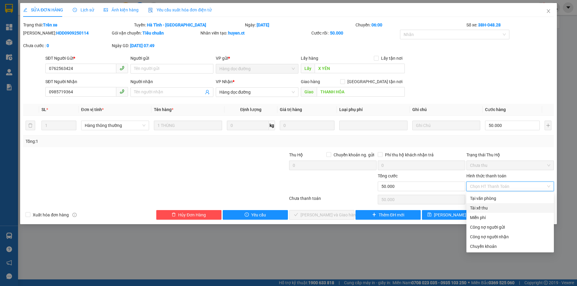
click at [486, 205] on div "Tài xế thu" at bounding box center [510, 208] width 80 height 7
type input "0"
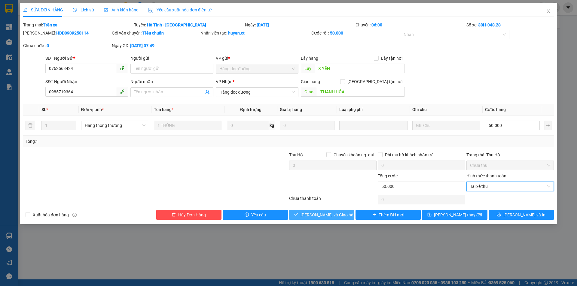
click at [326, 215] on span "[PERSON_NAME] và Giao hàng" at bounding box center [329, 215] width 58 height 7
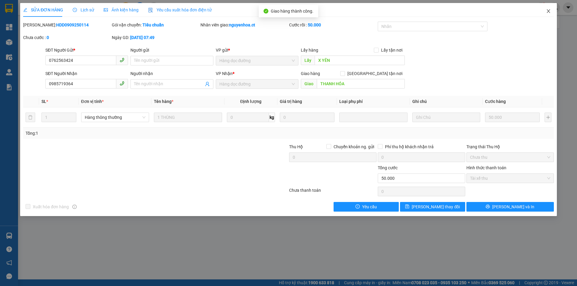
click at [548, 10] on icon "close" at bounding box center [548, 11] width 5 height 5
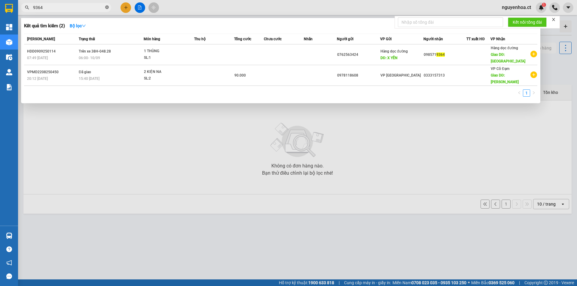
click at [108, 8] on icon "close-circle" at bounding box center [107, 7] width 4 height 4
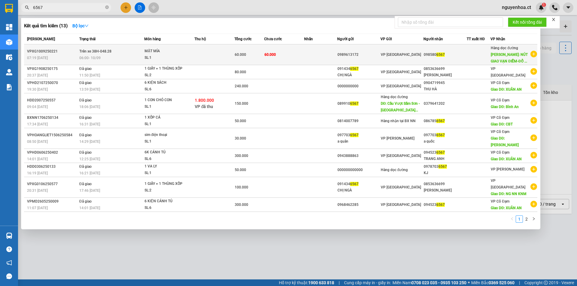
type input "6567"
click at [98, 55] on span "06:00 - 10/09" at bounding box center [89, 57] width 21 height 5
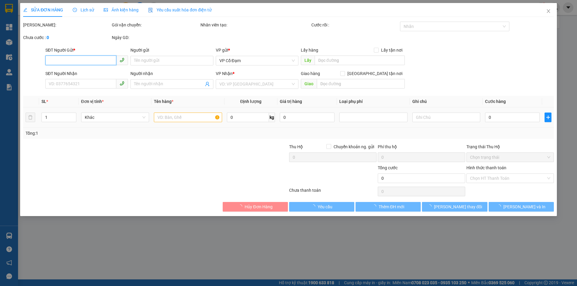
type input "0989613172"
type input "0985806567"
type input "NÚT GIAO VẠN ĐIỂM-ĐỖ XÁ"
type input "60.000"
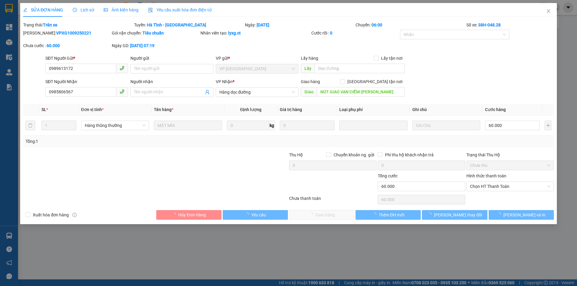
click at [493, 179] on div "Hình thức thanh toán" at bounding box center [509, 177] width 87 height 9
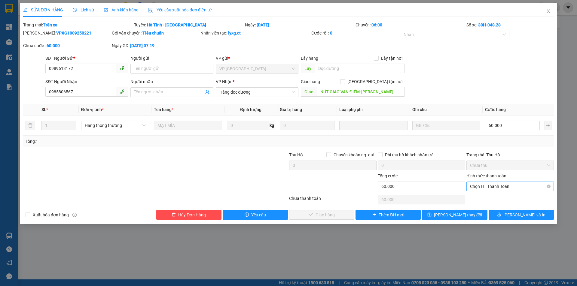
click at [488, 188] on span "Chọn HT Thanh Toán" at bounding box center [510, 186] width 80 height 9
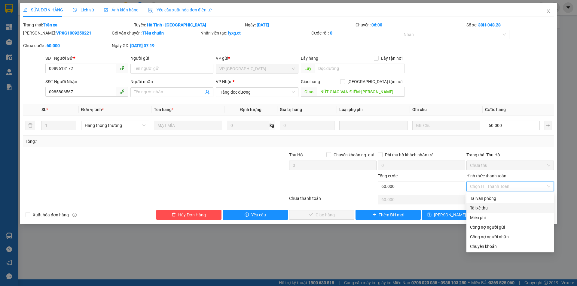
click at [481, 204] on div "Tài xế thu" at bounding box center [509, 208] width 87 height 10
type input "0"
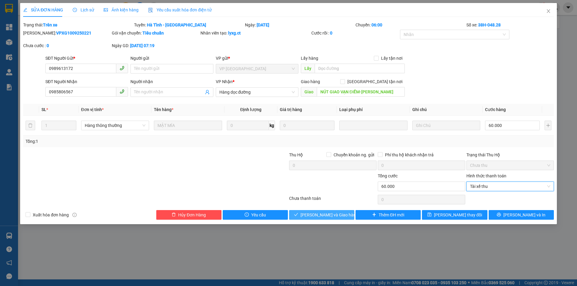
click at [329, 215] on span "[PERSON_NAME] và Giao hàng" at bounding box center [329, 215] width 58 height 7
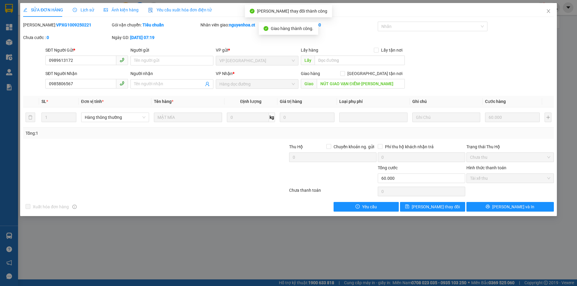
click at [89, 13] on div "Lịch sử" at bounding box center [83, 10] width 21 height 7
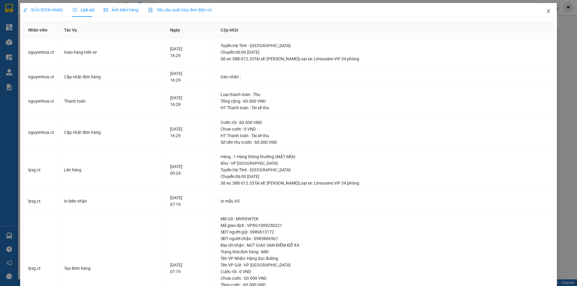
click at [546, 11] on icon "close" at bounding box center [548, 11] width 5 height 5
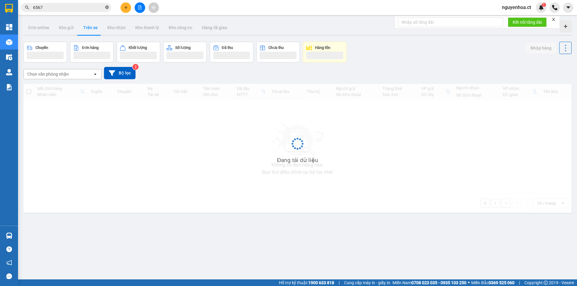
click at [105, 7] on icon "close-circle" at bounding box center [107, 7] width 4 height 4
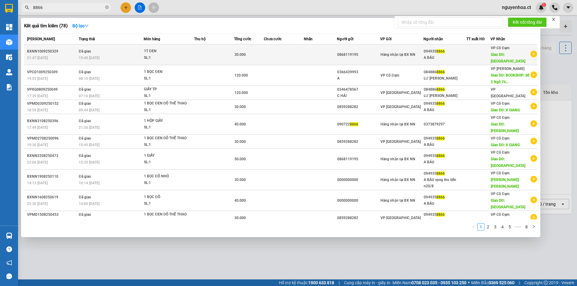
type input "8866"
click at [93, 56] on span "15:40 - 11/09" at bounding box center [89, 58] width 21 height 4
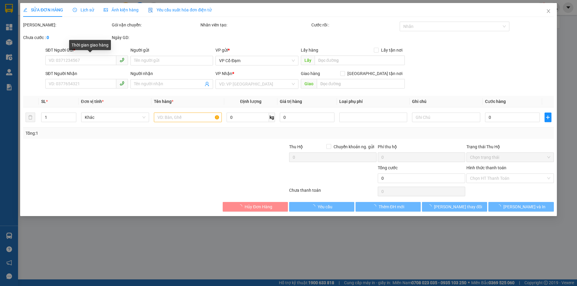
type input "0868119195"
type input "0949358866"
type input "A BÁU"
type input "XUÂN GIANG"
type input "30.000"
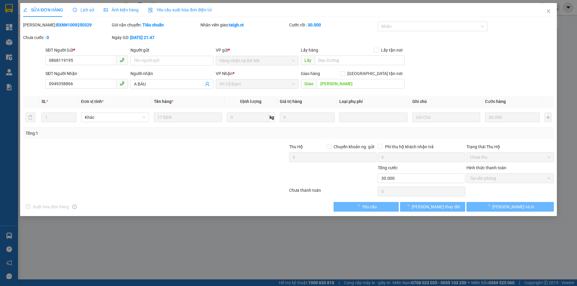
click at [88, 9] on span "Lịch sử" at bounding box center [83, 10] width 21 height 5
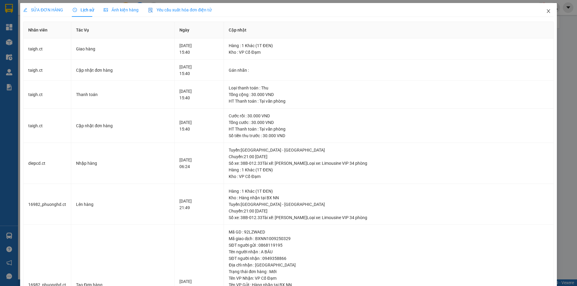
click at [546, 11] on icon "close" at bounding box center [548, 11] width 5 height 5
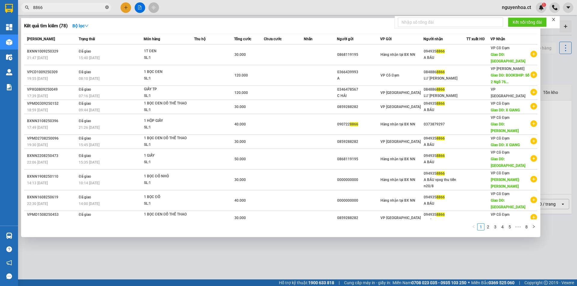
click at [106, 7] on icon "close-circle" at bounding box center [107, 7] width 4 height 4
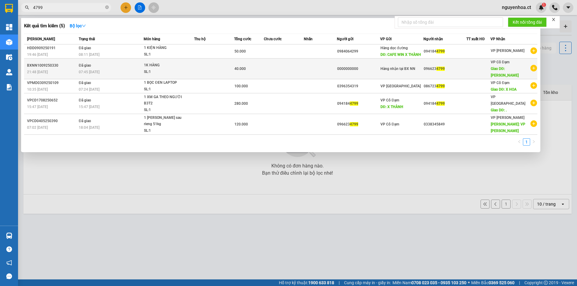
type input "4799"
click at [109, 69] on div "07:45 - 11/09" at bounding box center [111, 72] width 65 height 7
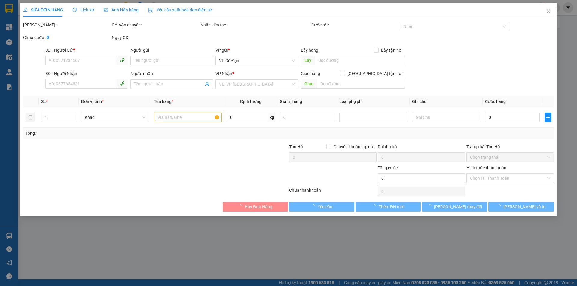
type input "0000000000"
type input "0966234799"
type input "XUÂN HOA"
type input "40.000"
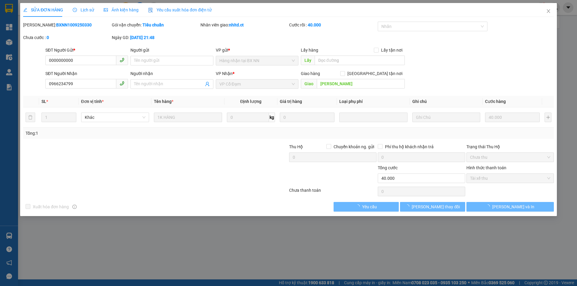
click at [84, 11] on span "Lịch sử" at bounding box center [83, 10] width 21 height 5
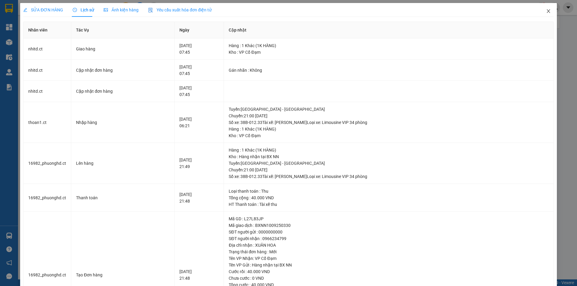
click at [546, 9] on icon "close" at bounding box center [548, 11] width 5 height 5
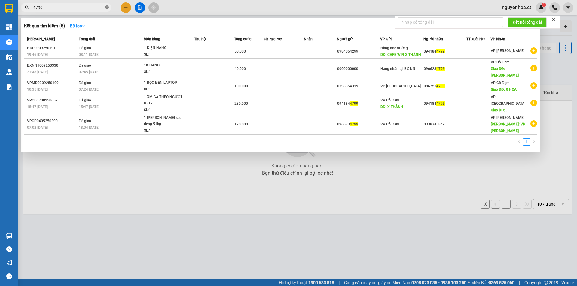
click at [108, 7] on icon "close-circle" at bounding box center [107, 7] width 4 height 4
type input "9897"
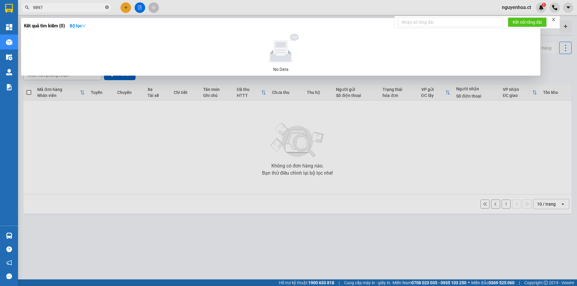
click at [106, 8] on icon "close-circle" at bounding box center [107, 7] width 4 height 4
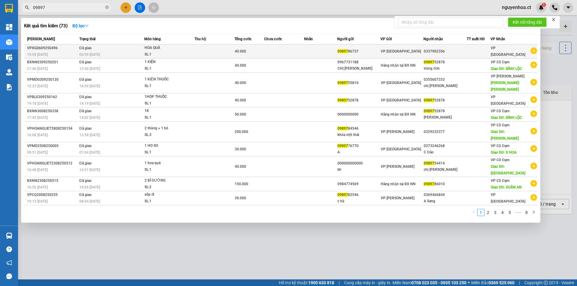
type input "09897"
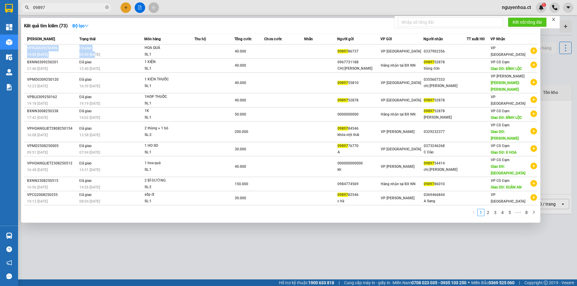
drag, startPoint x: 93, startPoint y: 53, endPoint x: 165, endPoint y: 29, distance: 75.4
click at [164, 30] on div "Kết quả tìm kiếm ( 73 ) Bộ lọc Mã ĐH Trạng thái Món hàng Thu hộ Tổng cước Chưa …" at bounding box center [280, 120] width 519 height 205
click at [167, 29] on div "Kết quả tìm kiếm ( 73 ) Bộ lọc" at bounding box center [280, 26] width 513 height 10
click at [107, 8] on icon "close-circle" at bounding box center [107, 7] width 4 height 4
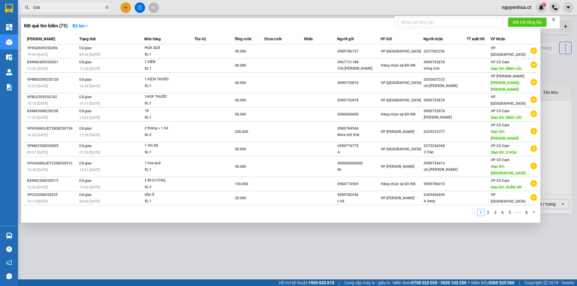
type input "0468"
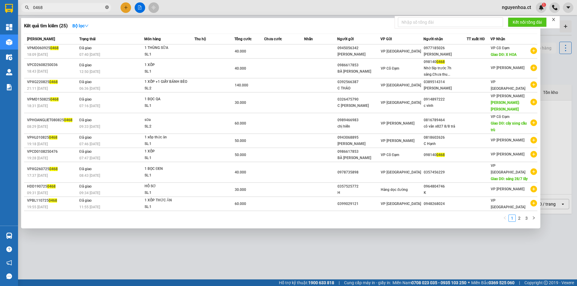
click at [106, 6] on icon "close-circle" at bounding box center [107, 7] width 4 height 4
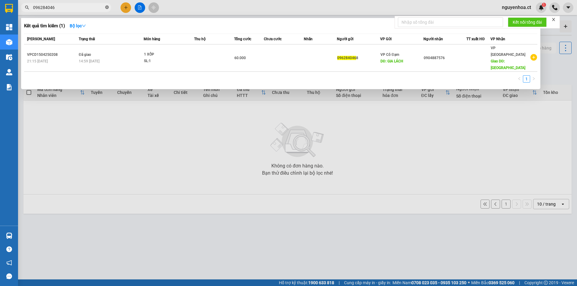
type input "0962840468"
click at [106, 7] on icon "close-circle" at bounding box center [107, 7] width 4 height 4
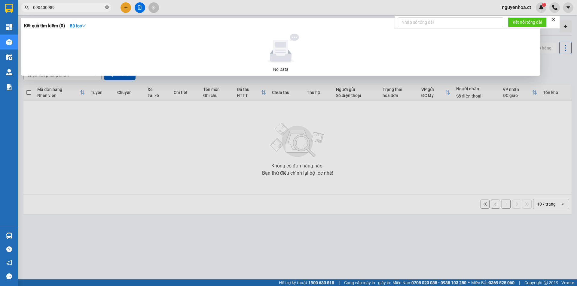
type input "0904009897"
click at [108, 5] on span at bounding box center [107, 8] width 4 height 6
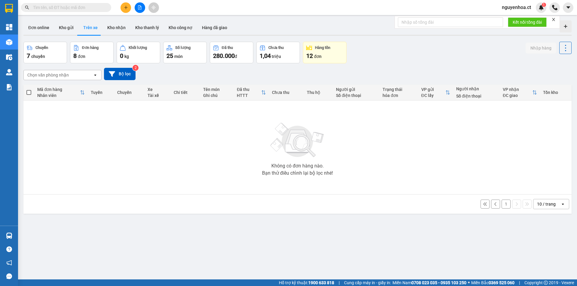
click at [99, 7] on input "text" at bounding box center [68, 7] width 71 height 7
paste input "0962840468"
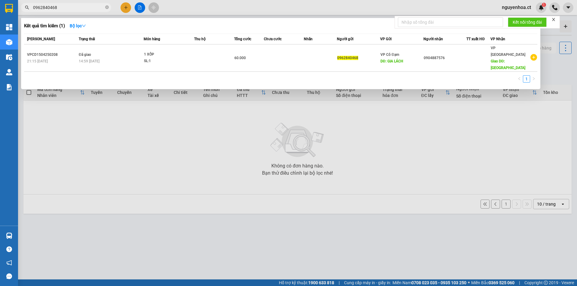
type input "0962840468"
click at [105, 8] on span "0962840468" at bounding box center [66, 7] width 90 height 9
click at [107, 7] on icon "close-circle" at bounding box center [107, 7] width 4 height 4
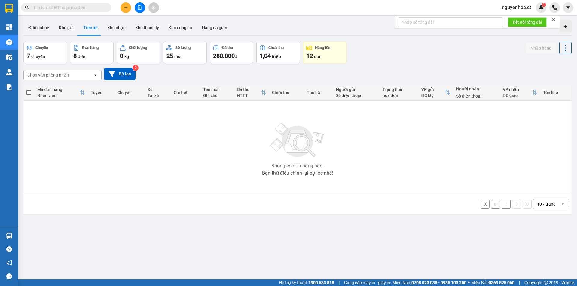
click at [126, 5] on icon "plus" at bounding box center [126, 7] width 4 height 4
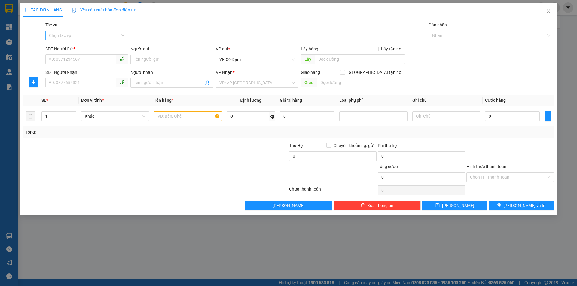
click at [113, 33] on input "Tác vụ" at bounding box center [84, 35] width 71 height 9
click at [104, 50] on div "Nhập hàng lên xe" at bounding box center [86, 47] width 75 height 7
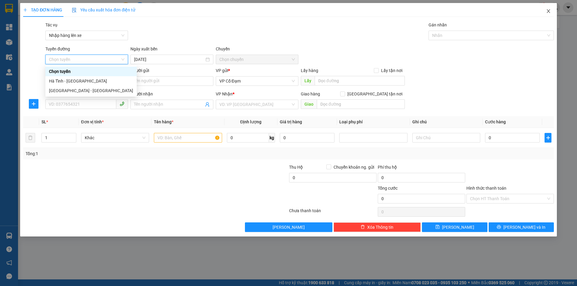
click at [547, 11] on icon "close" at bounding box center [548, 11] width 5 height 5
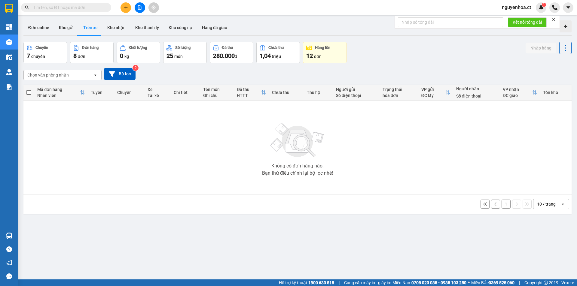
click at [98, 5] on input "text" at bounding box center [68, 7] width 71 height 7
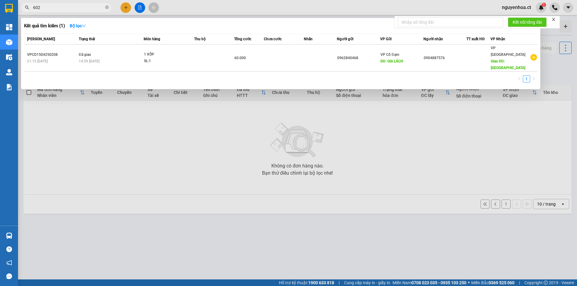
type input "6021"
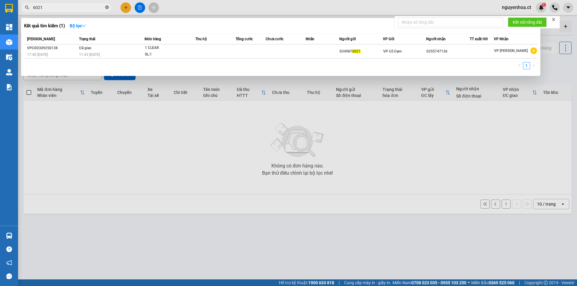
click at [106, 6] on icon "close-circle" at bounding box center [107, 7] width 4 height 4
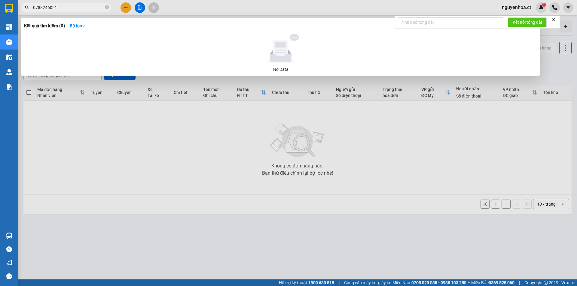
type input "0788246021"
click at [107, 8] on icon "close-circle" at bounding box center [107, 7] width 4 height 4
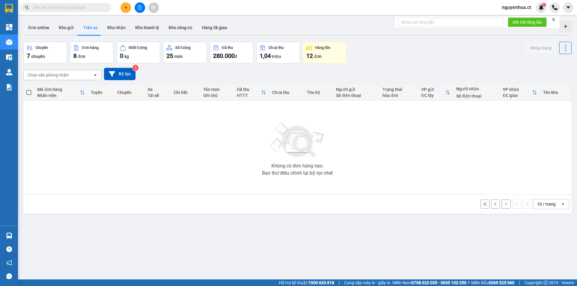
paste input "0375372436"
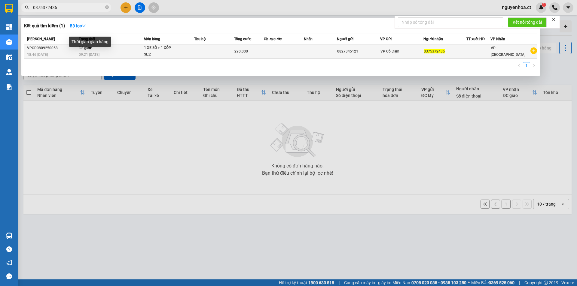
type input "0375372436"
click at [95, 50] on div "Thời gian giao hàng" at bounding box center [90, 44] width 42 height 14
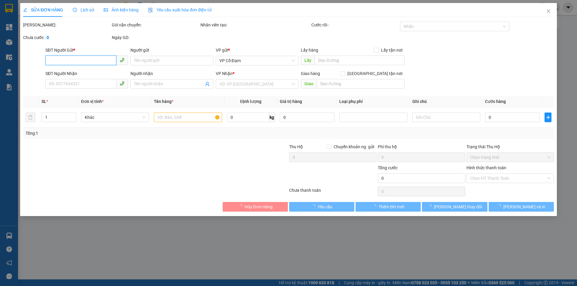
type input "0827345121"
type input "0375372436"
type input "290.000"
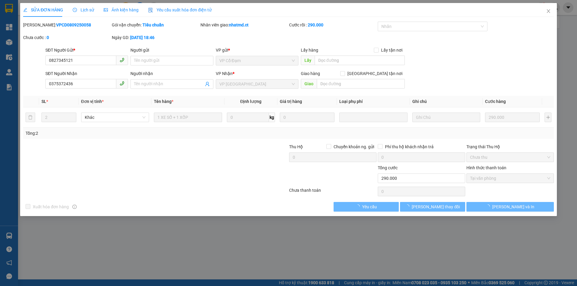
click at [85, 6] on div "Lịch sử" at bounding box center [83, 10] width 21 height 14
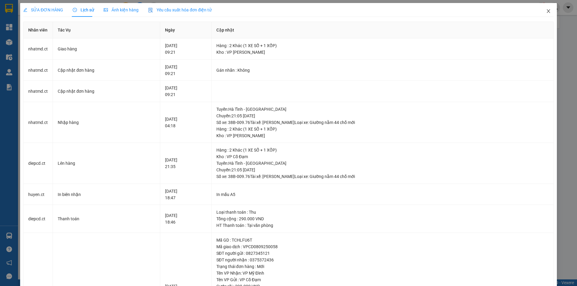
click at [545, 8] on span "Close" at bounding box center [548, 11] width 17 height 17
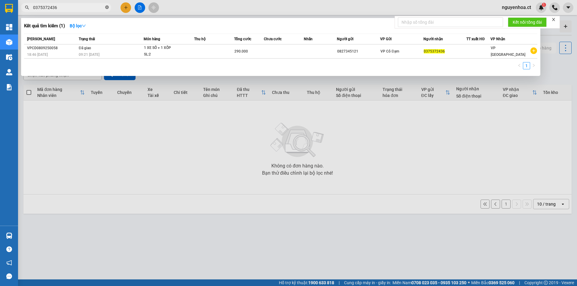
click at [106, 8] on icon "close-circle" at bounding box center [107, 7] width 4 height 4
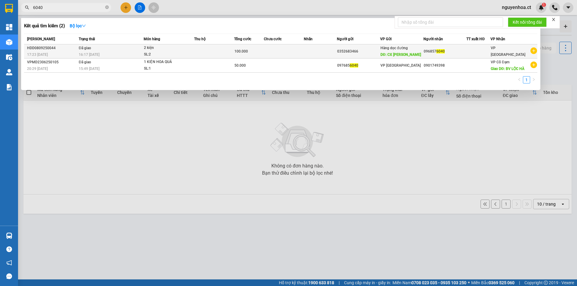
type input "6040"
click at [76, 53] on div "17:23 - 08/09" at bounding box center [52, 54] width 50 height 7
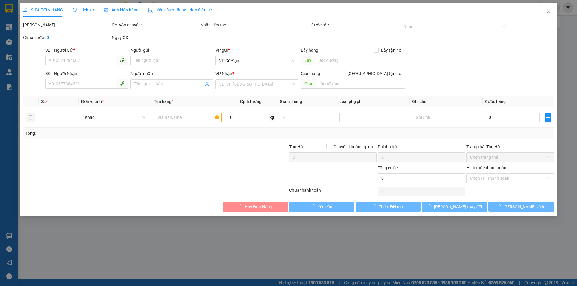
type input "0352683466"
type input "CX Xuân Phổ"
type input "0968576040"
type input "100.000"
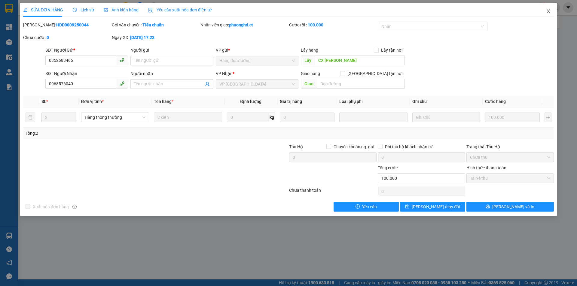
click at [549, 9] on icon "close" at bounding box center [548, 11] width 5 height 5
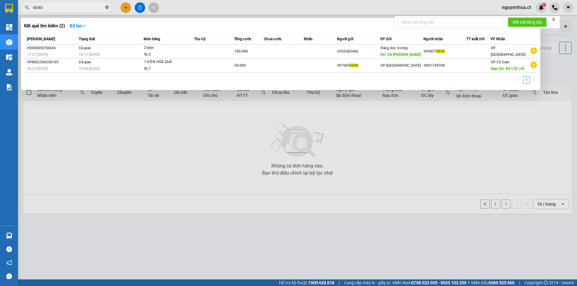
click at [108, 7] on icon "close-circle" at bounding box center [107, 7] width 4 height 4
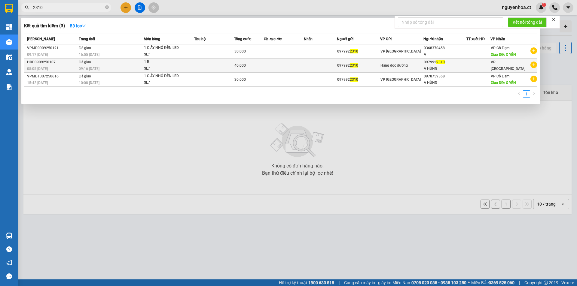
type input "2310"
click at [101, 68] on div "09:16 - 09/09" at bounding box center [111, 68] width 65 height 7
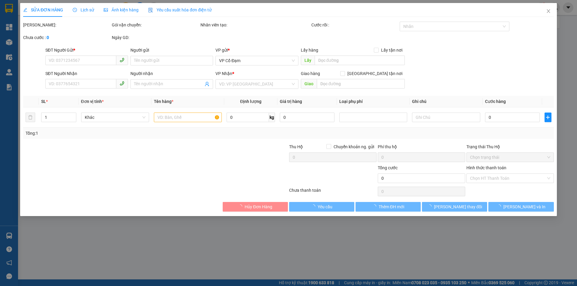
type input "0979922310"
type input "A HÙNG"
type input "40.000"
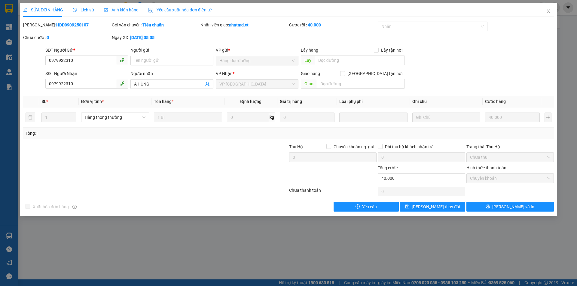
click at [85, 8] on span "Lịch sử" at bounding box center [83, 10] width 21 height 5
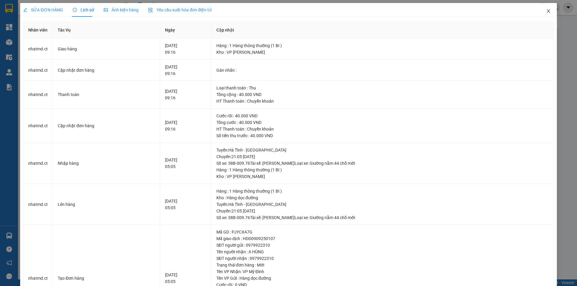
click at [546, 11] on icon "close" at bounding box center [548, 11] width 5 height 5
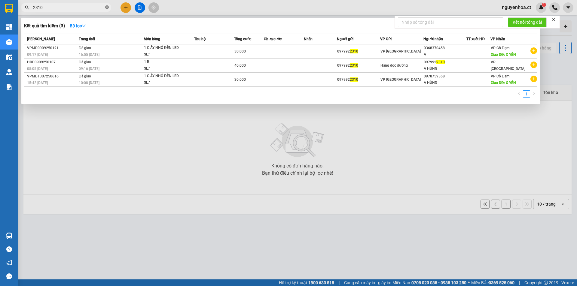
click at [108, 7] on icon "close-circle" at bounding box center [107, 7] width 4 height 4
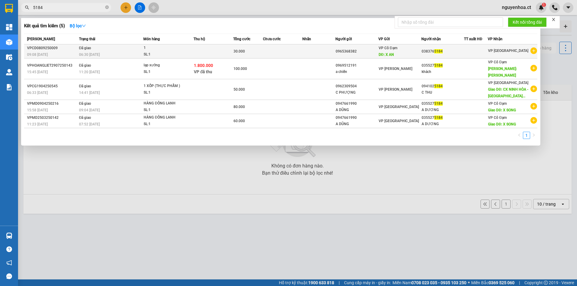
type input "5184"
click at [103, 51] on td "Đã giao 06:30 - 09/09" at bounding box center [111, 51] width 66 height 14
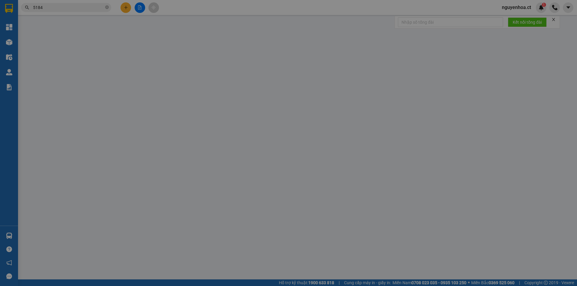
type input "0965368382"
type input "X AN"
type input "0383765184"
type input "30.000"
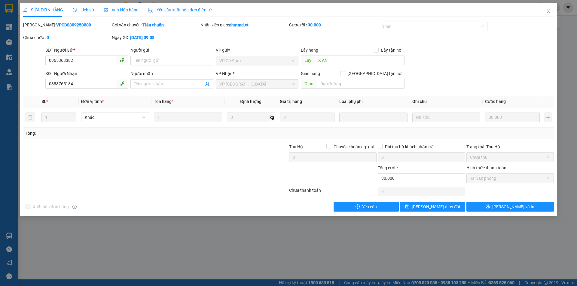
click at [88, 8] on span "Lịch sử" at bounding box center [83, 10] width 21 height 5
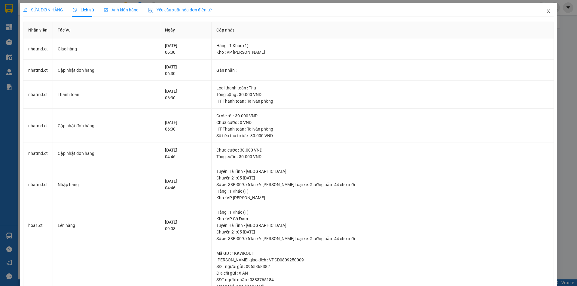
click at [546, 11] on icon "close" at bounding box center [548, 11] width 5 height 5
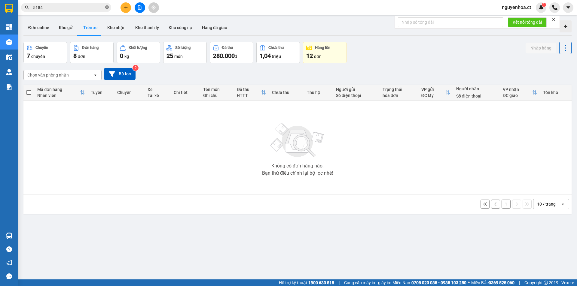
click at [107, 7] on icon "close-circle" at bounding box center [107, 7] width 4 height 4
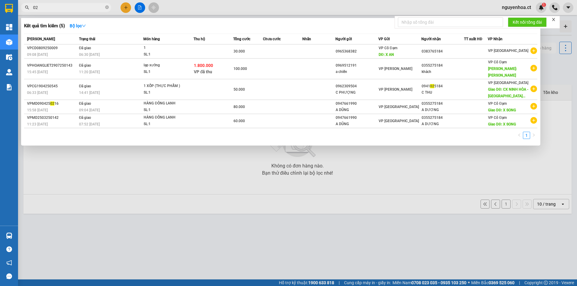
type input "021"
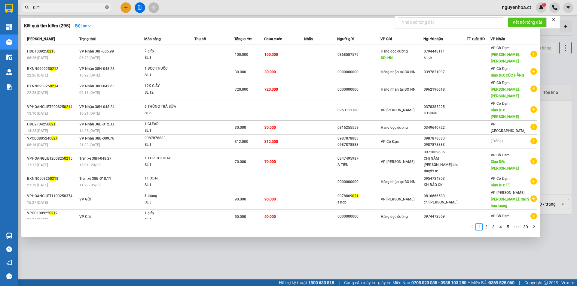
click at [106, 6] on icon "close-circle" at bounding box center [107, 7] width 4 height 4
type input "6021"
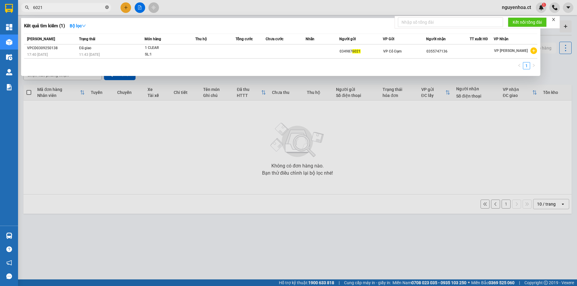
click at [107, 7] on icon "close-circle" at bounding box center [107, 7] width 4 height 4
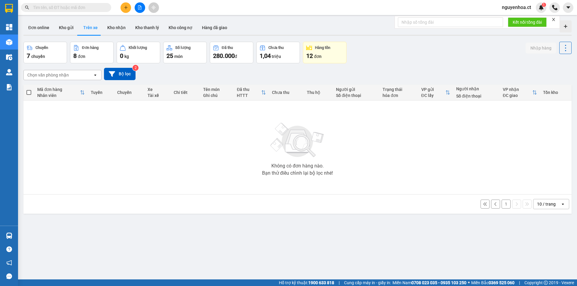
click at [128, 5] on button at bounding box center [125, 7] width 11 height 11
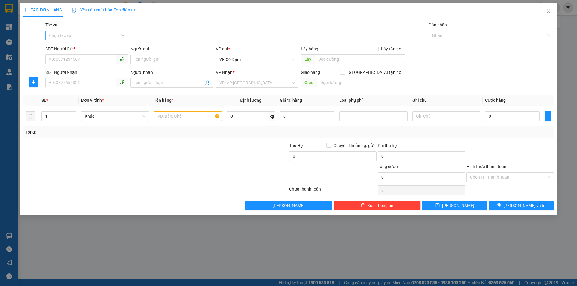
click at [102, 34] on input "Tác vụ" at bounding box center [84, 35] width 71 height 9
click at [88, 46] on div "Nhập hàng lên xe" at bounding box center [86, 47] width 75 height 7
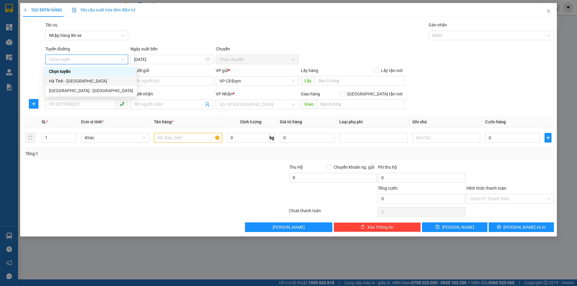
drag, startPoint x: 69, startPoint y: 80, endPoint x: 113, endPoint y: 72, distance: 44.6
click at [71, 79] on div "Hà Tĩnh - [GEOGRAPHIC_DATA]" at bounding box center [91, 81] width 84 height 7
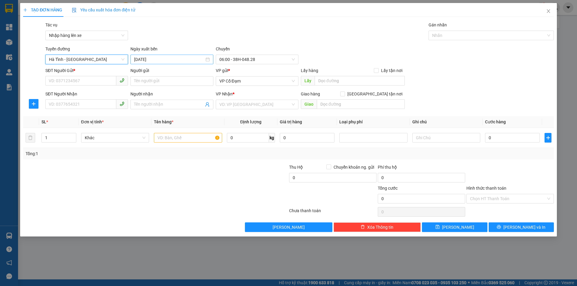
click at [163, 58] on input "11/09/2025" at bounding box center [169, 59] width 70 height 7
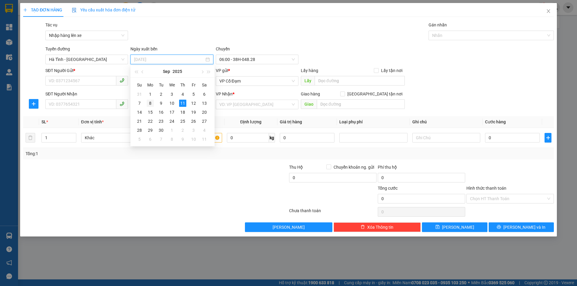
click at [151, 103] on div "8" at bounding box center [150, 103] width 7 height 7
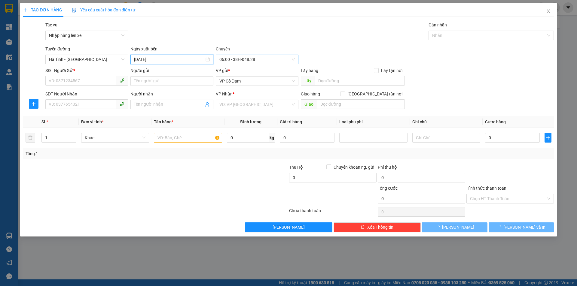
type input "08/09/2025"
click at [245, 59] on span "06:00 - 38H-048.27" at bounding box center [256, 59] width 75 height 9
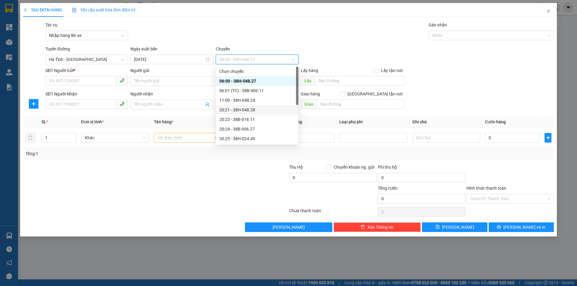
scroll to position [77, 0]
click at [249, 110] on div "21:05 (TC) - 38H-048.25" at bounding box center [256, 110] width 75 height 7
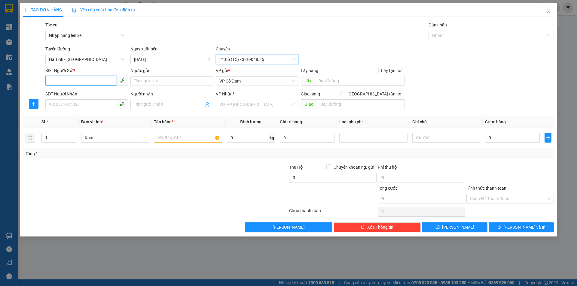
click at [87, 81] on input "SĐT Người Gửi *" at bounding box center [80, 81] width 71 height 10
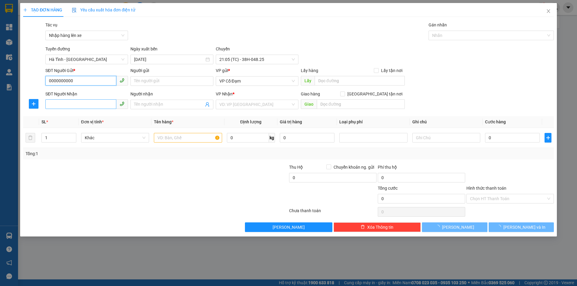
type input "0000000000"
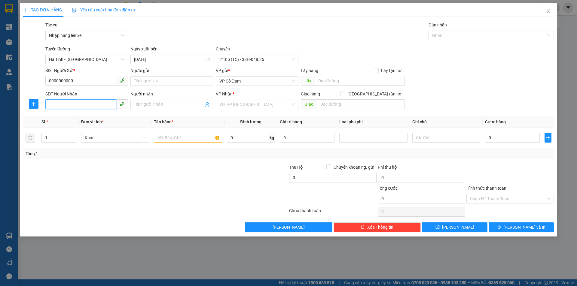
click at [67, 102] on input "SĐT Người Nhận" at bounding box center [80, 104] width 71 height 10
type input "0788246021"
click at [254, 78] on span "VP Cổ Đạm" at bounding box center [256, 81] width 75 height 9
click at [197, 198] on div at bounding box center [111, 195] width 177 height 21
click at [236, 78] on span "VP Cổ Đạm" at bounding box center [256, 81] width 75 height 9
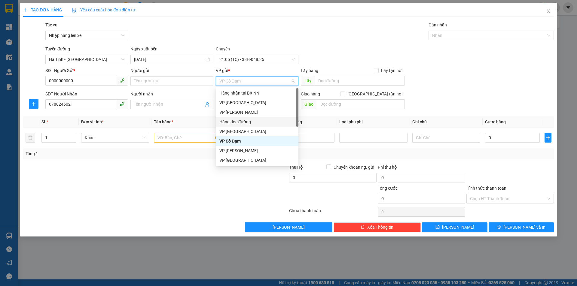
click at [249, 123] on div "Hàng dọc đường" at bounding box center [256, 122] width 75 height 7
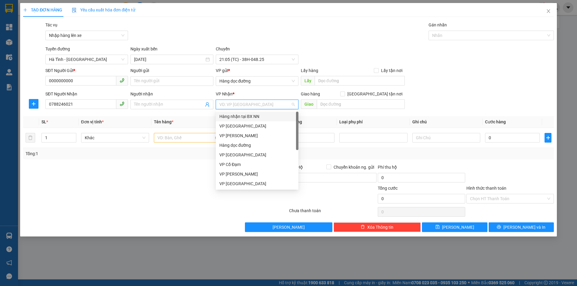
click at [249, 103] on input "search" at bounding box center [254, 104] width 71 height 9
click at [242, 156] on div "VP [GEOGRAPHIC_DATA]" at bounding box center [256, 155] width 75 height 7
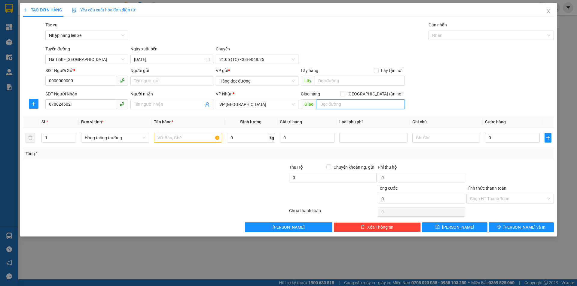
click at [332, 105] on input "text" at bounding box center [361, 104] width 88 height 10
type input "."
click at [191, 141] on input "text" at bounding box center [188, 138] width 68 height 10
type input "1 XỐP TĂ"
click at [505, 141] on input "0" at bounding box center [512, 138] width 55 height 10
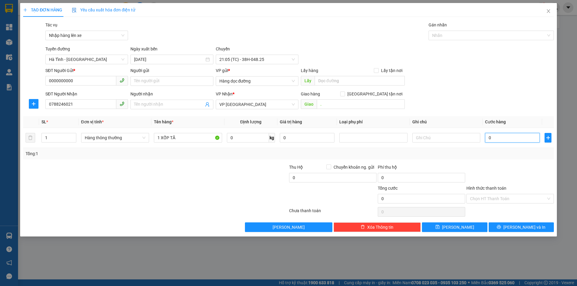
type input "4"
type input "40"
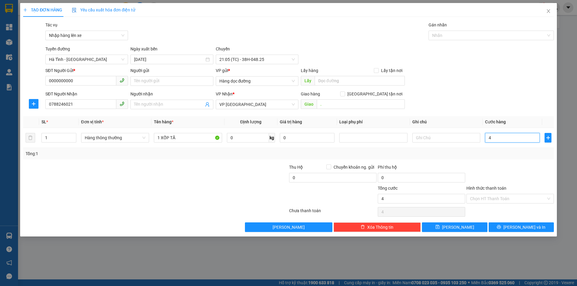
type input "40"
type input "40.000"
click at [481, 194] on input "Hình thức thanh toán" at bounding box center [508, 198] width 76 height 9
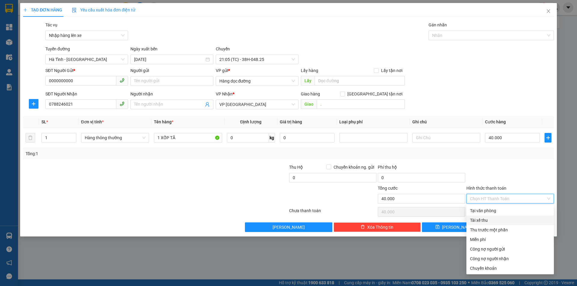
click at [492, 221] on div "Tài xế thu" at bounding box center [510, 220] width 80 height 7
type input "0"
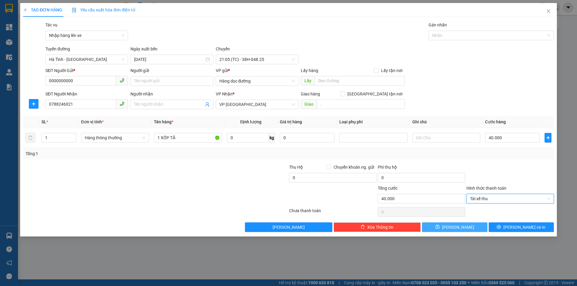
drag, startPoint x: 456, startPoint y: 226, endPoint x: 457, endPoint y: 204, distance: 21.3
click at [456, 226] on span "Lưu" at bounding box center [458, 227] width 32 height 7
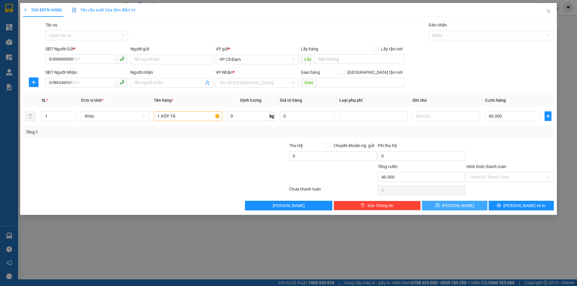
type input "0"
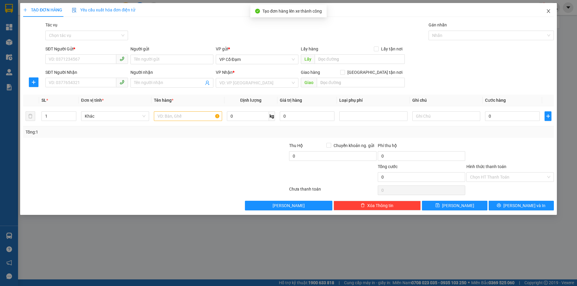
click at [548, 10] on icon "close" at bounding box center [548, 11] width 5 height 5
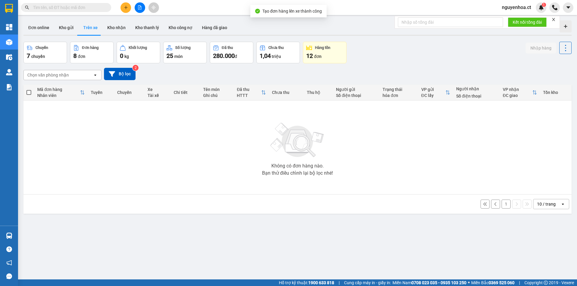
click at [99, 6] on input "text" at bounding box center [68, 7] width 71 height 7
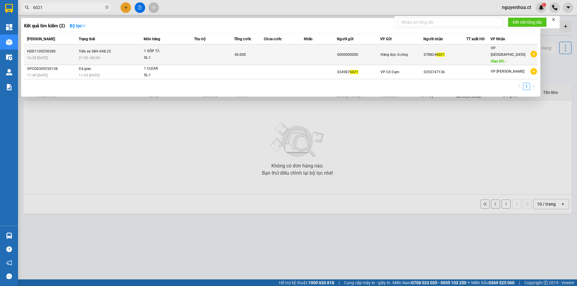
type input "6021"
click at [92, 56] on span "21:05 - 08/09" at bounding box center [89, 58] width 21 height 4
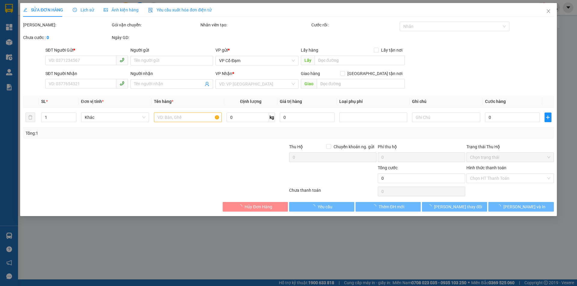
type input "0000000000"
type input "0788246021"
type input "."
type input "40.000"
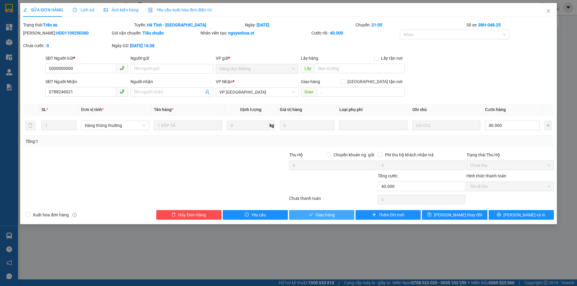
click at [330, 215] on span "Giao hàng" at bounding box center [324, 215] width 19 height 7
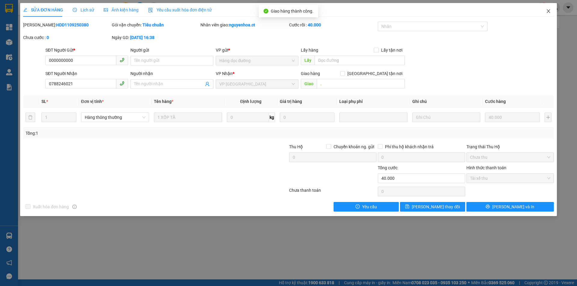
click at [550, 10] on icon "close" at bounding box center [548, 11] width 5 height 5
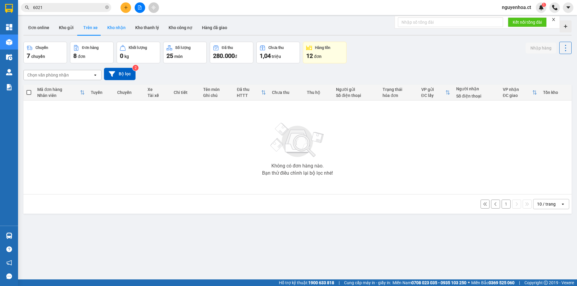
click at [114, 27] on button "Kho nhận" at bounding box center [116, 27] width 28 height 14
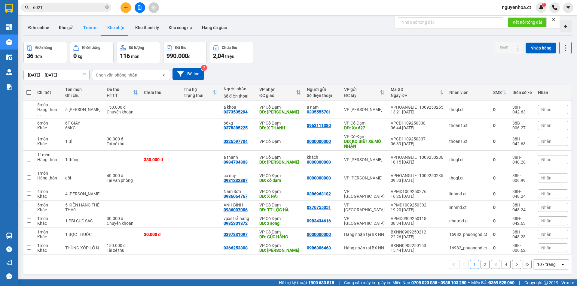
click at [92, 28] on button "Trên xe" at bounding box center [90, 27] width 24 height 14
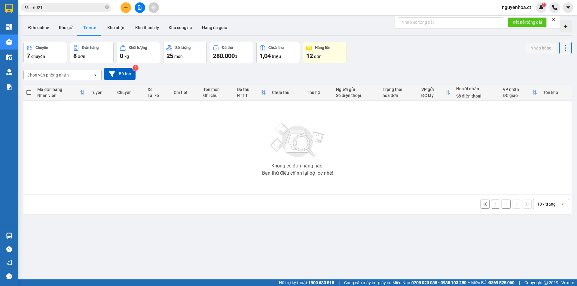
click at [78, 74] on div "Chọn văn phòng nhận" at bounding box center [58, 75] width 69 height 10
click at [117, 27] on button "Kho nhận" at bounding box center [116, 27] width 28 height 14
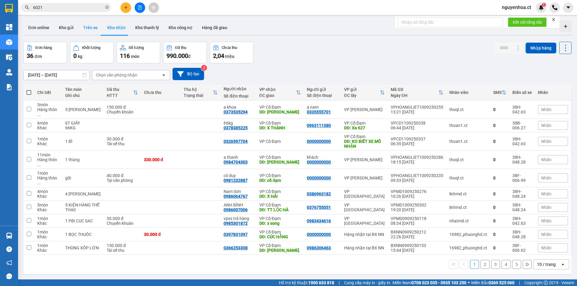
click at [90, 30] on button "Trên xe" at bounding box center [90, 27] width 24 height 14
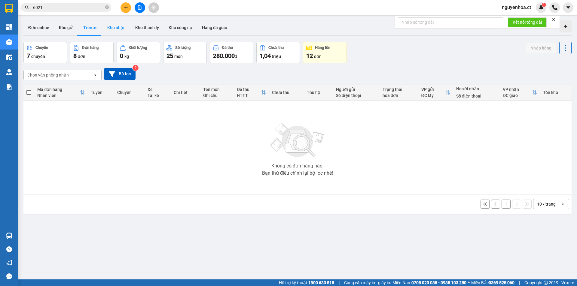
click at [118, 25] on button "Kho nhận" at bounding box center [116, 27] width 28 height 14
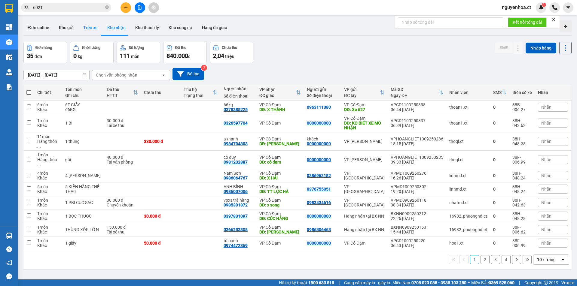
click at [87, 26] on button "Trên xe" at bounding box center [90, 27] width 24 height 14
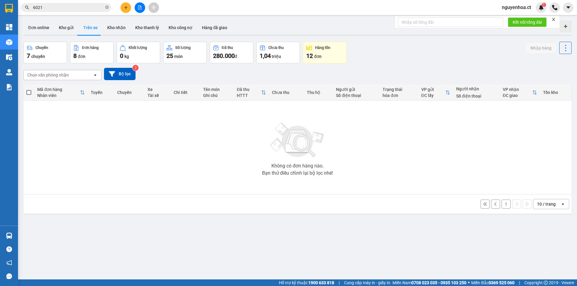
click at [94, 72] on div "open" at bounding box center [97, 75] width 8 height 10
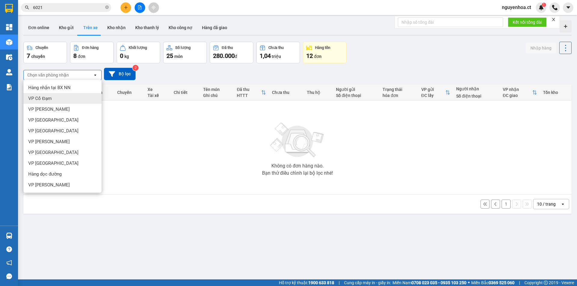
click at [74, 102] on div "VP Cổ Đạm" at bounding box center [62, 98] width 78 height 11
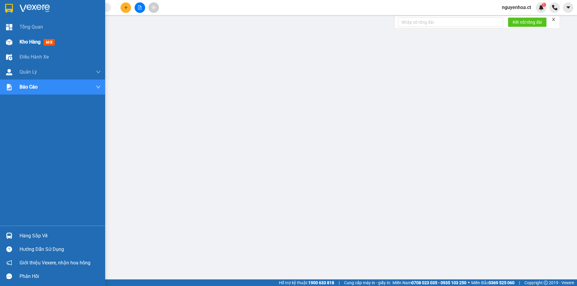
click at [34, 39] on span "Kho hàng" at bounding box center [30, 42] width 21 height 6
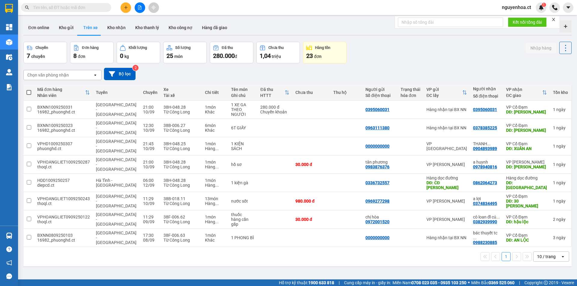
click at [95, 75] on icon at bounding box center [95, 74] width 2 height 1
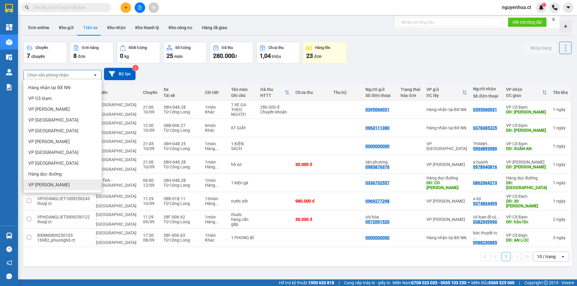
click at [77, 242] on div "ver 1.8.143 Đơn online Kho gửi Trên xe Kho nhận Kho thanh lý Kho công nợ Hàng đ…" at bounding box center [297, 161] width 553 height 286
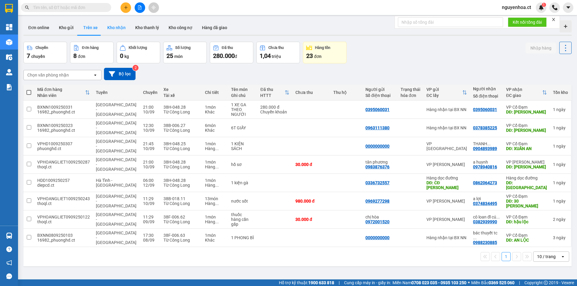
click at [112, 28] on button "Kho nhận" at bounding box center [116, 27] width 28 height 14
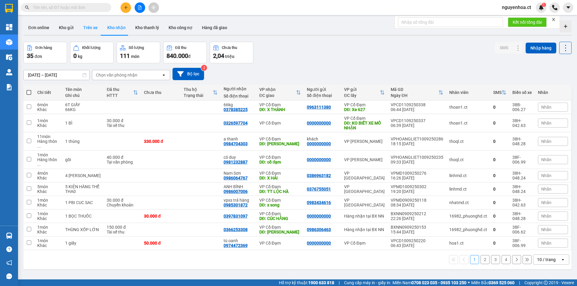
click at [88, 28] on button "Trên xe" at bounding box center [90, 27] width 24 height 14
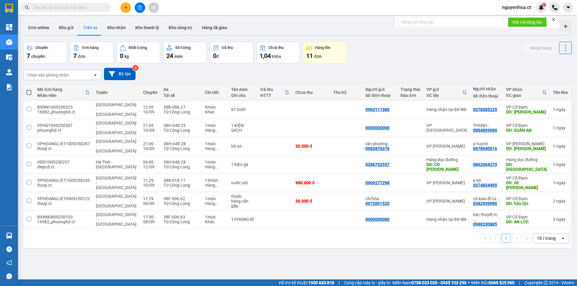
click at [81, 7] on input "text" at bounding box center [68, 7] width 71 height 7
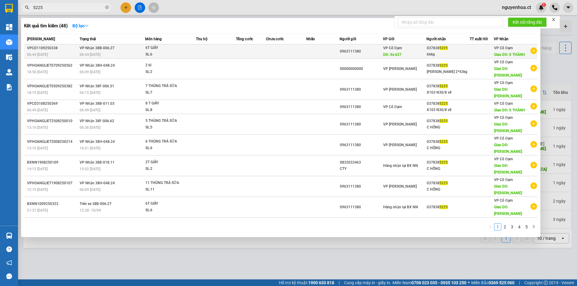
type input "5225"
click at [95, 48] on span "VP Nhận 38B-006.27" at bounding box center [97, 48] width 35 height 4
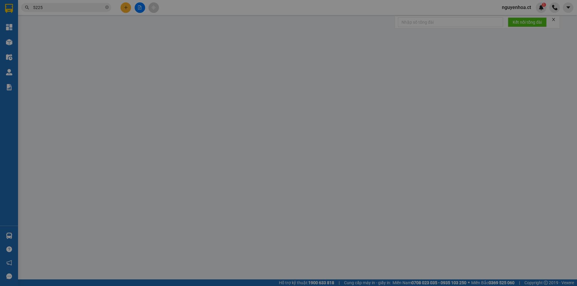
type input "0963111380"
type input "Xe 627"
type input "0378385225"
type input "66kg"
type input "X THÀNH"
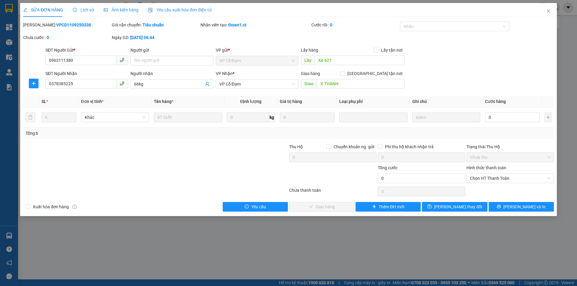
click at [87, 9] on span "Lịch sử" at bounding box center [83, 10] width 21 height 5
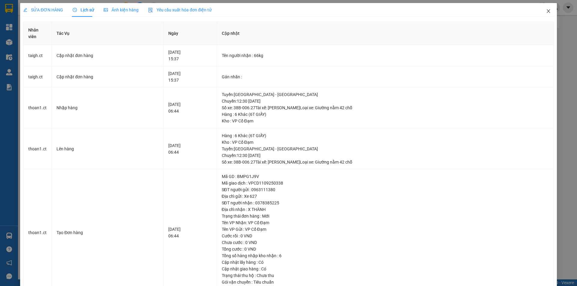
click at [546, 12] on icon "close" at bounding box center [548, 11] width 5 height 5
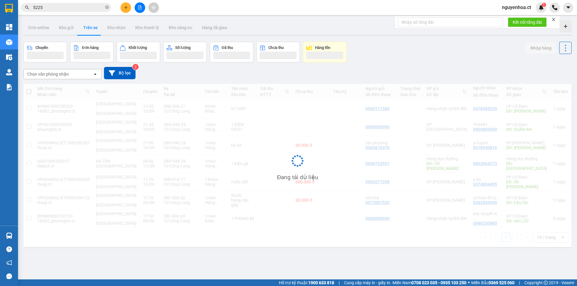
click at [61, 6] on input "5225" at bounding box center [68, 7] width 71 height 7
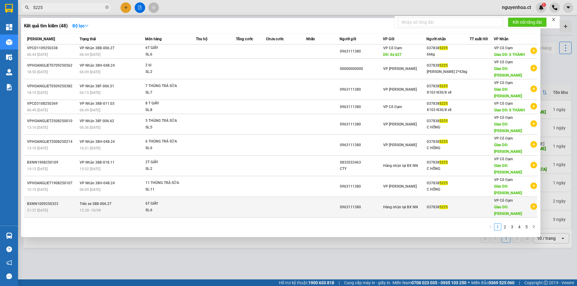
click at [85, 205] on span "Trên xe 38B-006.27" at bounding box center [96, 204] width 32 height 4
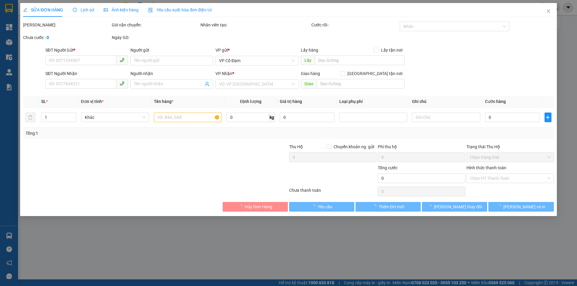
type input "0963111380"
type input "0378385225"
type input "XUÂN THÀNH"
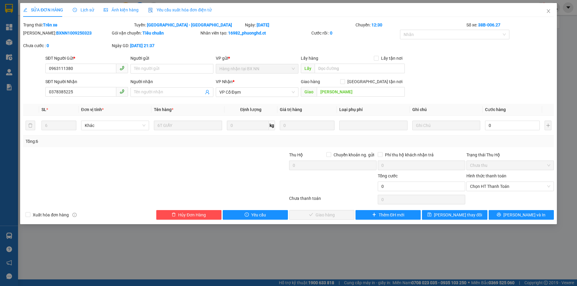
click at [85, 10] on span "Lịch sử" at bounding box center [83, 10] width 21 height 5
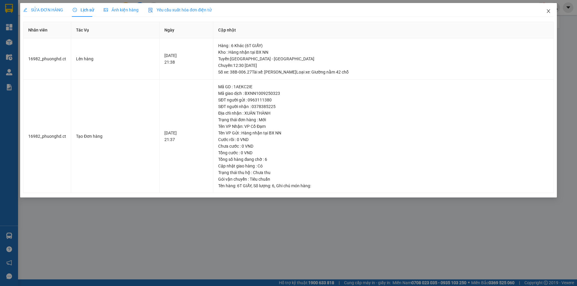
click at [549, 8] on span "Close" at bounding box center [548, 11] width 17 height 17
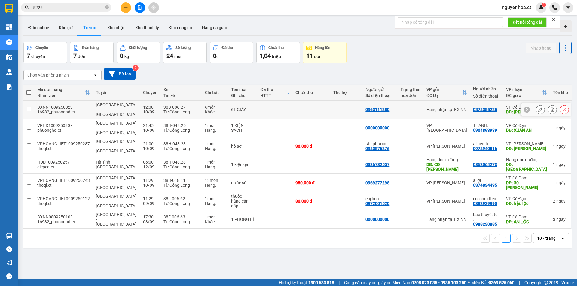
click at [30, 107] on input "checkbox" at bounding box center [29, 109] width 5 height 5
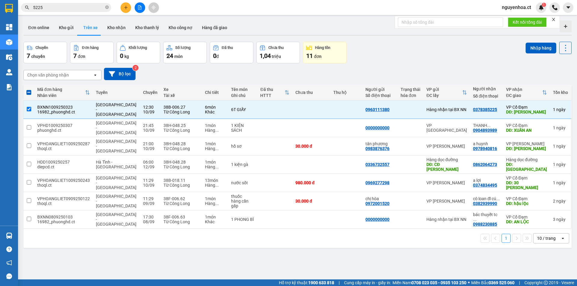
drag, startPoint x: 230, startPoint y: 212, endPoint x: 200, endPoint y: 208, distance: 29.8
click at [229, 233] on div "1 10 / trang open" at bounding box center [297, 238] width 543 height 10
click at [382, 56] on div "Chuyến 7 chuyến Đơn hàng 7 đơn Khối lượng 0 kg Số lượng 24 món Đã thu 0 đ Chưa …" at bounding box center [297, 53] width 548 height 22
click at [28, 103] on td at bounding box center [28, 110] width 11 height 18
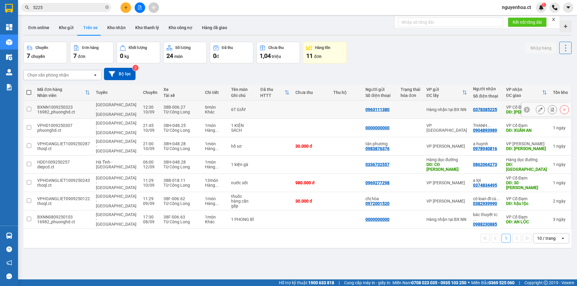
click at [29, 108] on input "checkbox" at bounding box center [29, 109] width 5 height 5
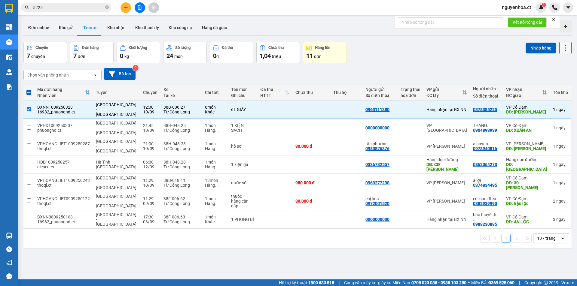
click at [562, 44] on icon at bounding box center [565, 48] width 8 height 8
click at [545, 78] on li "Xóa hoàn toàn" at bounding box center [548, 75] width 49 height 11
click at [561, 48] on icon at bounding box center [565, 48] width 8 height 8
click at [534, 75] on div "Xóa hoàn toàn" at bounding box center [548, 75] width 40 height 6
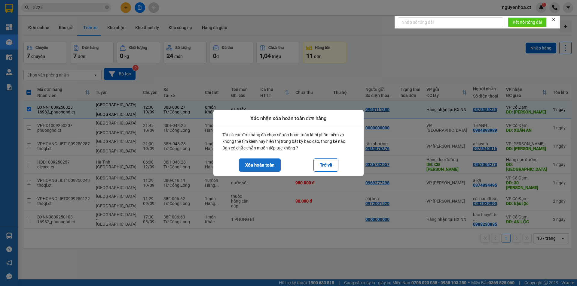
click at [272, 167] on button "Xóa hoàn toàn" at bounding box center [260, 165] width 42 height 13
checkbox input "false"
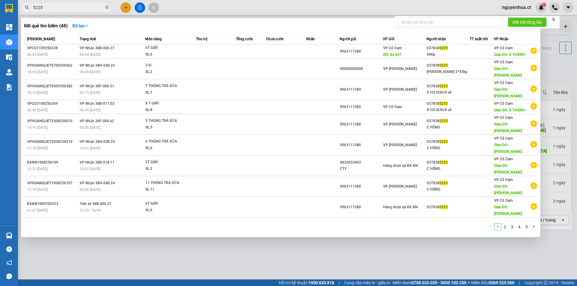
click at [104, 8] on span "5225" at bounding box center [66, 7] width 90 height 9
click at [105, 8] on span "5225" at bounding box center [66, 7] width 90 height 9
click at [107, 7] on icon "close-circle" at bounding box center [107, 7] width 4 height 4
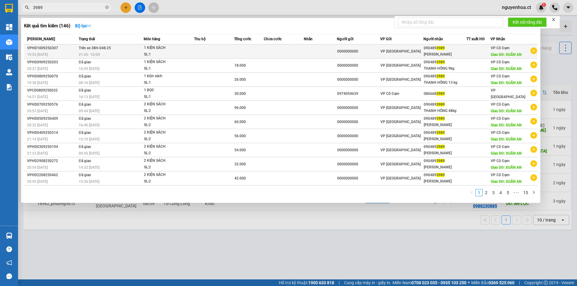
type input "3989"
click at [93, 47] on span "Trên xe 38H-048.25" at bounding box center [95, 48] width 32 height 4
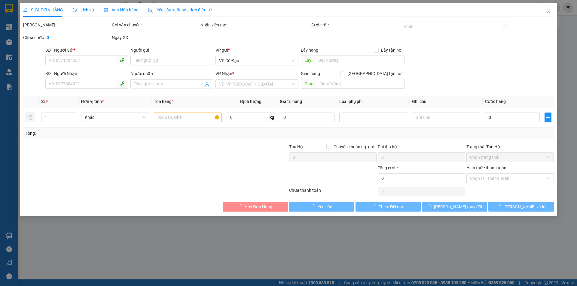
type input "0000000000"
type input "0904893989"
type input "THANH HỒNG"
type input "XUÂN AN"
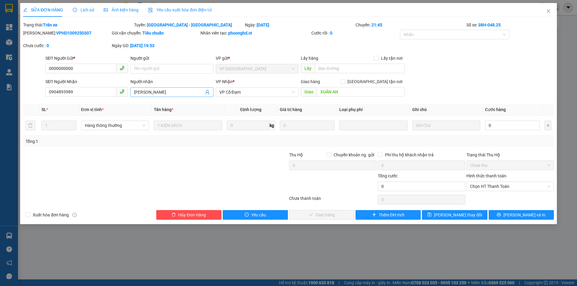
click at [165, 91] on input "THANH HỒNG" at bounding box center [168, 92] width 69 height 7
type input "THANH HỒNG 7kg"
click at [498, 123] on input "0" at bounding box center [512, 126] width 55 height 10
type input "1"
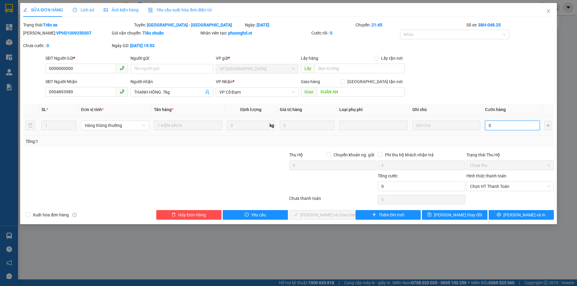
type input "1"
type input "14"
click at [511, 187] on span "Chọn HT Thanh Toán" at bounding box center [510, 186] width 80 height 9
type input "14"
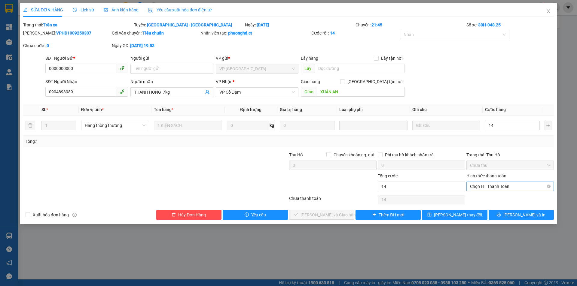
type input "14.000"
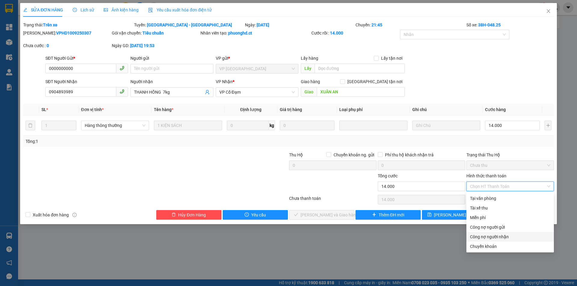
click at [482, 233] on div "Công nợ người nhận" at bounding box center [509, 237] width 87 height 10
type input "0"
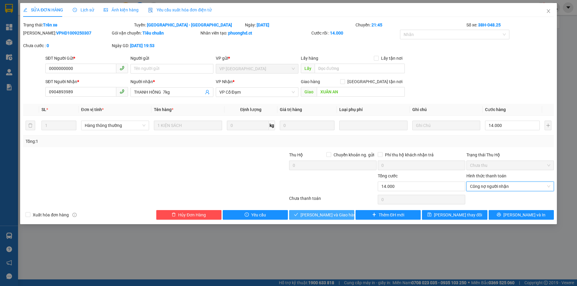
click at [343, 213] on button "[PERSON_NAME] và Giao hàng" at bounding box center [321, 215] width 65 height 10
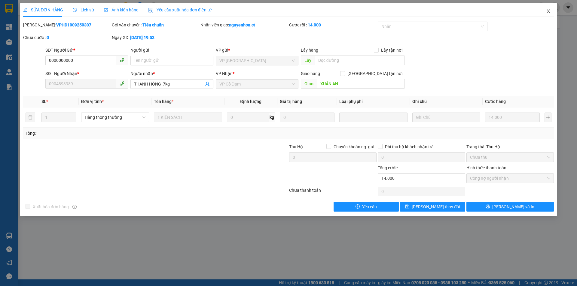
click at [548, 9] on icon "close" at bounding box center [548, 11] width 5 height 5
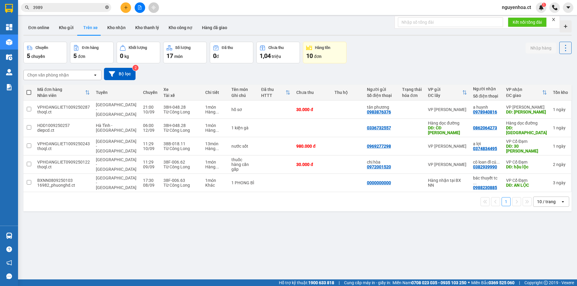
click at [106, 6] on icon "close-circle" at bounding box center [107, 7] width 4 height 4
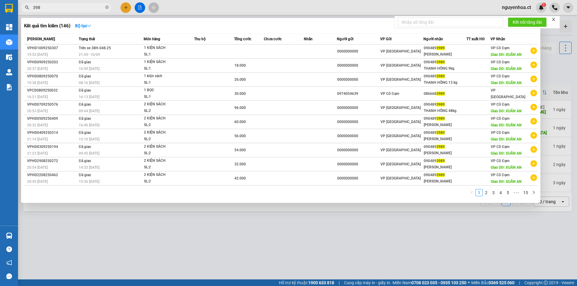
type input "3989"
click at [107, 7] on icon "close-circle" at bounding box center [107, 7] width 4 height 4
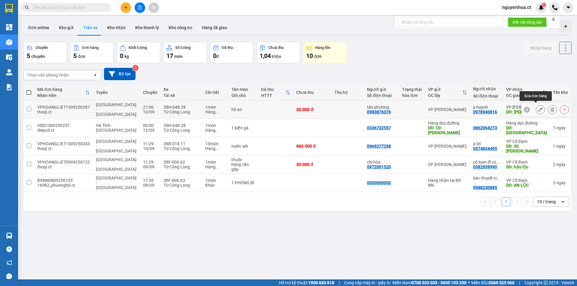
click at [538, 108] on icon at bounding box center [540, 110] width 4 height 4
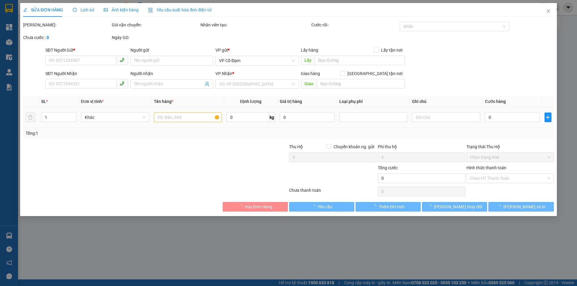
type input "0983876376"
type input "tân phương"
type input "0978940816"
type input "a huynh"
type input "hồng lĩnh"
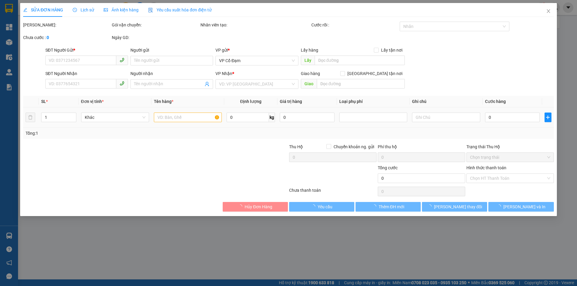
type input "30.000"
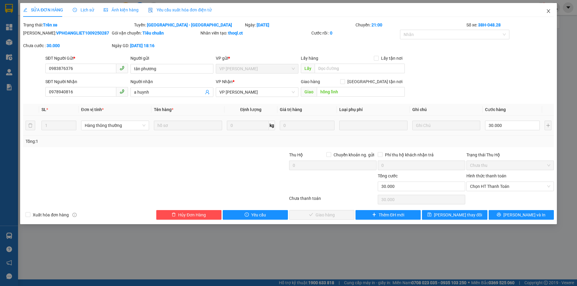
click at [548, 11] on icon "close" at bounding box center [548, 11] width 5 height 5
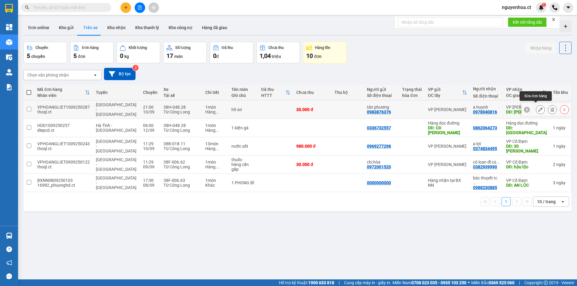
click at [538, 108] on icon at bounding box center [540, 110] width 4 height 4
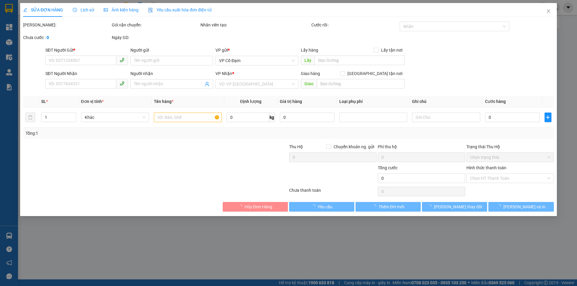
type input "0983876376"
type input "tân phương"
type input "0978940816"
type input "a huynh"
type input "hồng lĩnh"
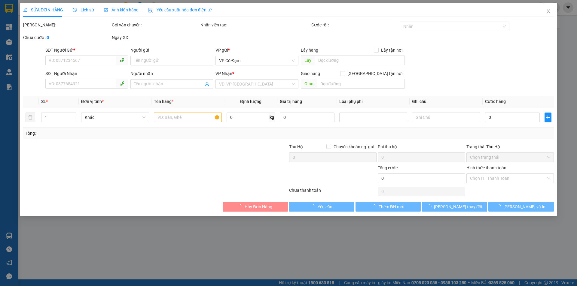
type input "30.000"
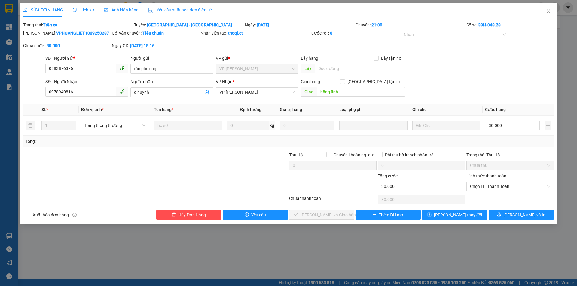
click at [92, 8] on span "Lịch sử" at bounding box center [83, 10] width 21 height 5
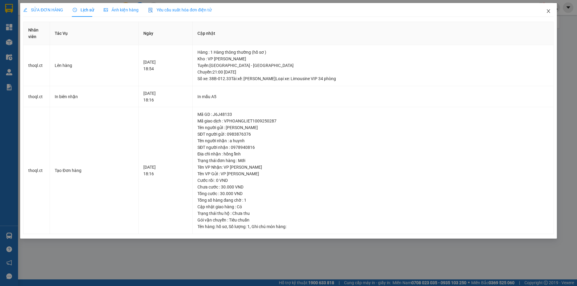
click at [546, 11] on icon "close" at bounding box center [548, 11] width 5 height 5
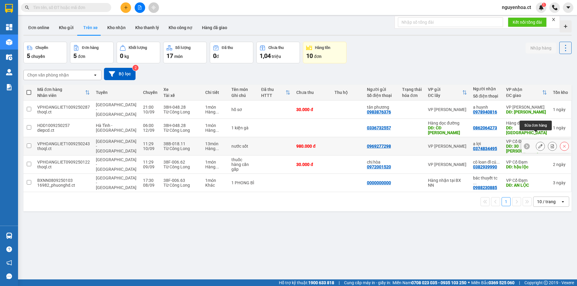
click at [538, 144] on icon at bounding box center [540, 146] width 4 height 4
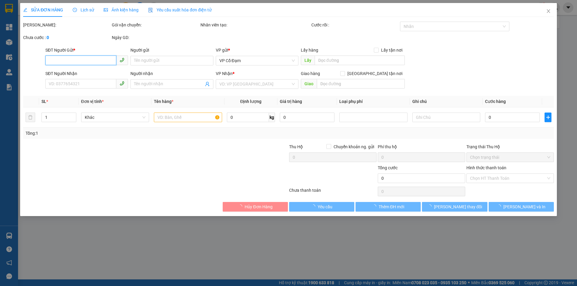
type input "0969277298"
type input "0374834495"
type input "a lợi"
type input "30 quang trung"
type input "980.000"
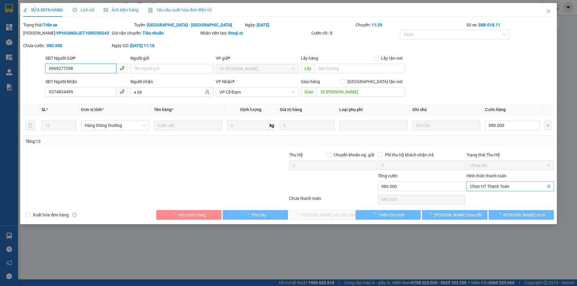
click at [491, 185] on span "Chọn HT Thanh Toán" at bounding box center [510, 186] width 80 height 9
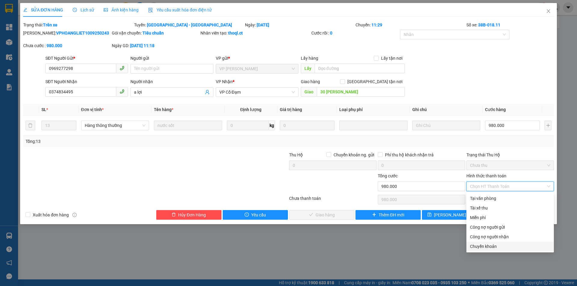
click at [487, 244] on div "Chuyển khoản" at bounding box center [510, 246] width 80 height 7
type input "0"
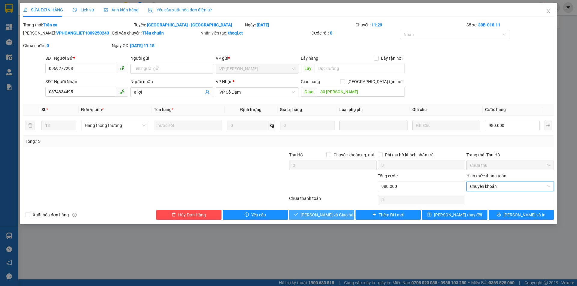
click at [336, 214] on span "[PERSON_NAME] và Giao hàng" at bounding box center [329, 215] width 58 height 7
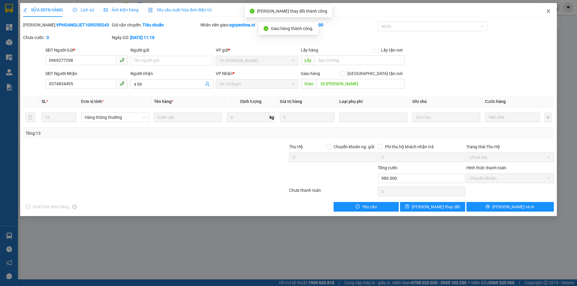
click at [548, 11] on icon "close" at bounding box center [548, 11] width 5 height 5
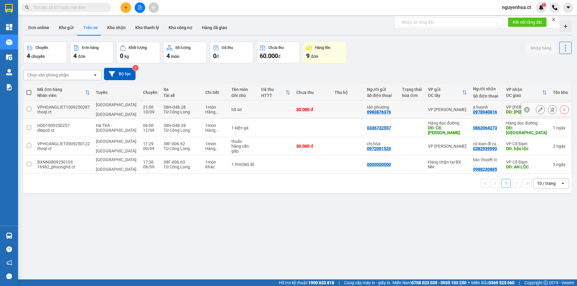
click at [538, 107] on button at bounding box center [540, 110] width 8 height 11
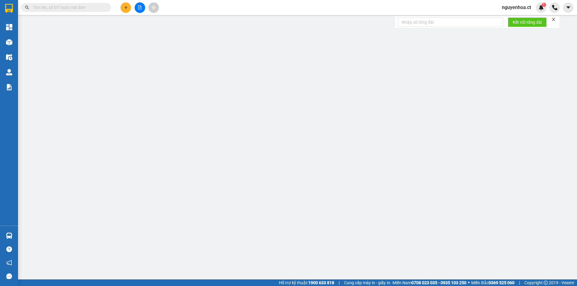
type input "0983876376"
type input "tân phương"
type input "0978940816"
type input "a huynh"
type input "hồng lĩnh"
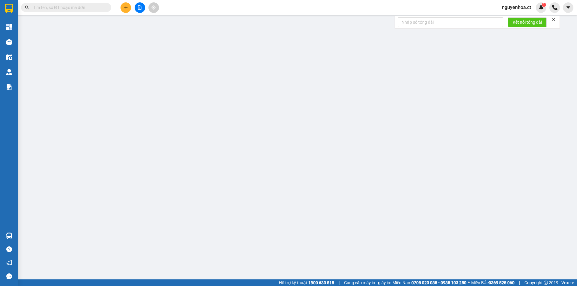
type input "30.000"
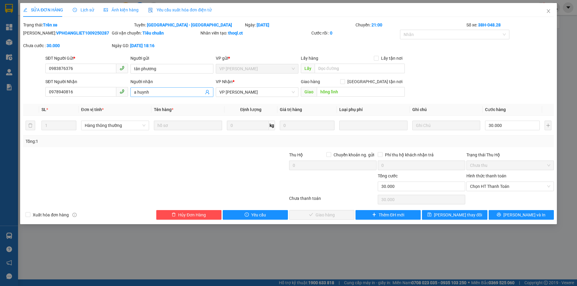
click at [159, 92] on input "a huynh" at bounding box center [168, 92] width 69 height 7
type input "a huynh vphl trả hàng"
click at [453, 218] on span "[PERSON_NAME] thay đổi" at bounding box center [458, 215] width 48 height 7
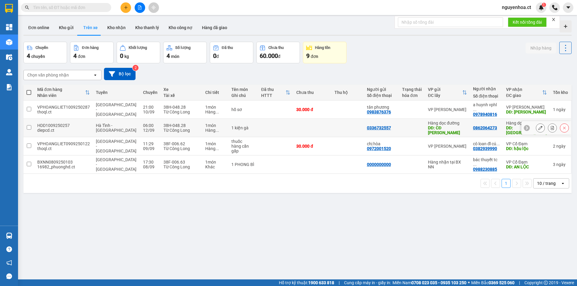
click at [536, 123] on button at bounding box center [540, 128] width 8 height 11
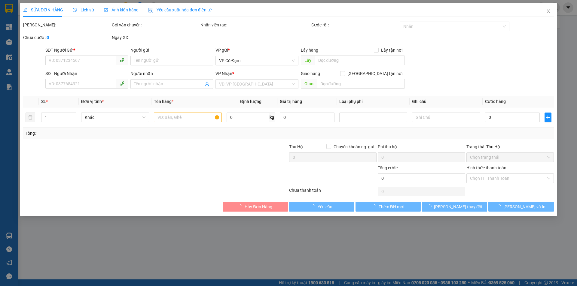
type input "0336732557"
type input "CĐ Xuân Hải"
type input "0862064273"
type input "Hà Nam"
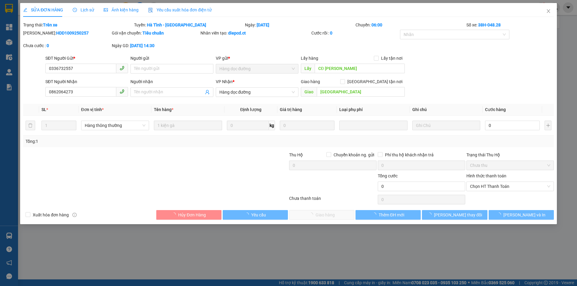
click at [92, 10] on span "Lịch sử" at bounding box center [83, 10] width 21 height 5
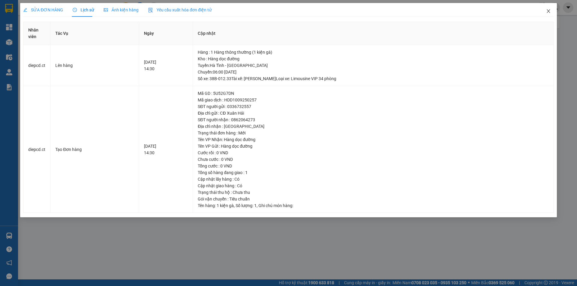
click at [547, 7] on span "Close" at bounding box center [548, 11] width 17 height 17
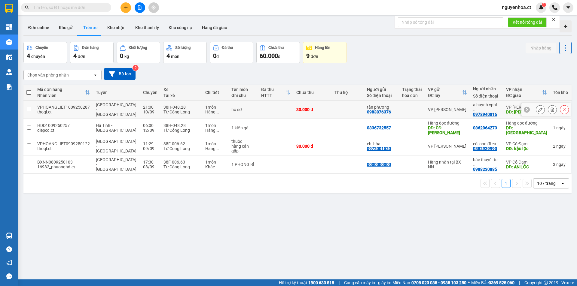
click at [29, 107] on input "checkbox" at bounding box center [29, 109] width 5 height 5
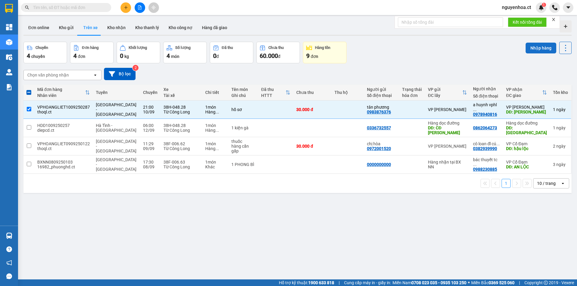
click at [530, 48] on button "Nhập hàng" at bounding box center [540, 48] width 31 height 11
checkbox input "false"
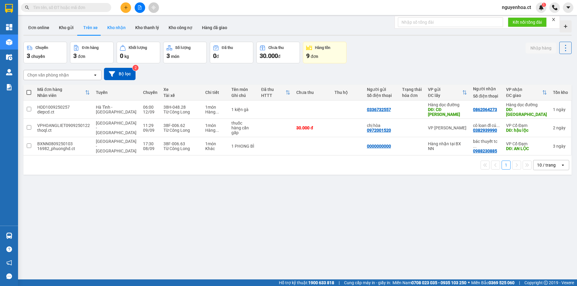
click at [117, 28] on button "Kho nhận" at bounding box center [116, 27] width 28 height 14
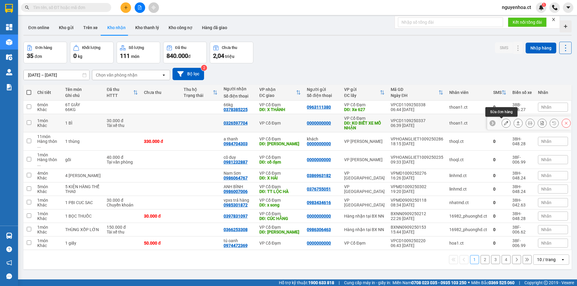
click at [504, 123] on icon at bounding box center [506, 123] width 4 height 4
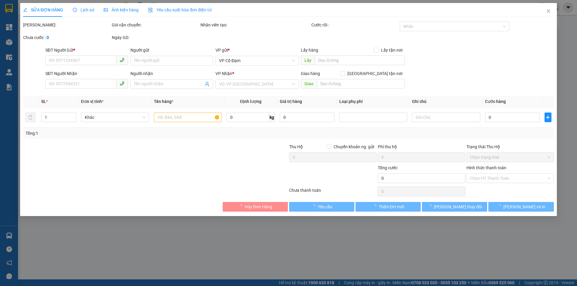
type input "0000000000"
type input "KO BIẾT XE MÔ NHẬN"
type input "0326597704"
type input "30.000"
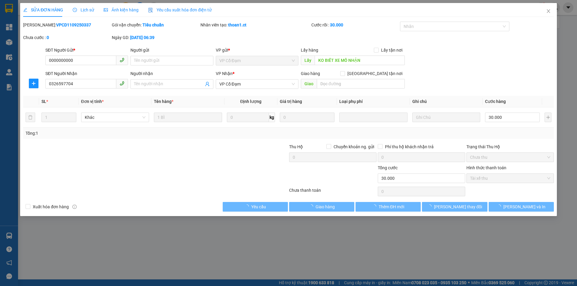
click at [84, 11] on span "Lịch sử" at bounding box center [83, 10] width 21 height 5
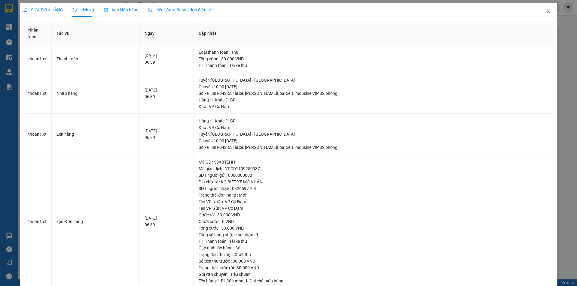
click at [546, 11] on icon "close" at bounding box center [548, 11] width 5 height 5
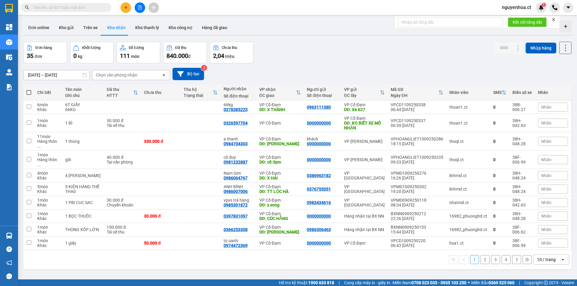
click at [91, 3] on span at bounding box center [66, 7] width 90 height 9
click at [504, 125] on icon at bounding box center [506, 123] width 4 height 4
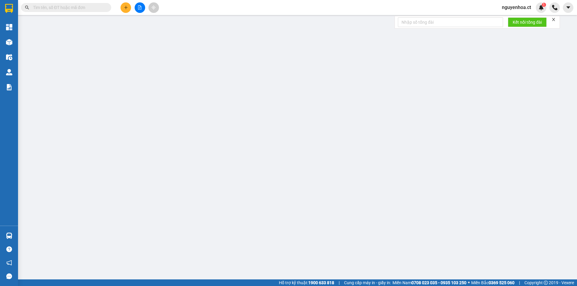
type input "0000000000"
type input "KO BIẾT XE MÔ NHẬN"
type input "0326597704"
type input "30.000"
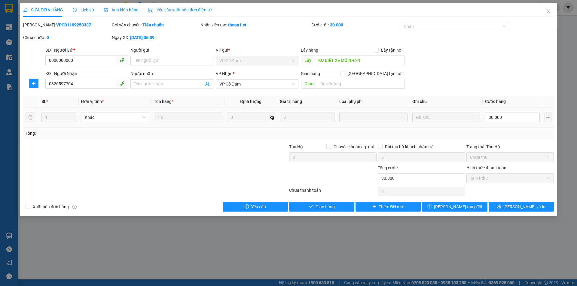
click at [87, 8] on span "Lịch sử" at bounding box center [83, 10] width 21 height 5
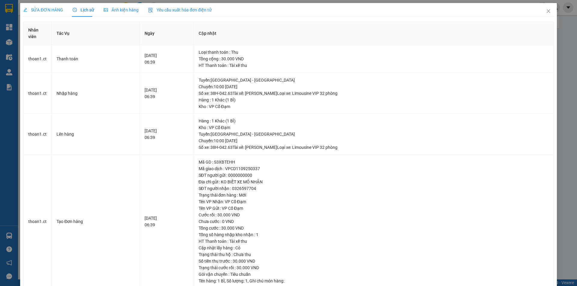
click at [52, 6] on div "SỬA ĐƠN HÀNG" at bounding box center [43, 10] width 40 height 14
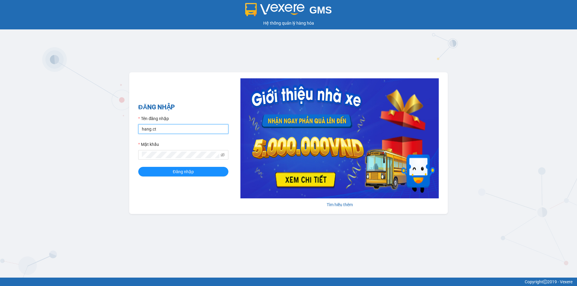
drag, startPoint x: 172, startPoint y: 131, endPoint x: 175, endPoint y: 129, distance: 3.4
click at [172, 131] on input "hang.ct" at bounding box center [183, 129] width 90 height 10
type input "nguyenhoa.ct"
click at [222, 154] on icon "eye-invisible" at bounding box center [222, 155] width 4 height 4
drag, startPoint x: 173, startPoint y: 160, endPoint x: 109, endPoint y: 160, distance: 64.3
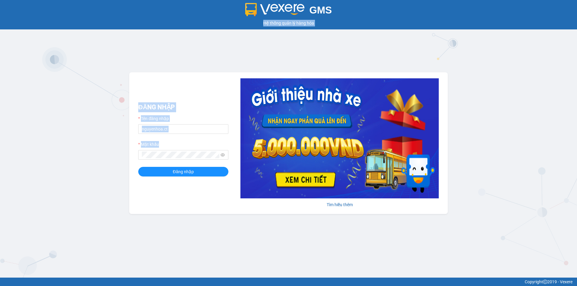
click at [109, 160] on div "GMS Hệ thống quản lý hàng hóa ĐĂNG NHẬP Tên đăng nhập nguyenhoa.ct Mật khẩu Đăn…" at bounding box center [288, 139] width 577 height 278
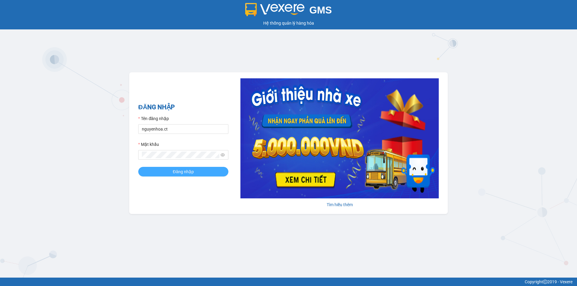
click at [136, 199] on div "ĐĂNG NHẬP Tên đăng nhập nguyenhoa.ct Mật khẩu Đăng nhập Tìm hiểu thêm" at bounding box center [288, 143] width 318 height 142
click at [122, 155] on div "GMS Hệ thống quản lý hàng hóa ĐĂNG NHẬP Tên đăng nhập nguyenhoa.ct Mật khẩu Đăn…" at bounding box center [288, 139] width 577 height 278
click at [138, 167] on button "Đăng nhập" at bounding box center [183, 172] width 90 height 10
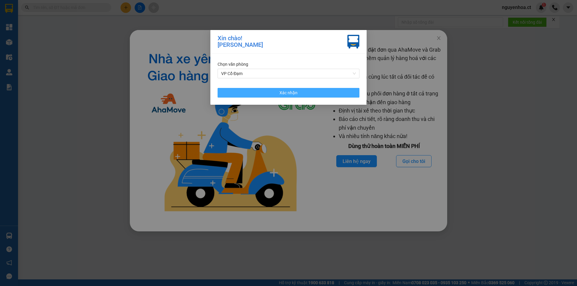
click at [342, 95] on button "Xác nhận" at bounding box center [288, 93] width 142 height 10
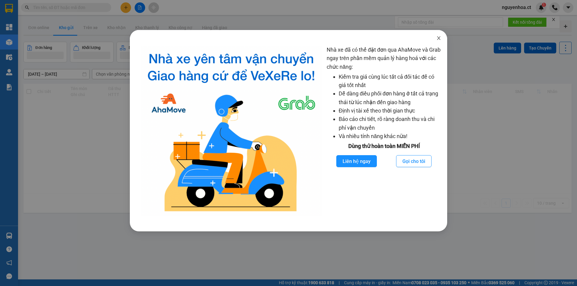
click at [439, 37] on icon "close" at bounding box center [438, 38] width 5 height 5
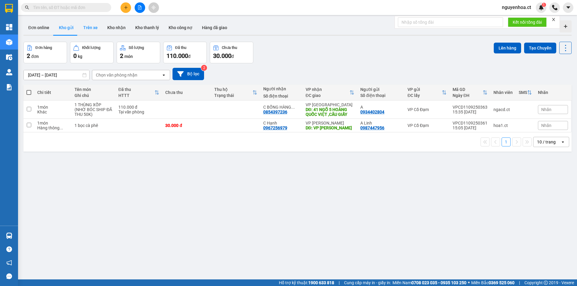
click at [89, 25] on button "Trên xe" at bounding box center [90, 27] width 24 height 14
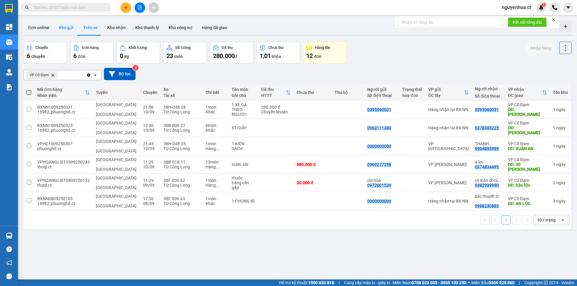
click at [63, 26] on button "Kho gửi" at bounding box center [66, 27] width 24 height 14
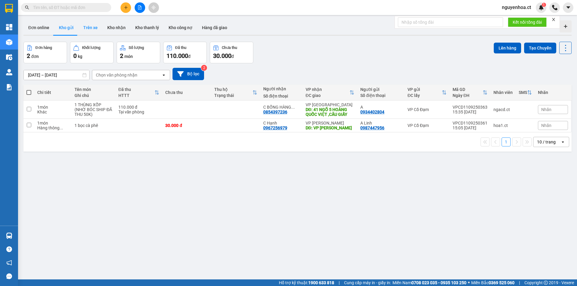
click at [85, 27] on button "Trên xe" at bounding box center [90, 27] width 24 height 14
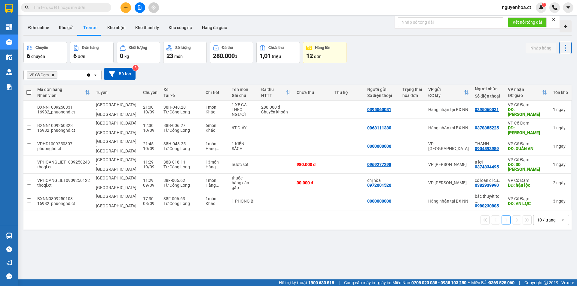
click at [90, 75] on icon "Clear all" at bounding box center [88, 74] width 3 height 3
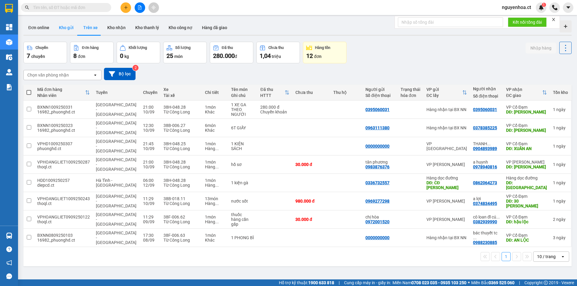
click at [69, 29] on button "Kho gửi" at bounding box center [66, 27] width 24 height 14
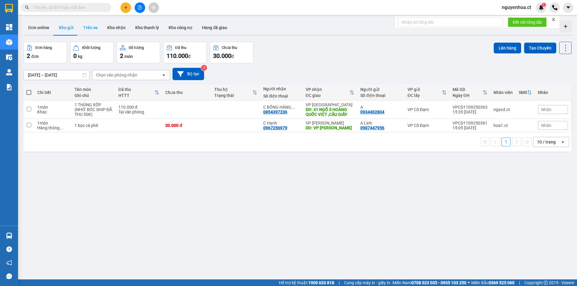
click at [94, 28] on button "Trên xe" at bounding box center [90, 27] width 24 height 14
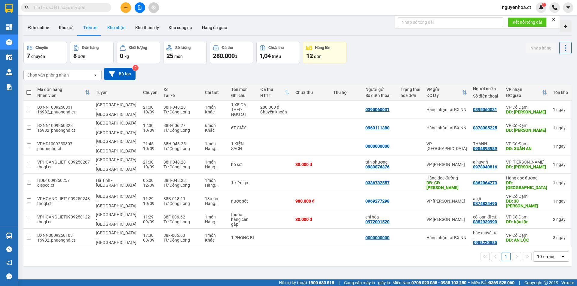
click at [120, 24] on button "Kho nhận" at bounding box center [116, 27] width 28 height 14
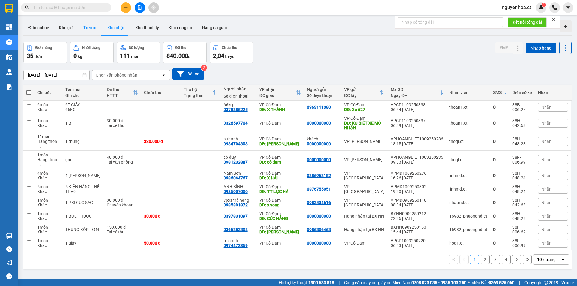
click at [90, 28] on button "Trên xe" at bounding box center [90, 27] width 24 height 14
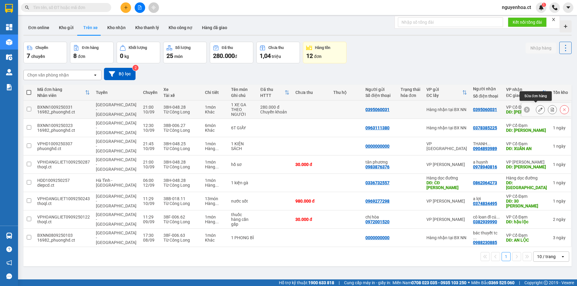
click at [538, 108] on icon at bounding box center [540, 110] width 4 height 4
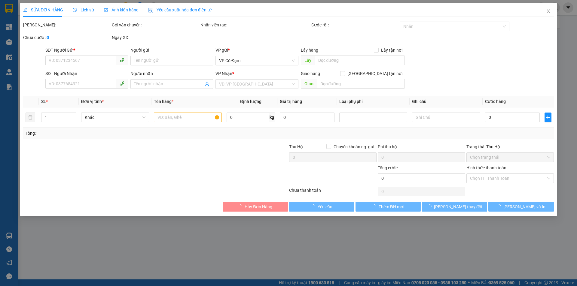
type input "0395060031"
type input "[PERSON_NAME]"
type input "280.000"
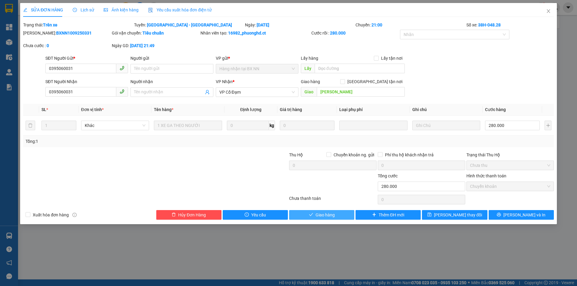
click at [320, 215] on span "Giao hàng" at bounding box center [324, 215] width 19 height 7
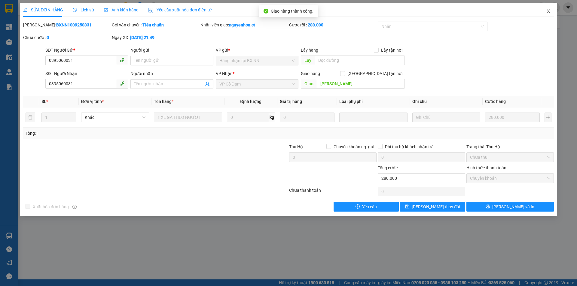
click at [547, 13] on icon "close" at bounding box center [547, 11] width 3 height 4
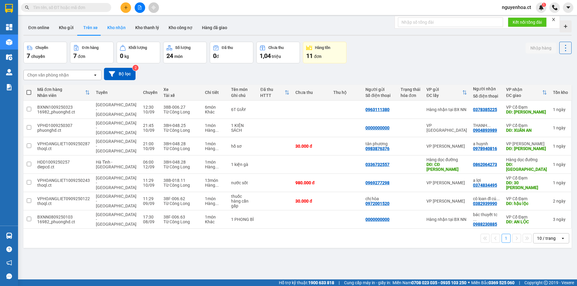
click at [118, 30] on button "Kho nhận" at bounding box center [116, 27] width 28 height 14
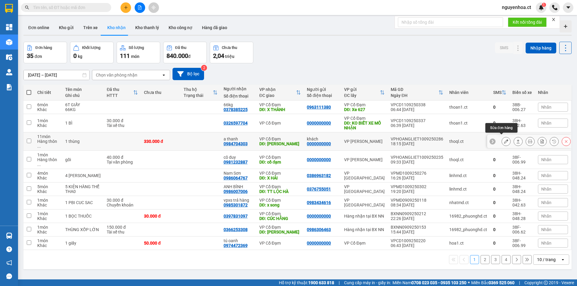
click at [504, 139] on icon at bounding box center [506, 141] width 4 height 4
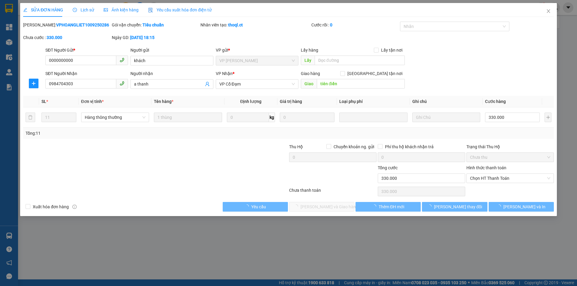
type input "0000000000"
type input "khách"
type input "0984704303"
type input "a thanh"
type input "tiên điền"
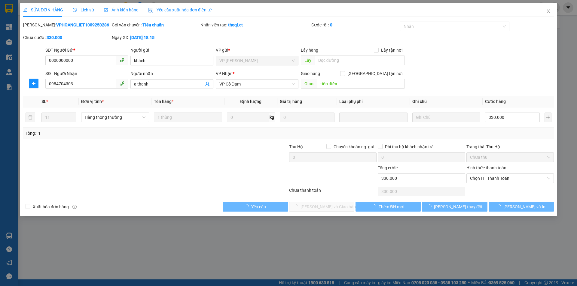
type input "330.000"
click at [81, 8] on span "Lịch sử" at bounding box center [83, 10] width 21 height 5
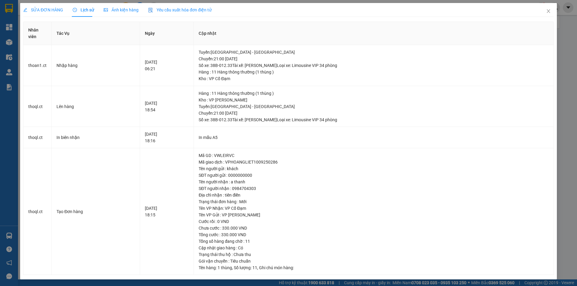
click at [53, 9] on span "SỬA ĐƠN HÀNG" at bounding box center [43, 10] width 40 height 5
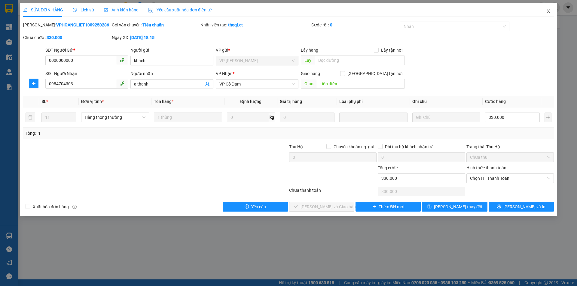
click at [548, 9] on span "Close" at bounding box center [548, 11] width 17 height 17
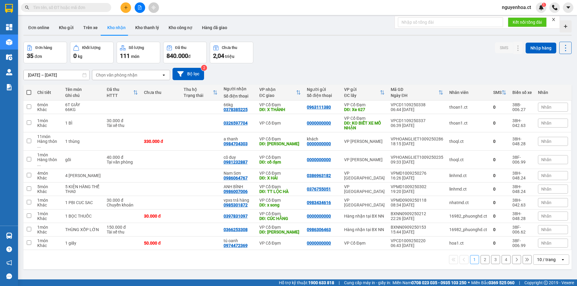
click at [482, 255] on button "2" at bounding box center [484, 259] width 9 height 9
